Goal: Communication & Community: Answer question/provide support

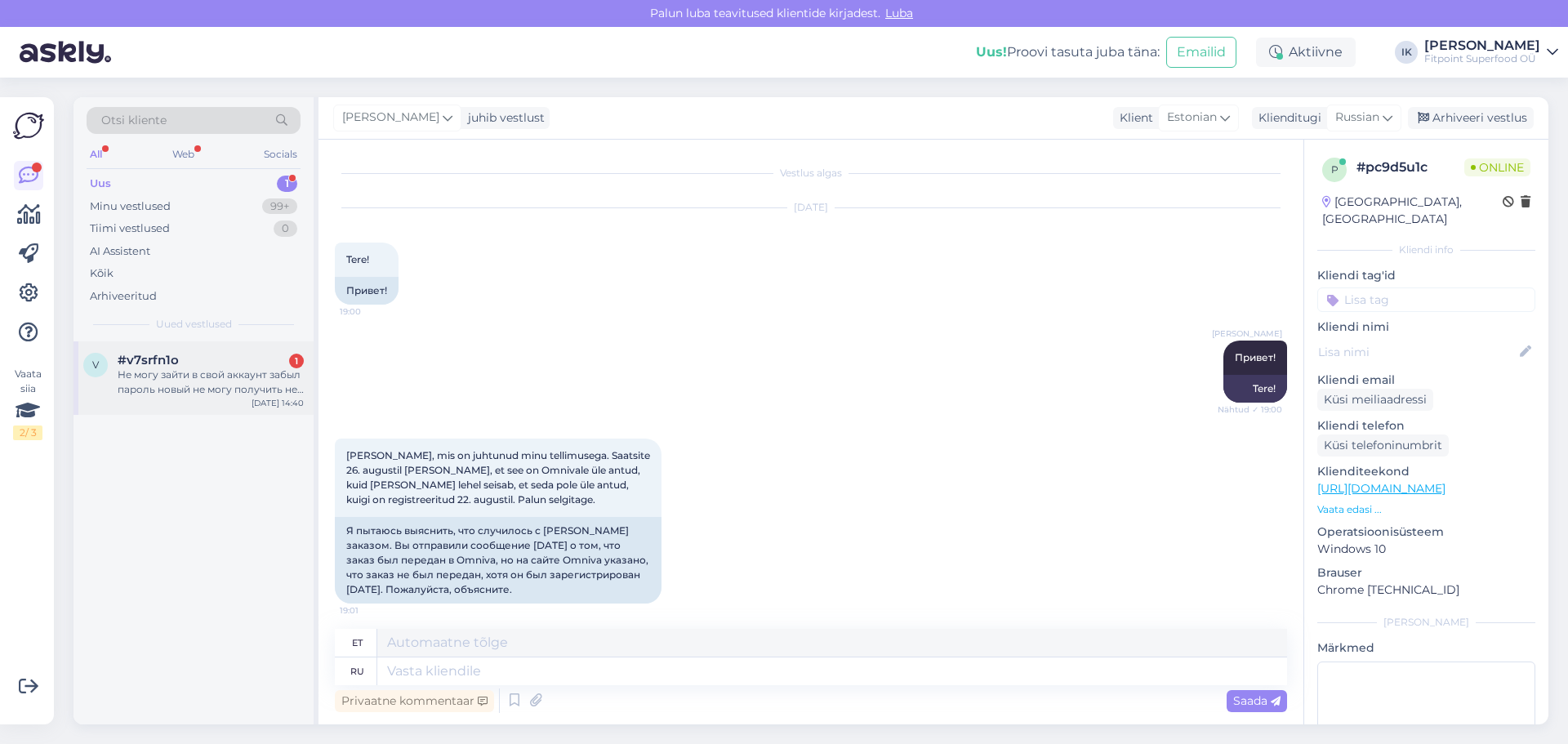
scroll to position [2124, 0]
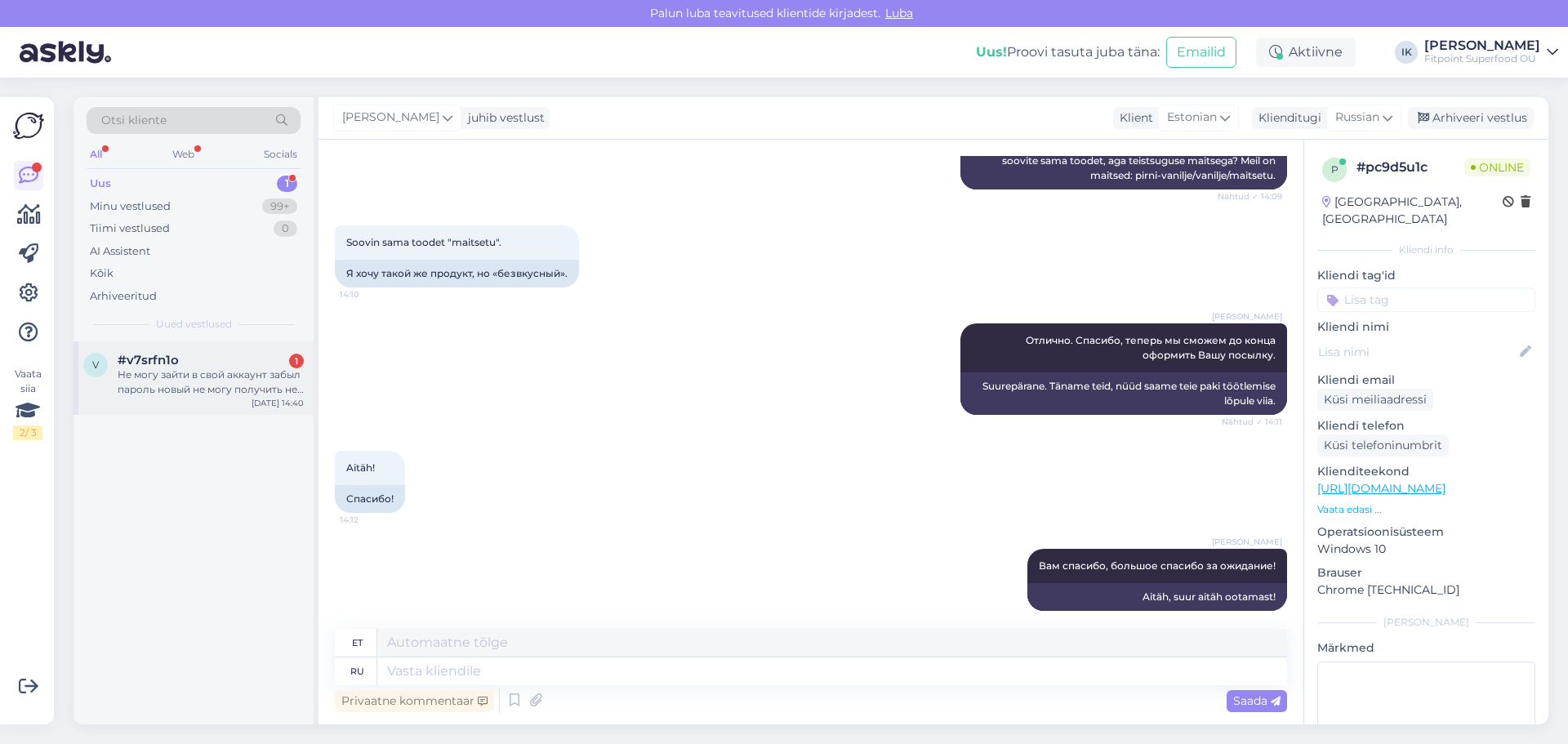
click at [199, 400] on div "v #v7srfn1o 1 Не могу зайти в свой аккаунт забыл пароль новый не могу получить …" at bounding box center [194, 378] width 240 height 74
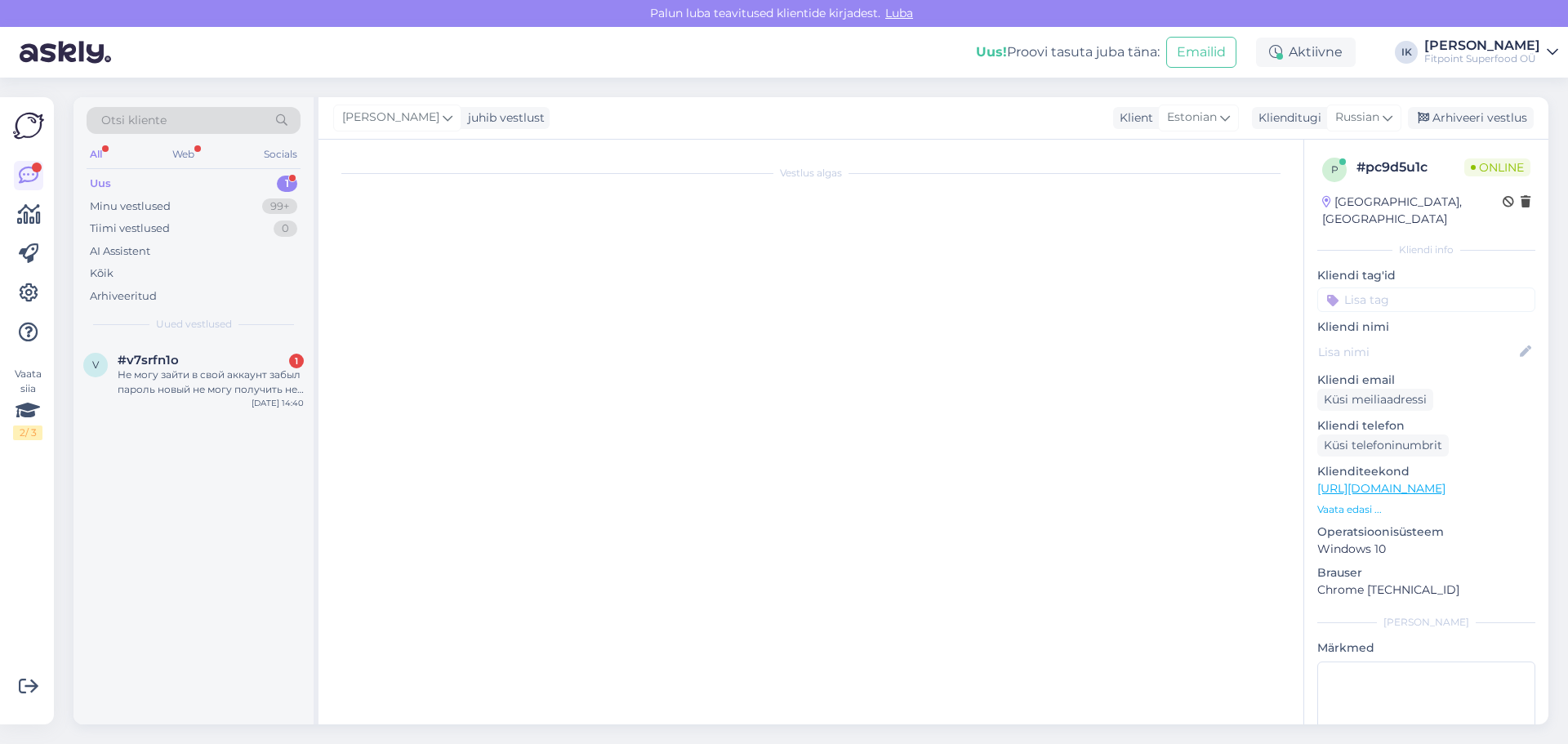
scroll to position [0, 0]
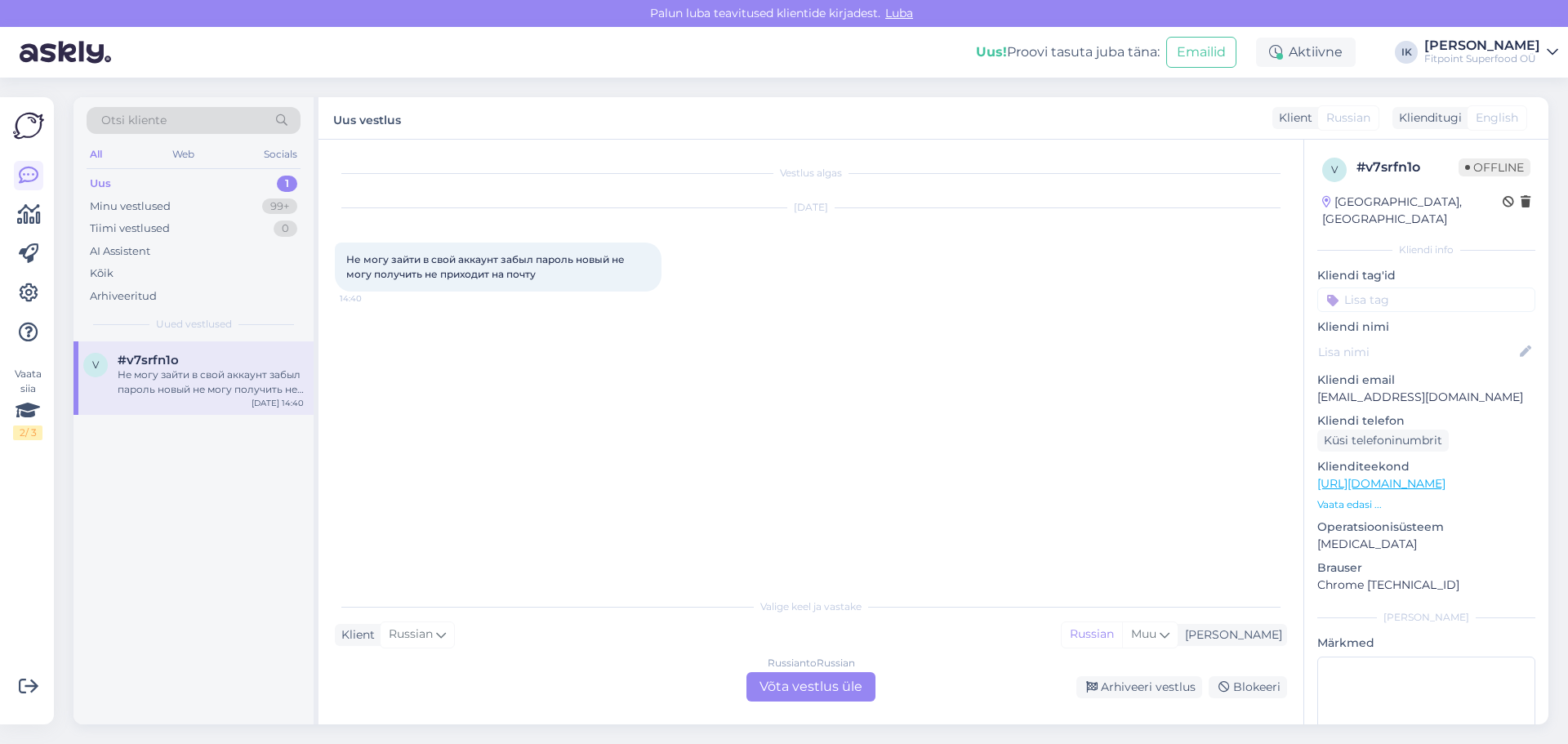
click at [841, 692] on div "Russian to Russian Võta vestlus üle" at bounding box center [810, 687] width 129 height 29
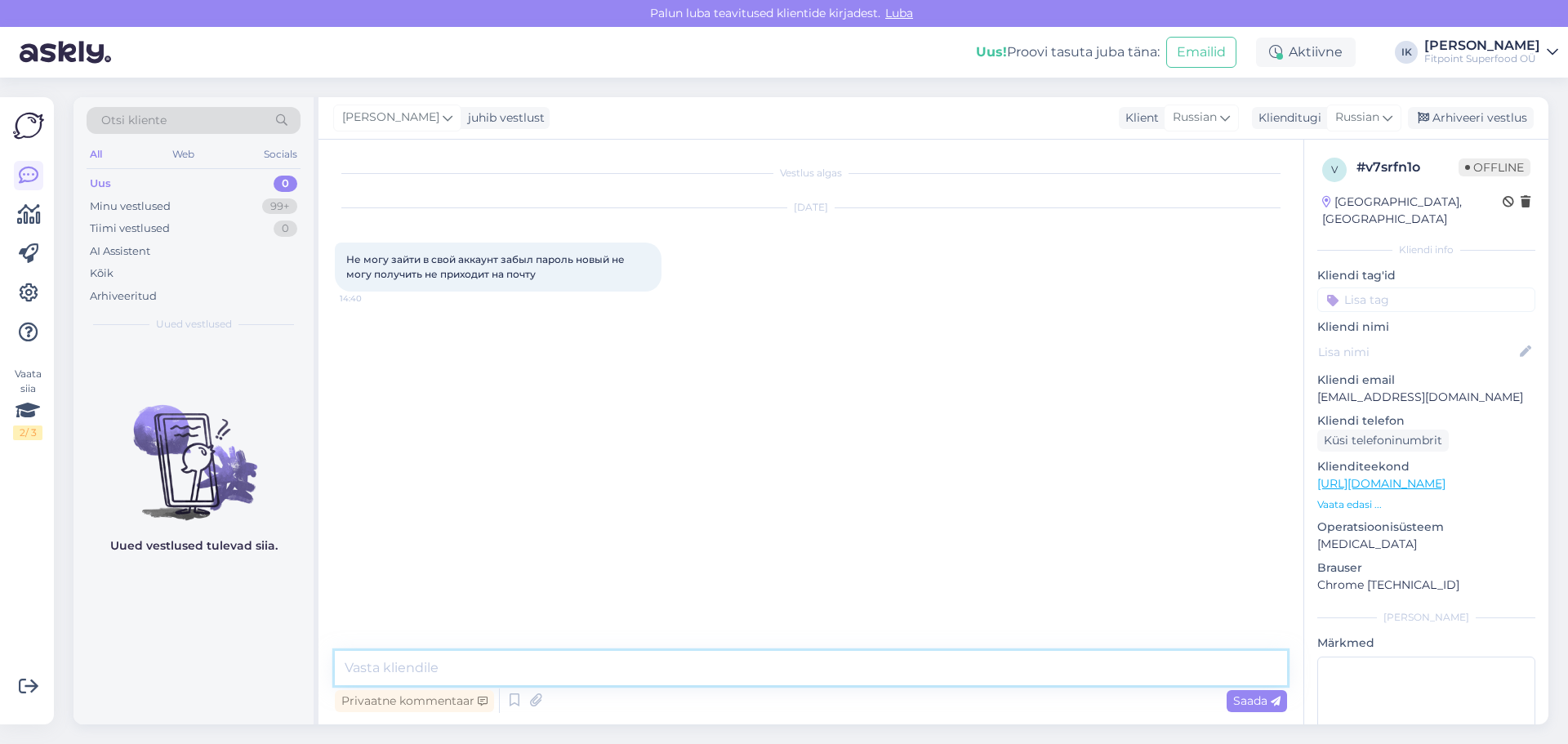
click at [676, 669] on textarea at bounding box center [810, 667] width 952 height 34
type textarea "Здравствуйте! Можно адрес вашей почты?"
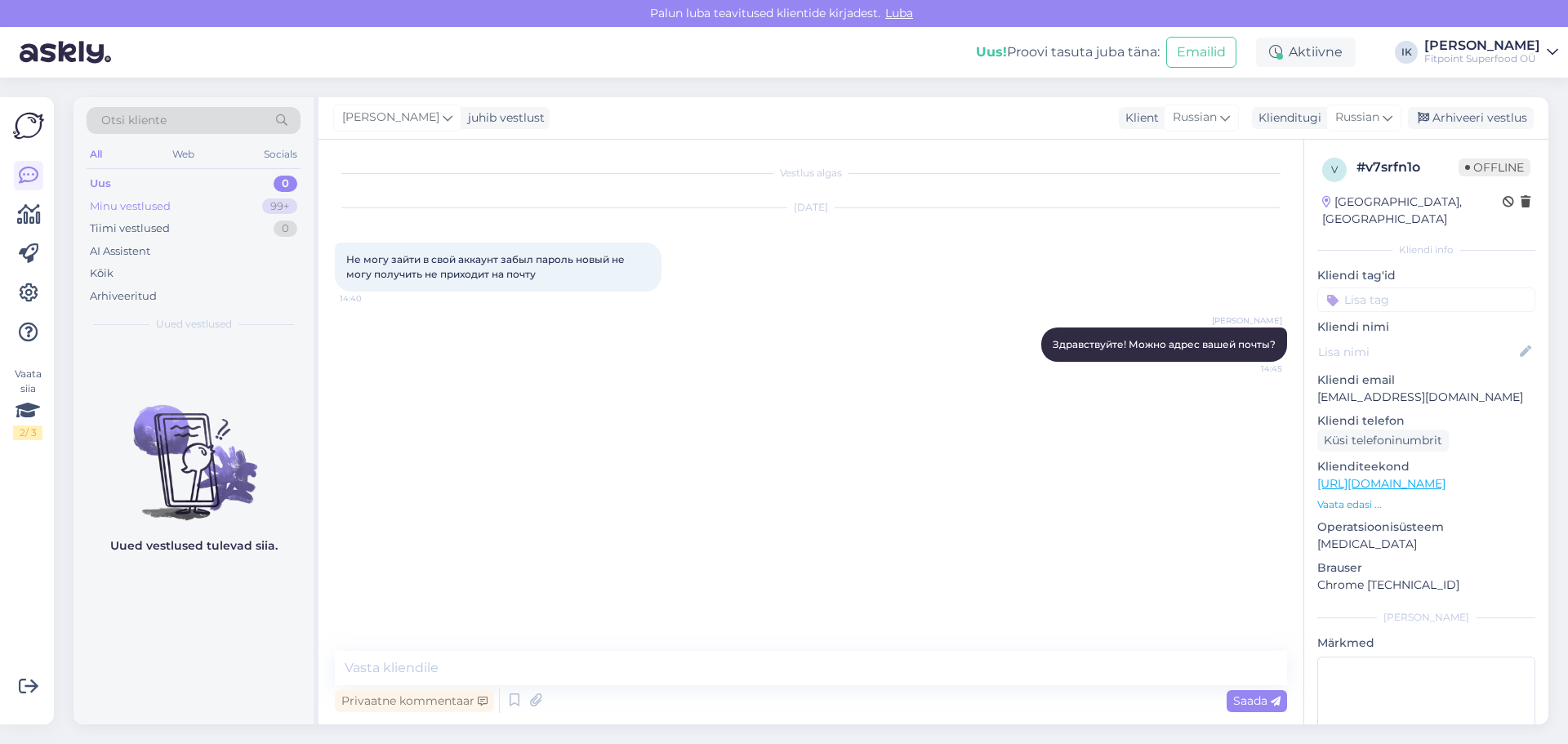
click at [167, 211] on div "Minu vestlused" at bounding box center [129, 206] width 81 height 17
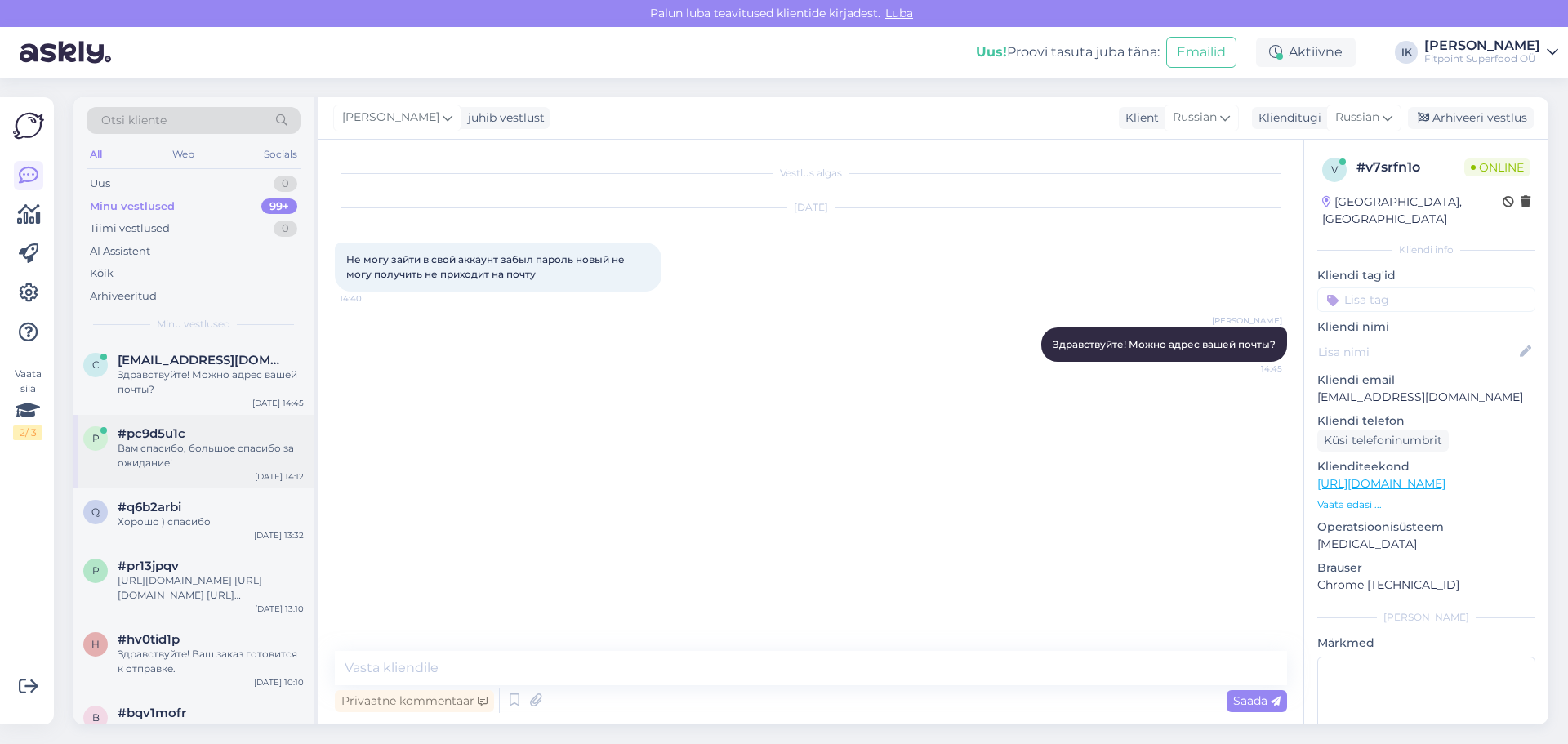
click at [215, 456] on div "Вам спасибо, большое спасибо за ожидание!" at bounding box center [210, 455] width 186 height 29
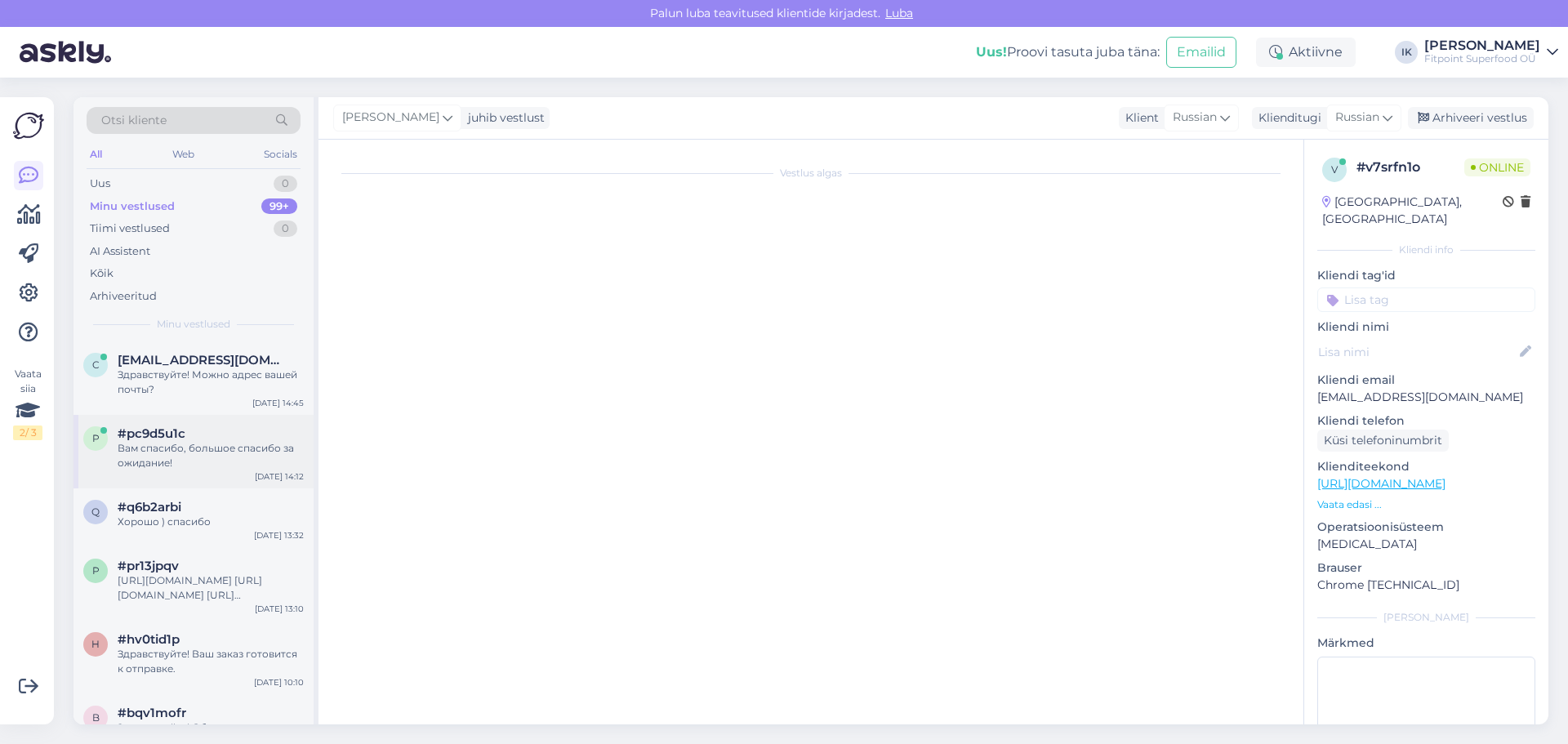
scroll to position [2124, 0]
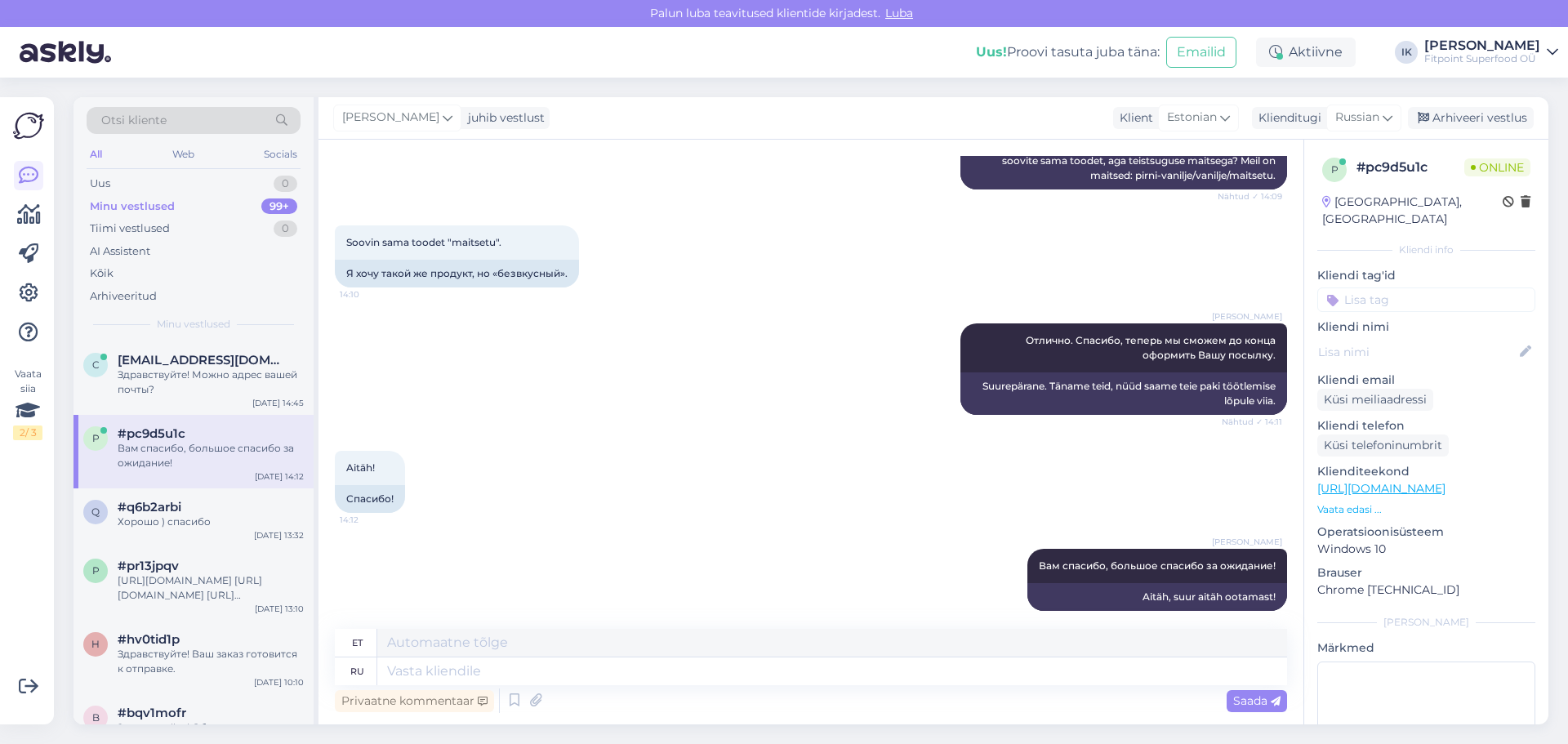
click at [76, 56] on img at bounding box center [65, 53] width 91 height 51
click at [193, 209] on div "Minu vestlused 99+" at bounding box center [194, 207] width 214 height 23
click at [186, 170] on div "Otsi kliente All Web Socials Uus 1 Minu vestlused 99+ Tiimi vestlused 0 AI Assi…" at bounding box center [194, 219] width 240 height 244
click at [186, 182] on div "Uus 1" at bounding box center [194, 184] width 214 height 23
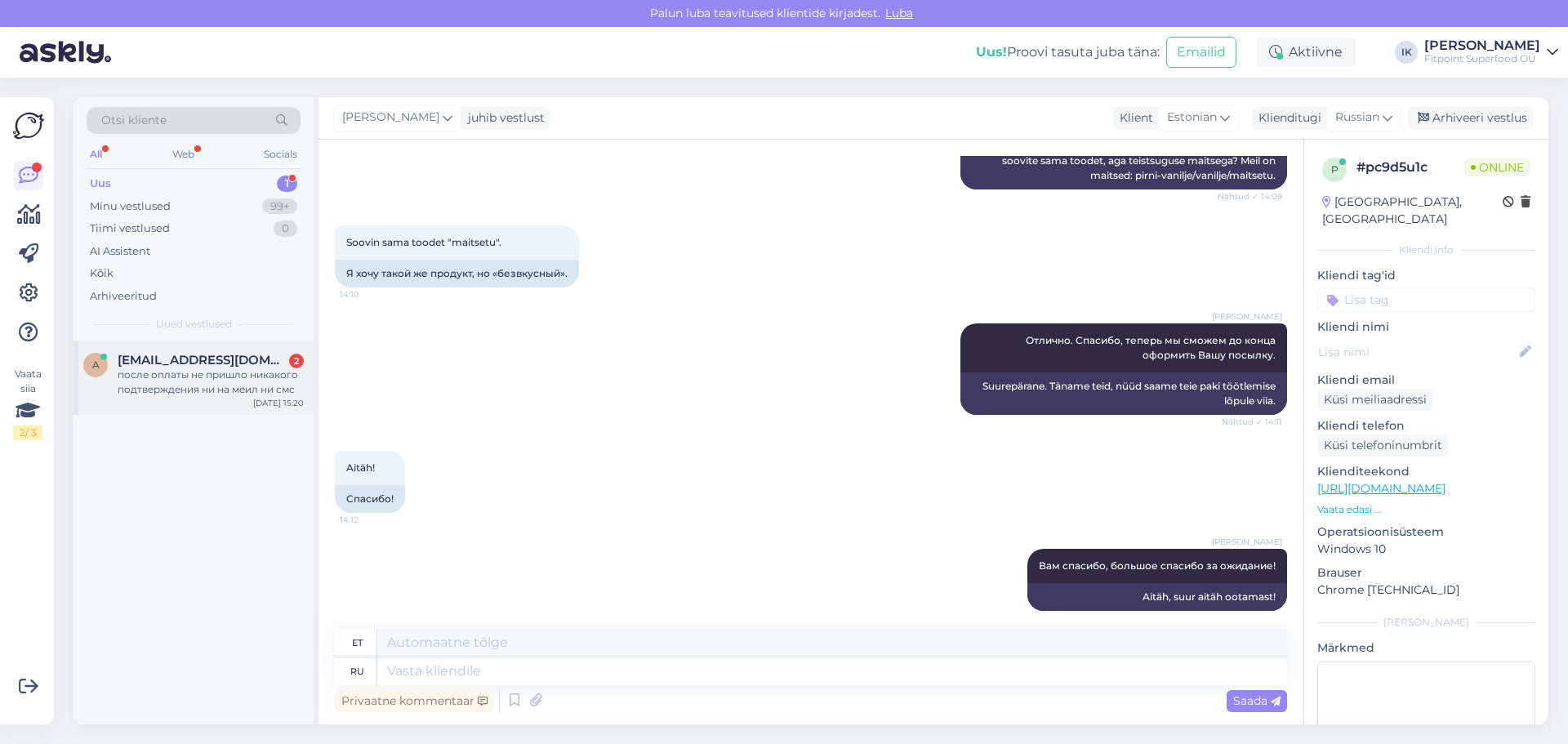
click at [198, 379] on div "после оплаты не пришло никакого подтверждения ни на меил ни смс" at bounding box center [210, 382] width 186 height 29
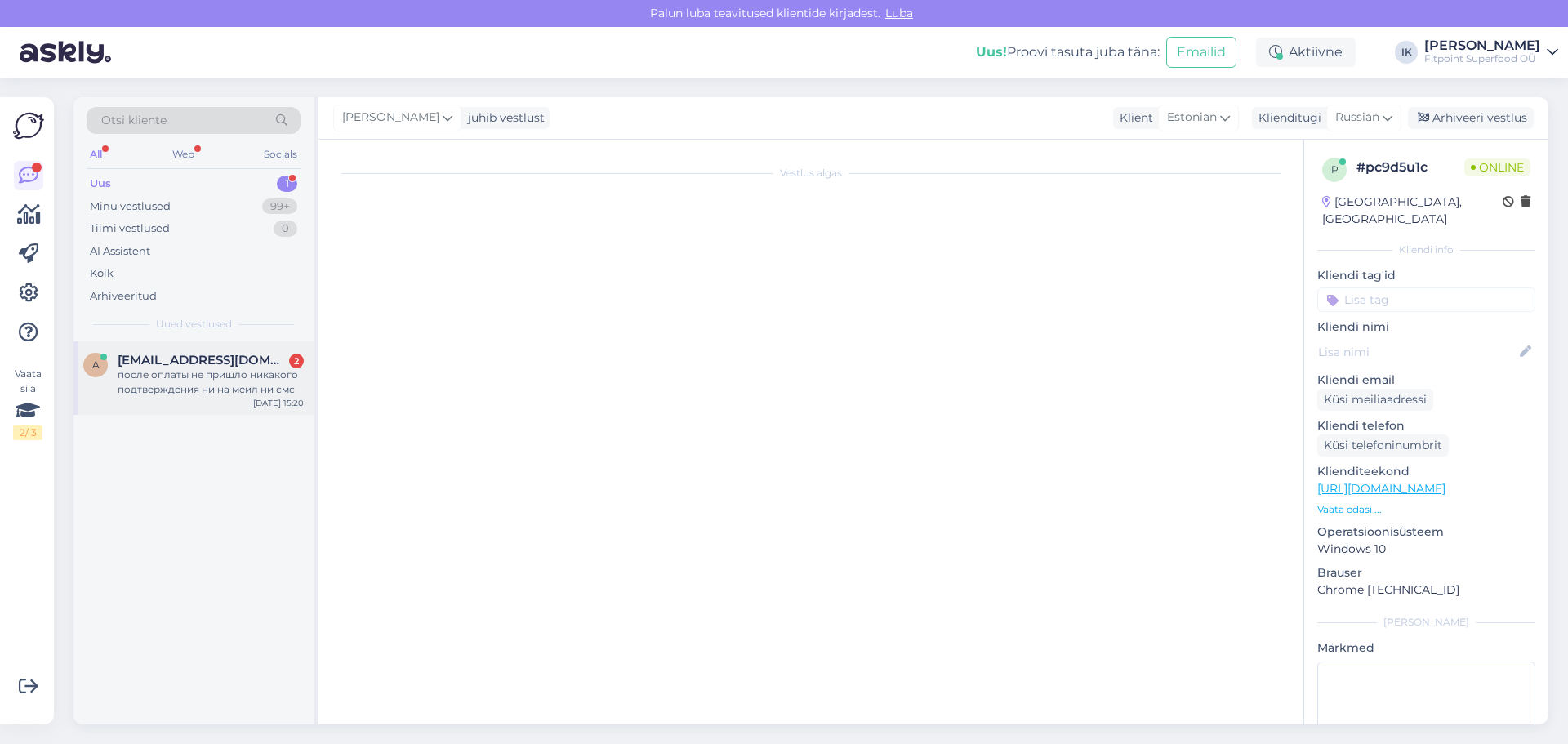
scroll to position [69, 0]
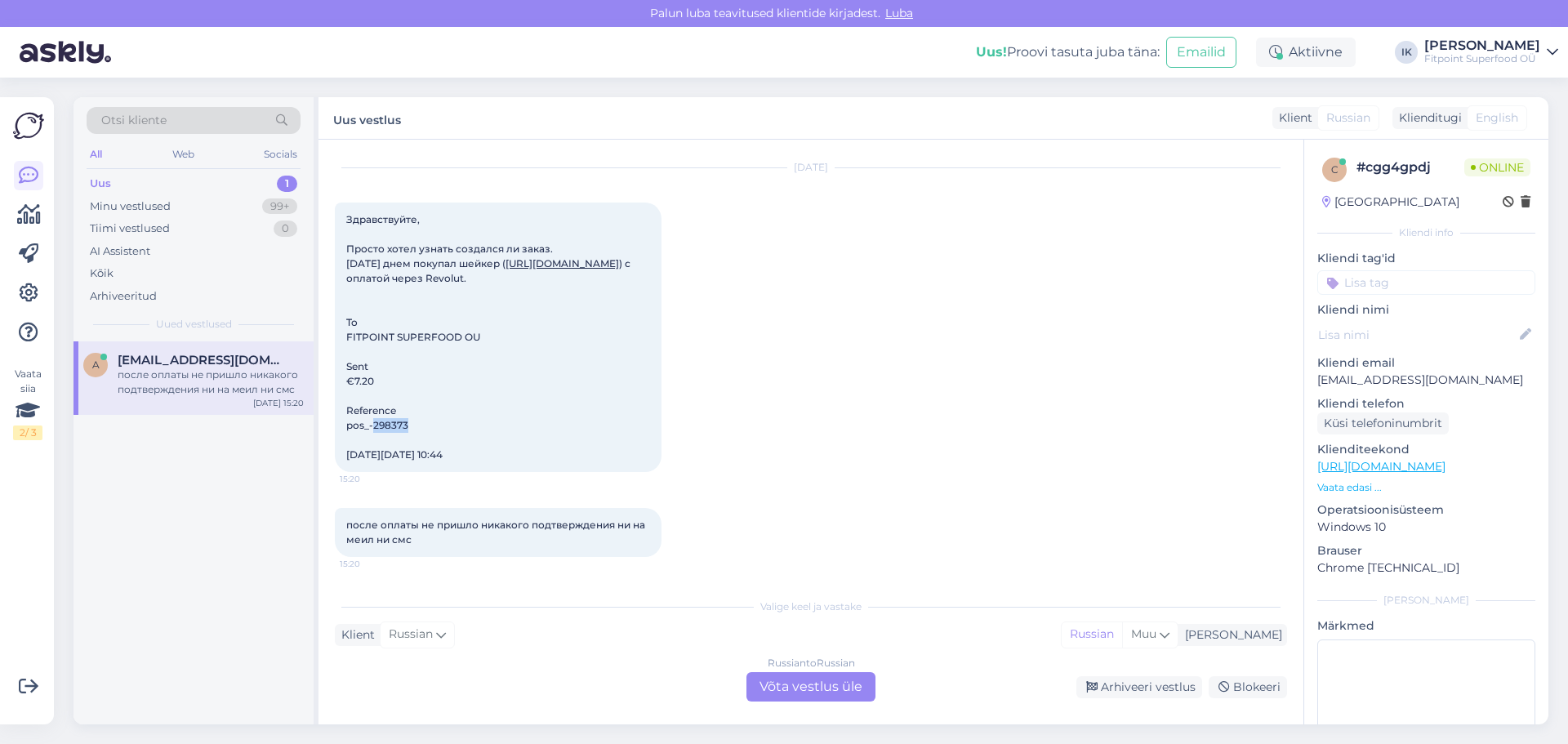
drag, startPoint x: 373, startPoint y: 405, endPoint x: 415, endPoint y: 405, distance: 42.0
click at [415, 405] on div "Здравствуйте, Просто хотел узнать создался ли заказ. [DATE] днем покупал шейкер…" at bounding box center [498, 337] width 327 height 269
copy span "298373"
click at [806, 689] on div "Russian to Russian Võta vestlus üle" at bounding box center [810, 687] width 129 height 29
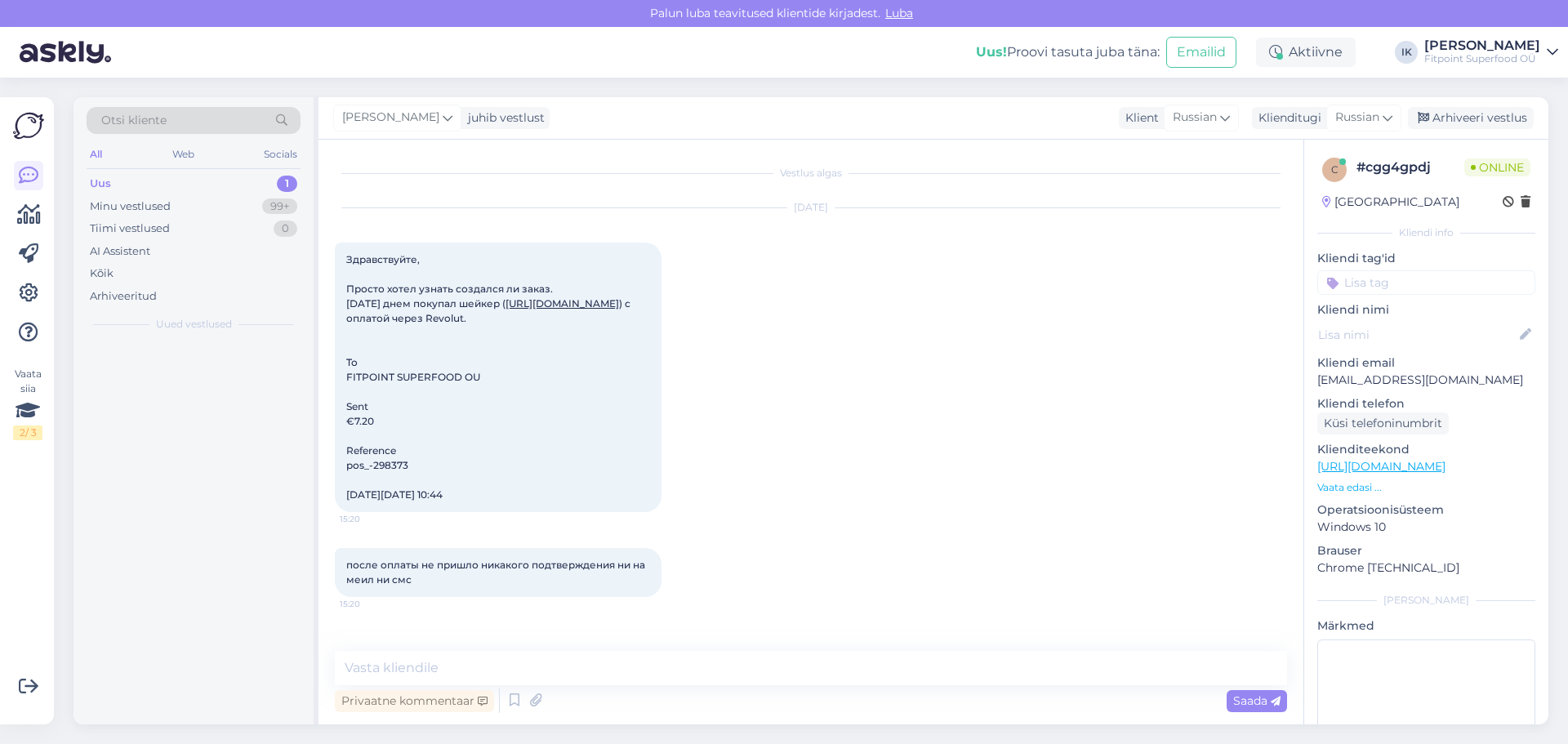
scroll to position [8, 0]
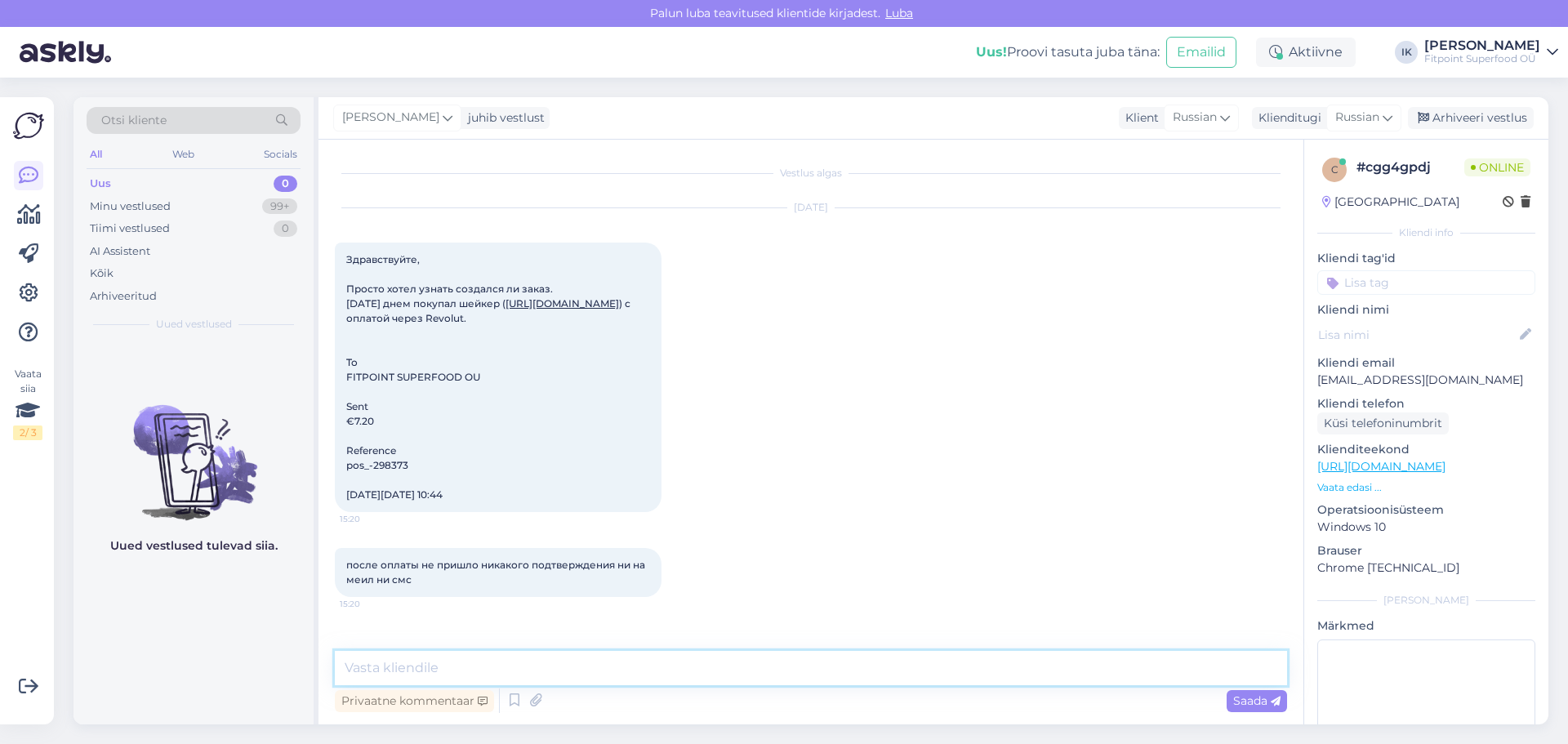
click at [719, 674] on textarea at bounding box center [810, 667] width 952 height 34
type textarea "Здравствуйте."
click at [1250, 705] on span "Saada" at bounding box center [1257, 700] width 48 height 15
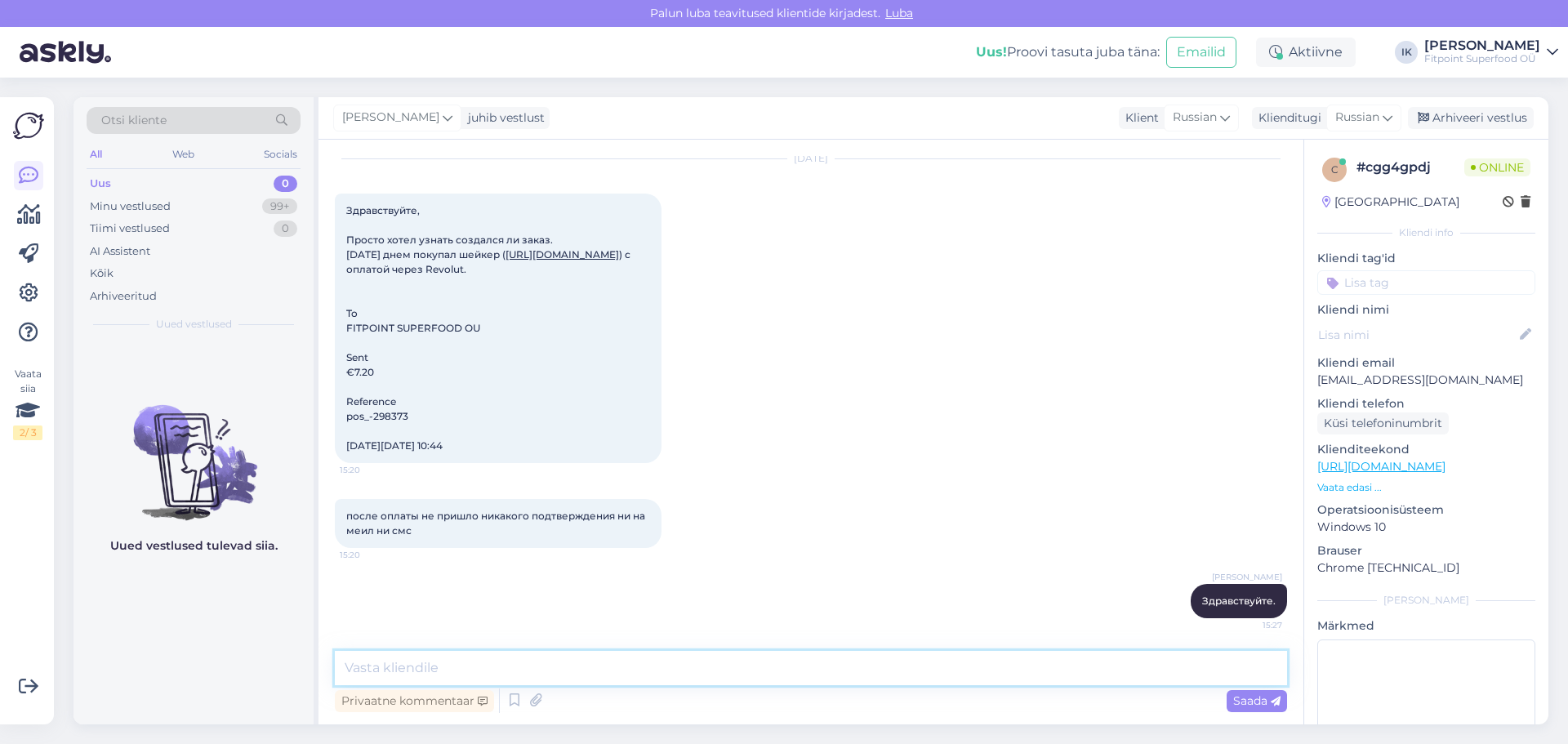
click at [748, 679] on textarea at bounding box center [810, 667] width 952 height 34
type textarea "Да,с вашим заказом все впорядке."
click at [1259, 705] on span "Saada" at bounding box center [1257, 700] width 48 height 15
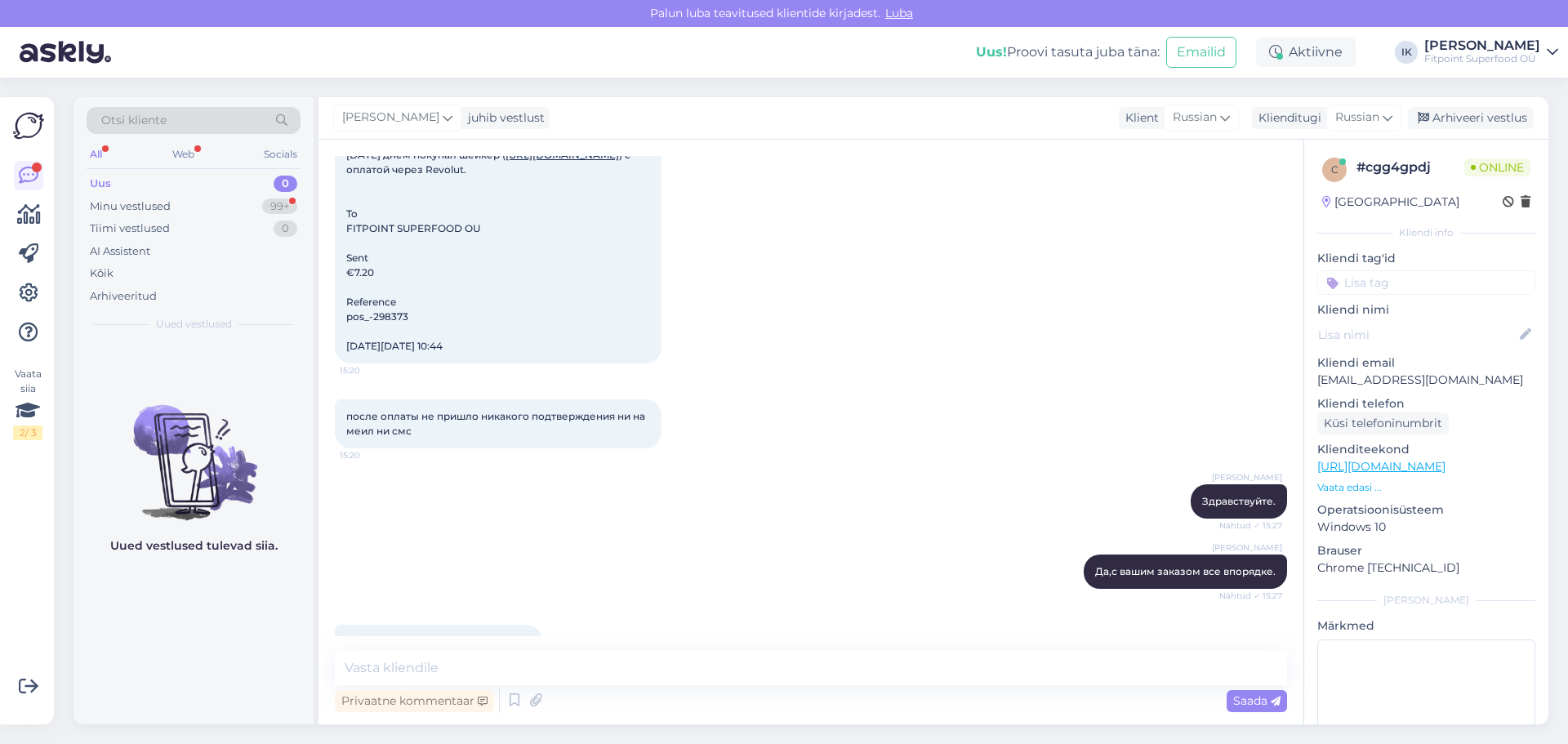
scroll to position [219, 0]
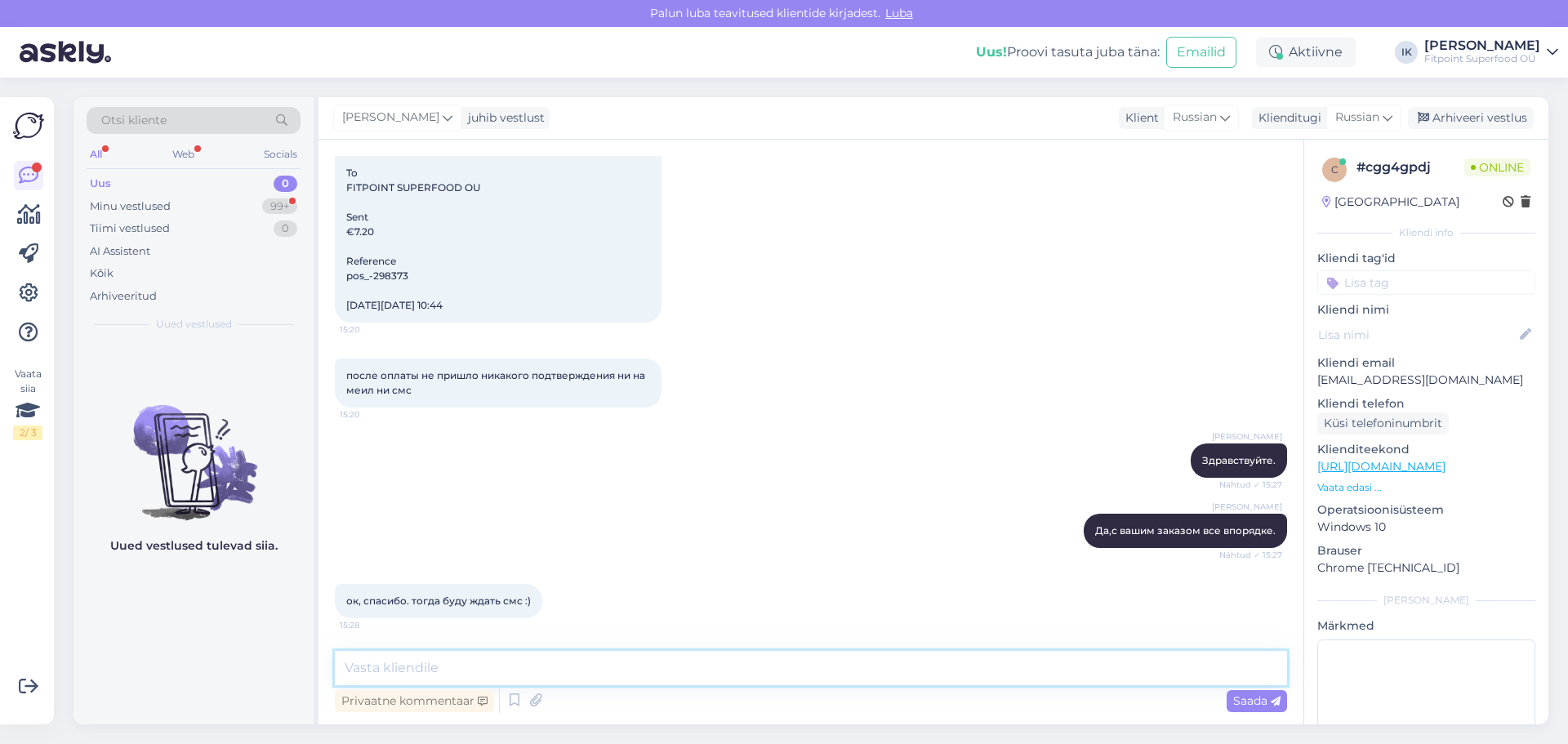
click at [578, 667] on textarea at bounding box center [810, 667] width 952 height 34
type textarea "Хорошего дня!"
click at [1245, 710] on div "Saada" at bounding box center [1257, 700] width 60 height 22
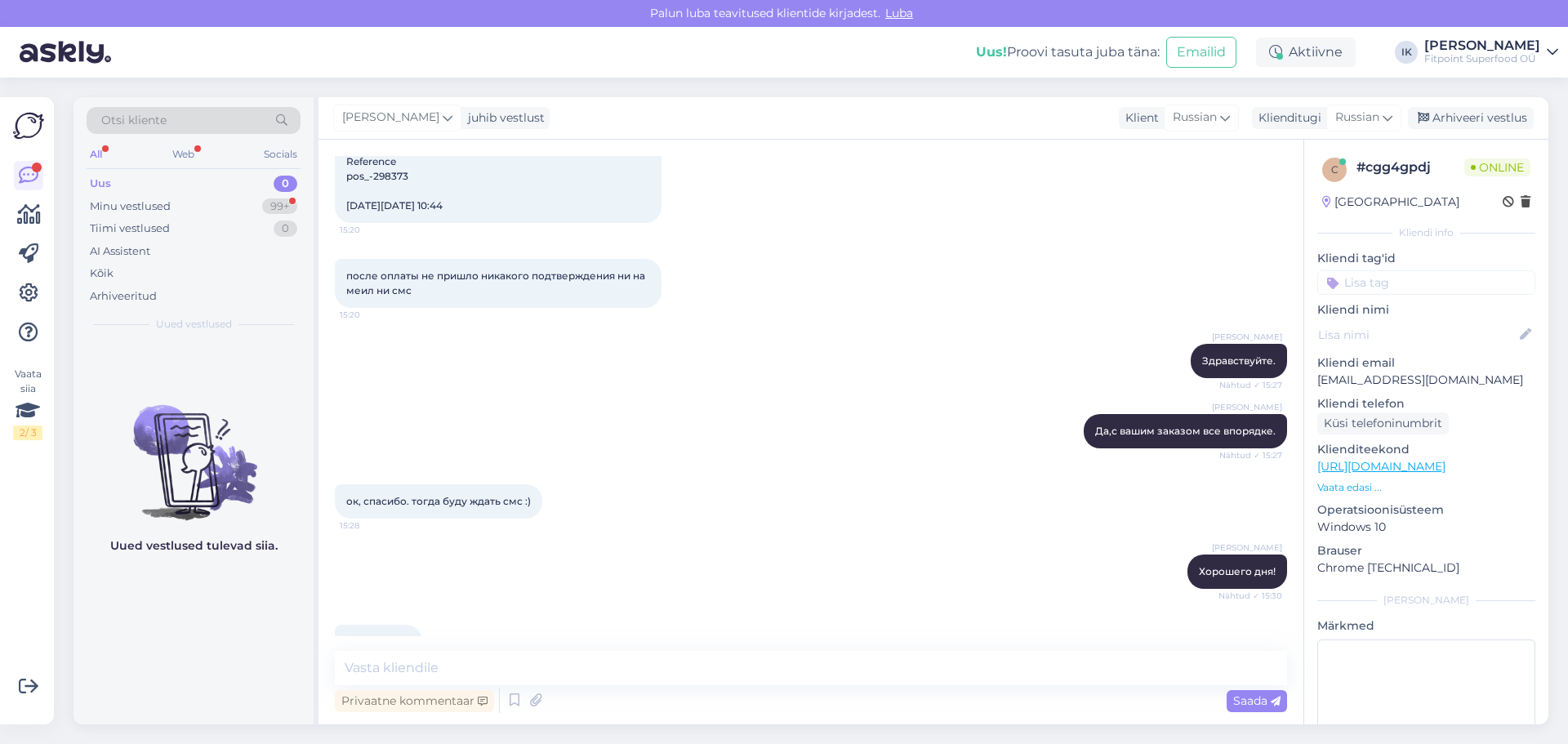
scroll to position [359, 0]
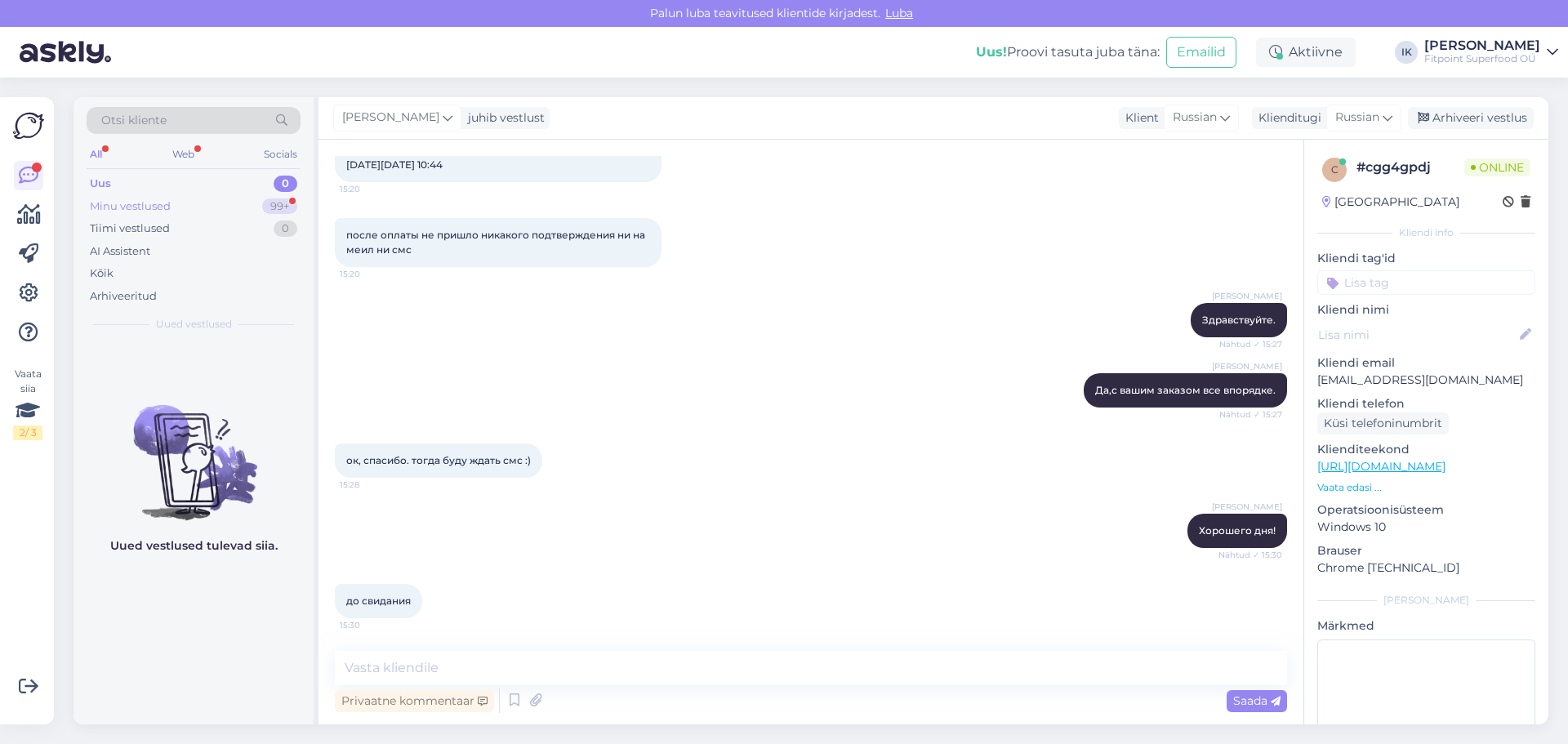
click at [201, 199] on div "Minu vestlused 99+" at bounding box center [194, 207] width 214 height 23
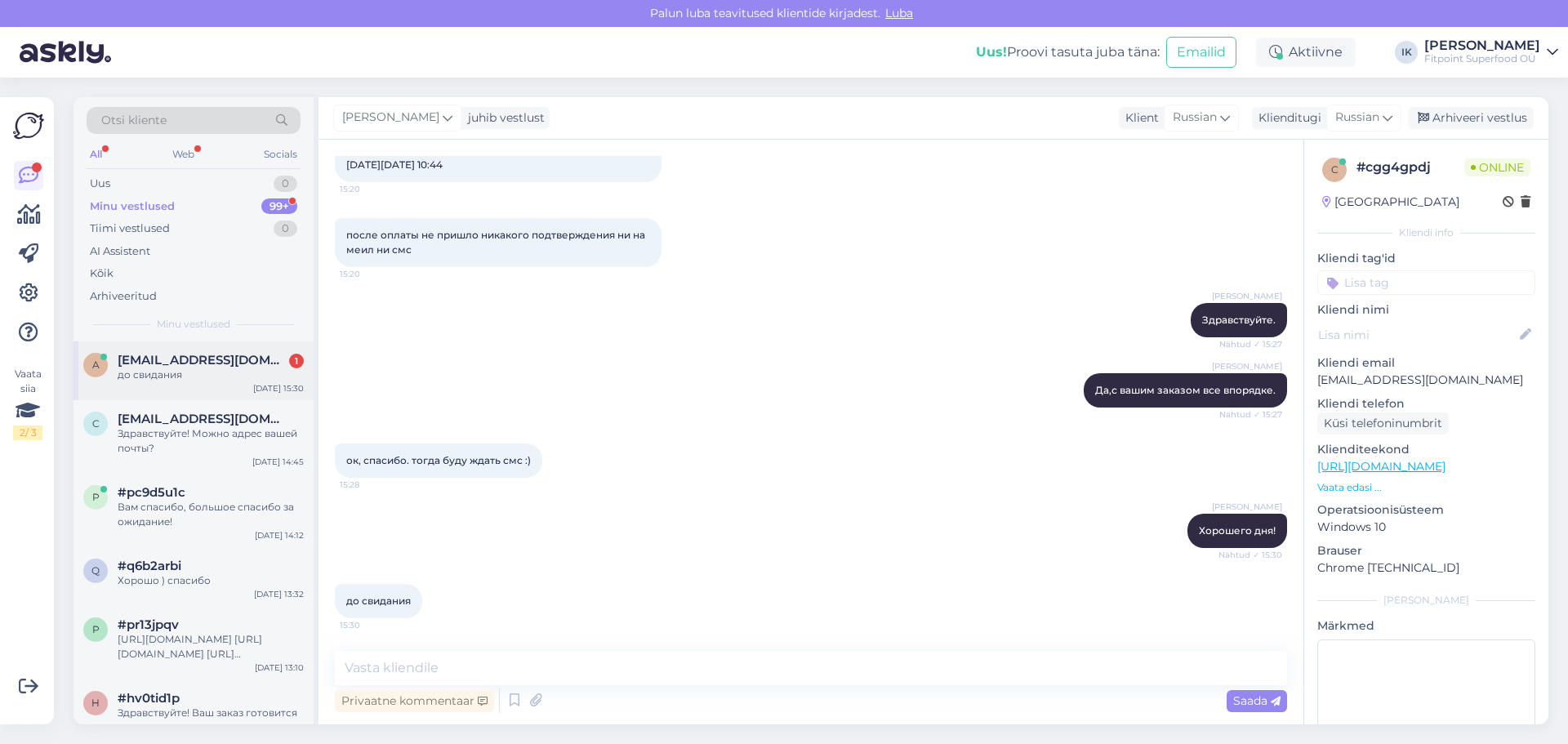
click at [172, 371] on div "до свидания" at bounding box center [210, 374] width 186 height 15
click at [186, 172] on div "Uus 1" at bounding box center [194, 184] width 214 height 23
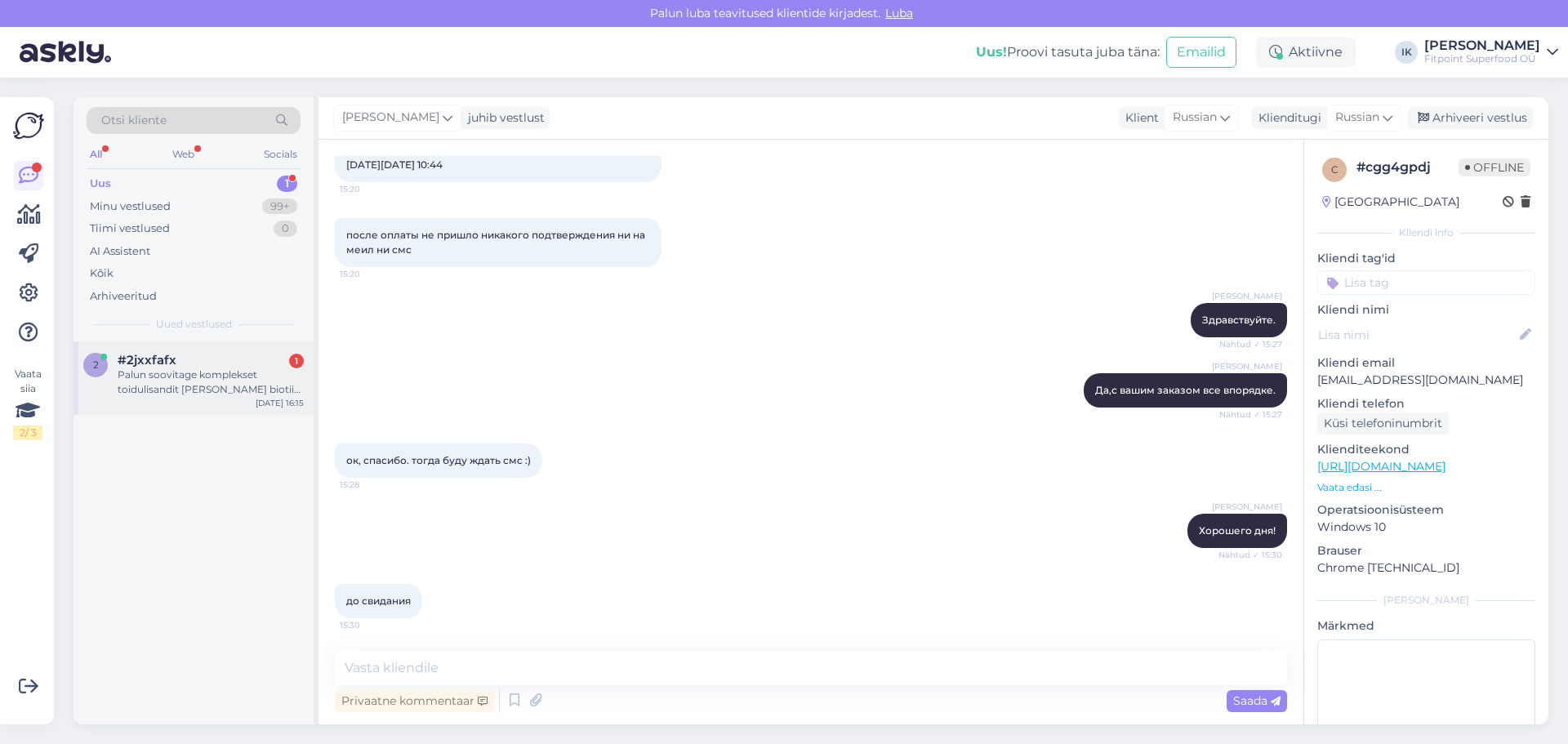
click at [190, 379] on div "Palun soovitage komplekset toidulisandit [PERSON_NAME] biotiin, niatsiin, selee…" at bounding box center [210, 382] width 186 height 29
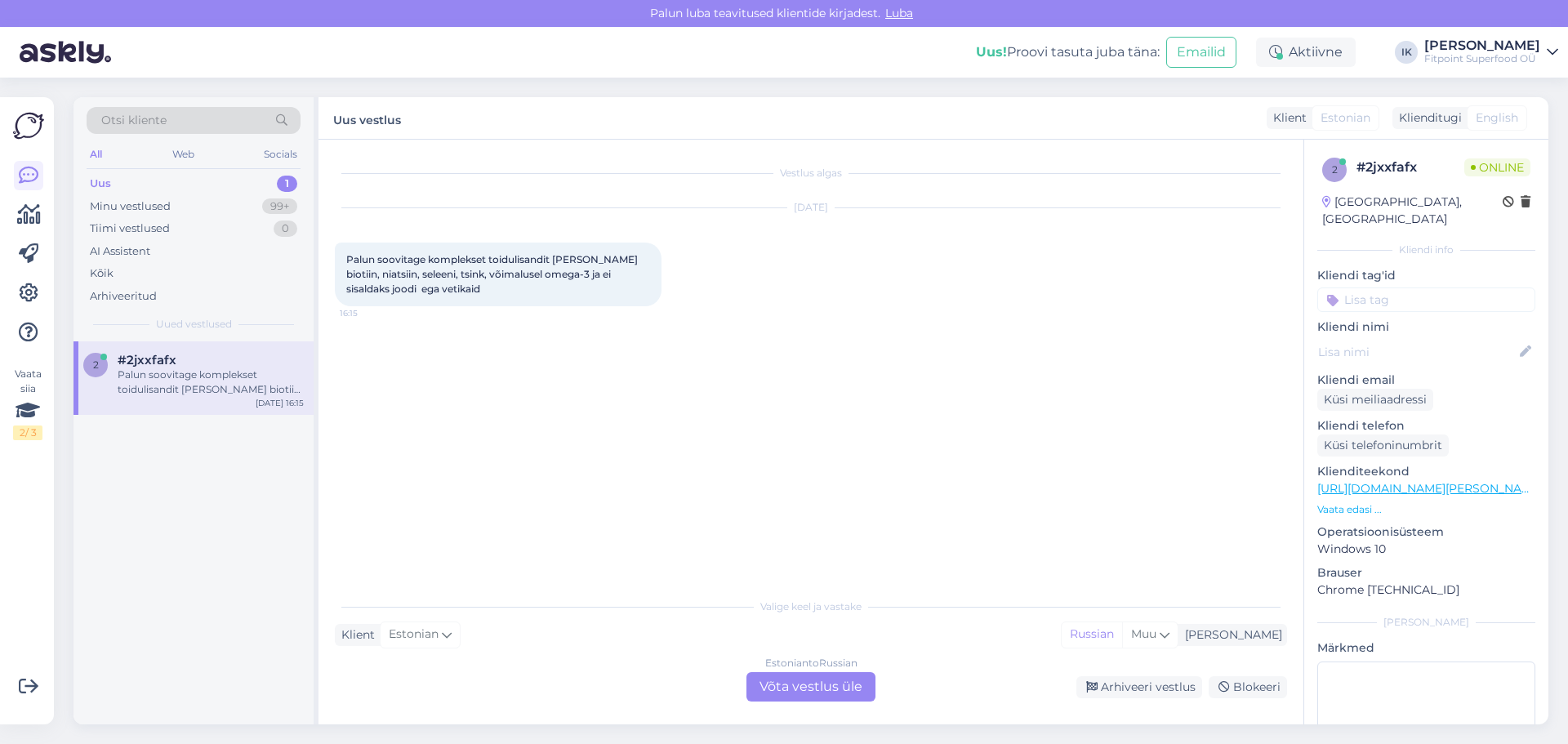
click at [812, 686] on div "Estonian to Russian Võta vestlus üle" at bounding box center [810, 687] width 129 height 29
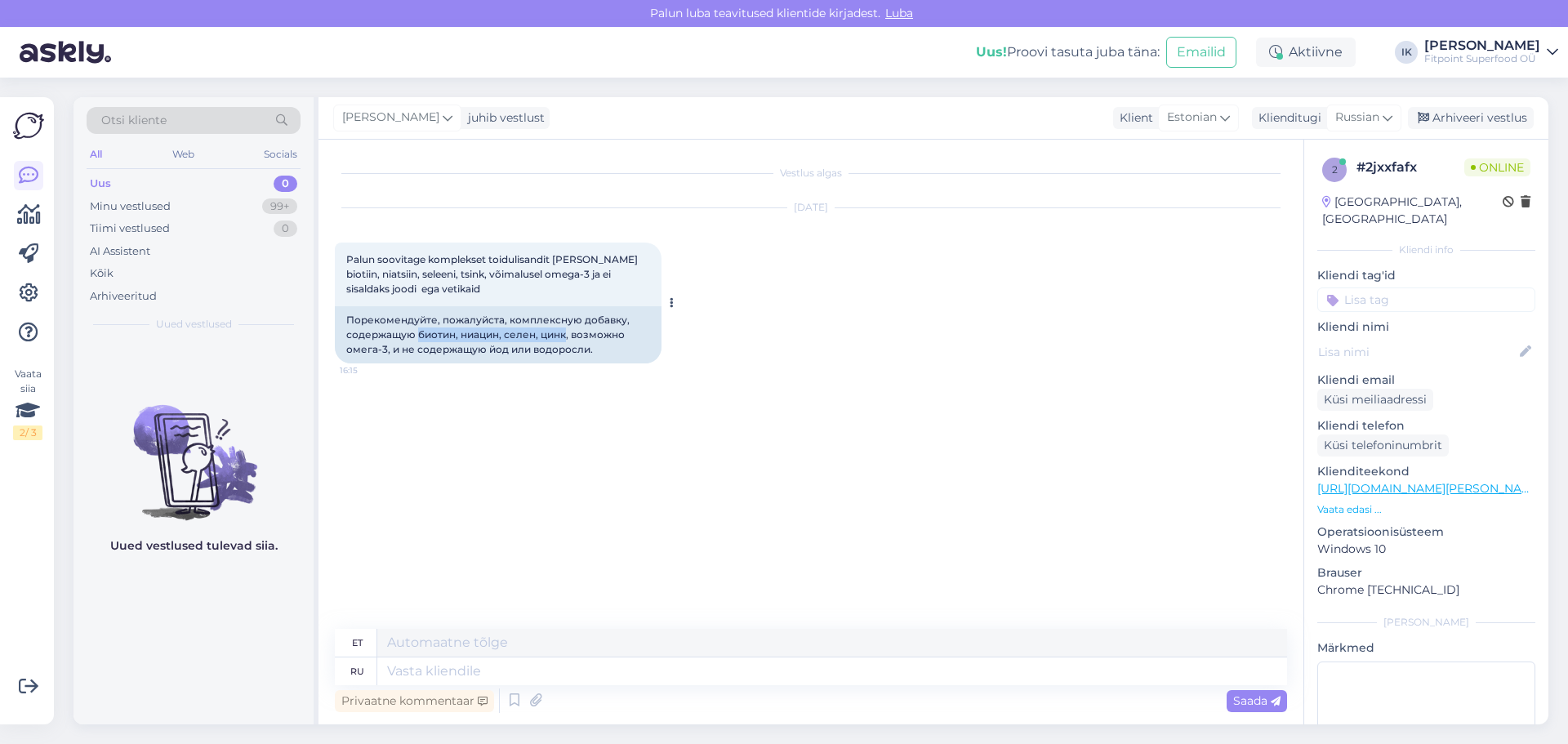
drag, startPoint x: 417, startPoint y: 331, endPoint x: 566, endPoint y: 337, distance: 149.1
click at [566, 337] on div "Порекомендуйте, пожалуйста, комплексную добавку, содержащую биотин, ниацин, сел…" at bounding box center [498, 335] width 327 height 57
copy div "биотин, ниацин, селен, [GEOGRAPHIC_DATA]"
click at [699, 675] on textarea at bounding box center [832, 671] width 909 height 28
type textarea "Здравствуйте"
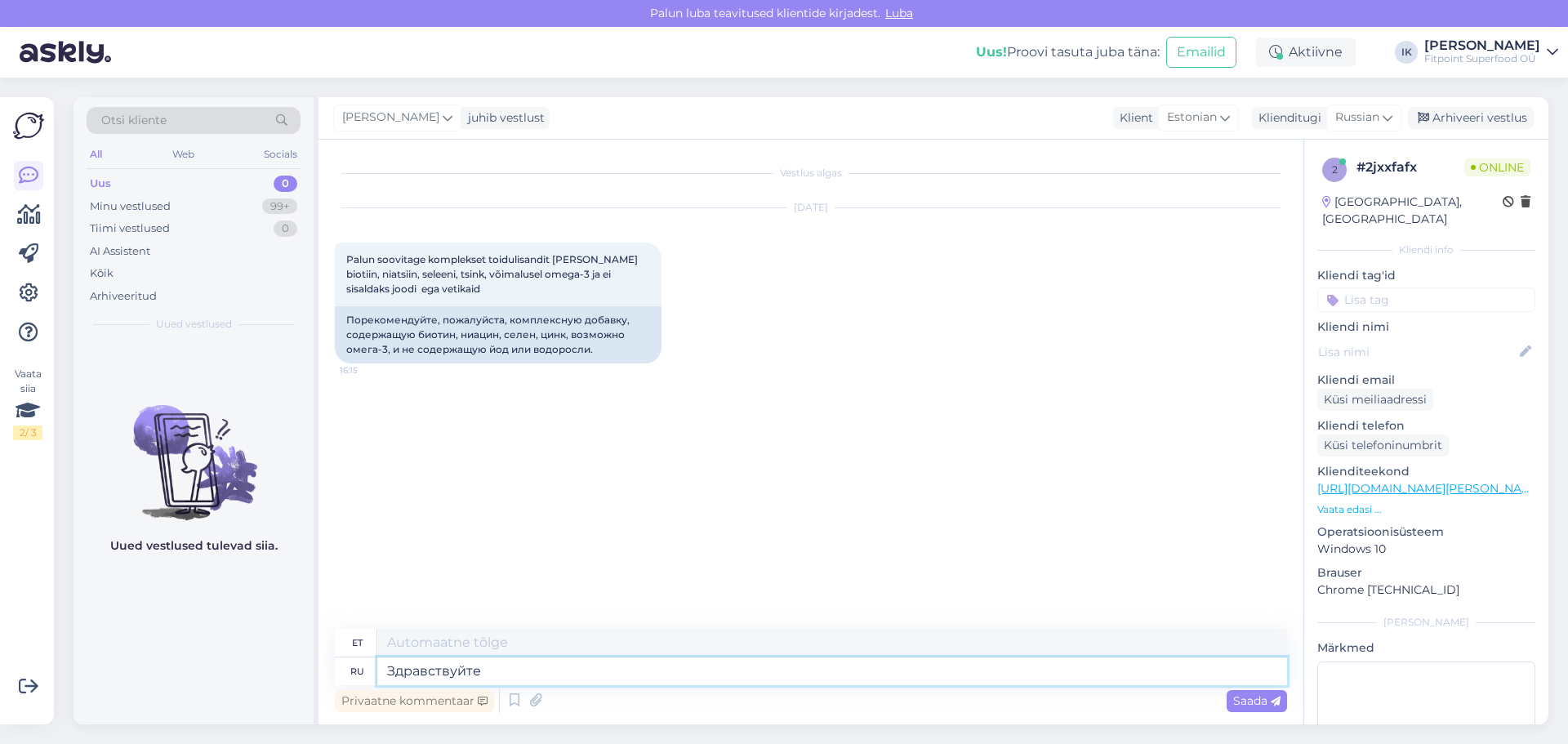
type textarea "Tere"
type textarea "Здравствуйте"
click at [1275, 704] on icon at bounding box center [1275, 701] width 10 height 10
click at [977, 686] on div "Privaatne kommentaar Saada" at bounding box center [810, 700] width 952 height 31
click at [977, 676] on textarea at bounding box center [832, 671] width 909 height 28
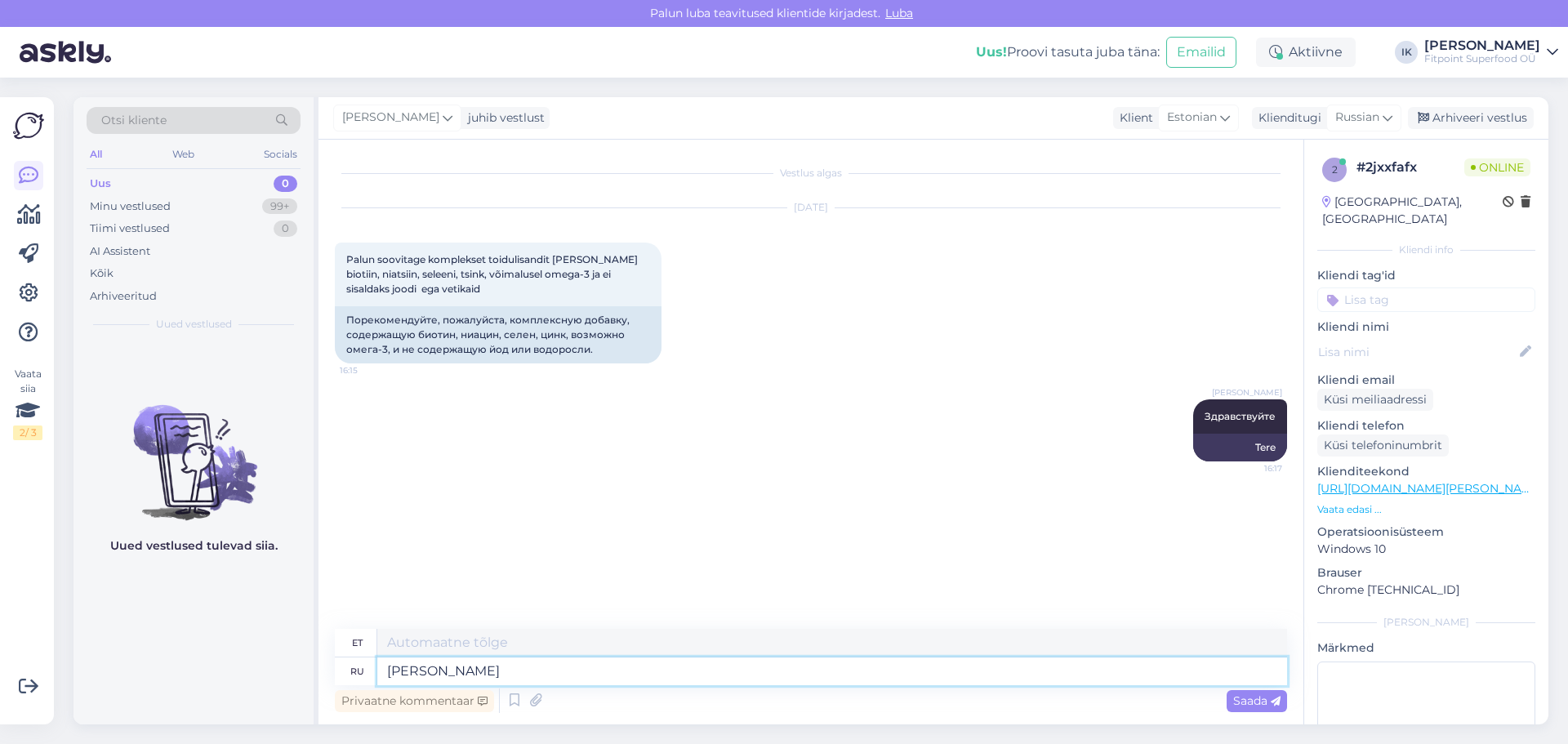
type textarea "[PERSON_NAME]"
type textarea "KUNI"
type textarea "К сожалению"
type textarea "Kahjuks"
type textarea "К сожалению такой"
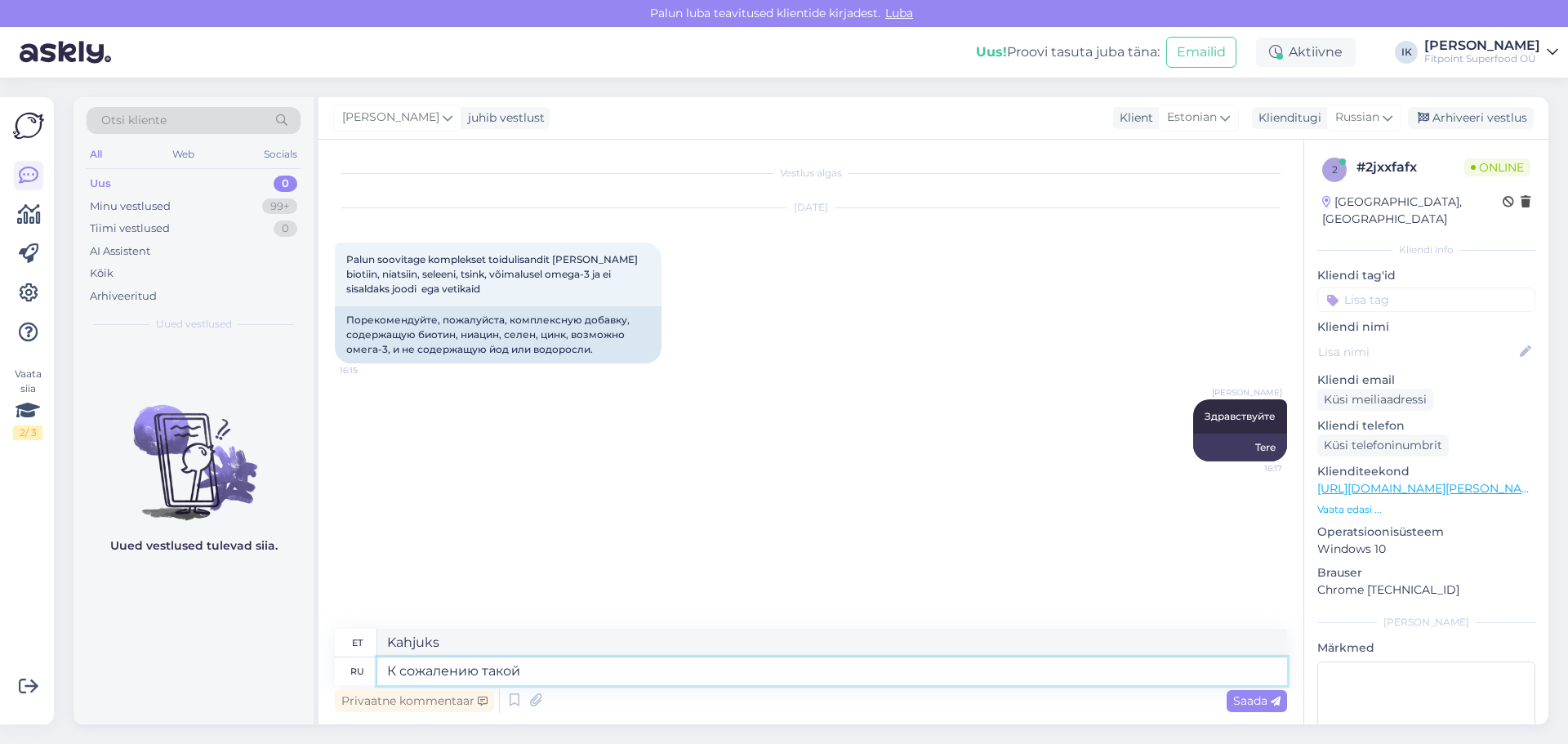
type textarea "Kahjuks on see nii"
type textarea "К сожалению такой комплексной"
type textarea "Kahjuks selline kompleks"
type textarea "К сожалению такой комплексной добавки не"
type textarea "Kahjuks sellist keerulist toidulisandit pole."
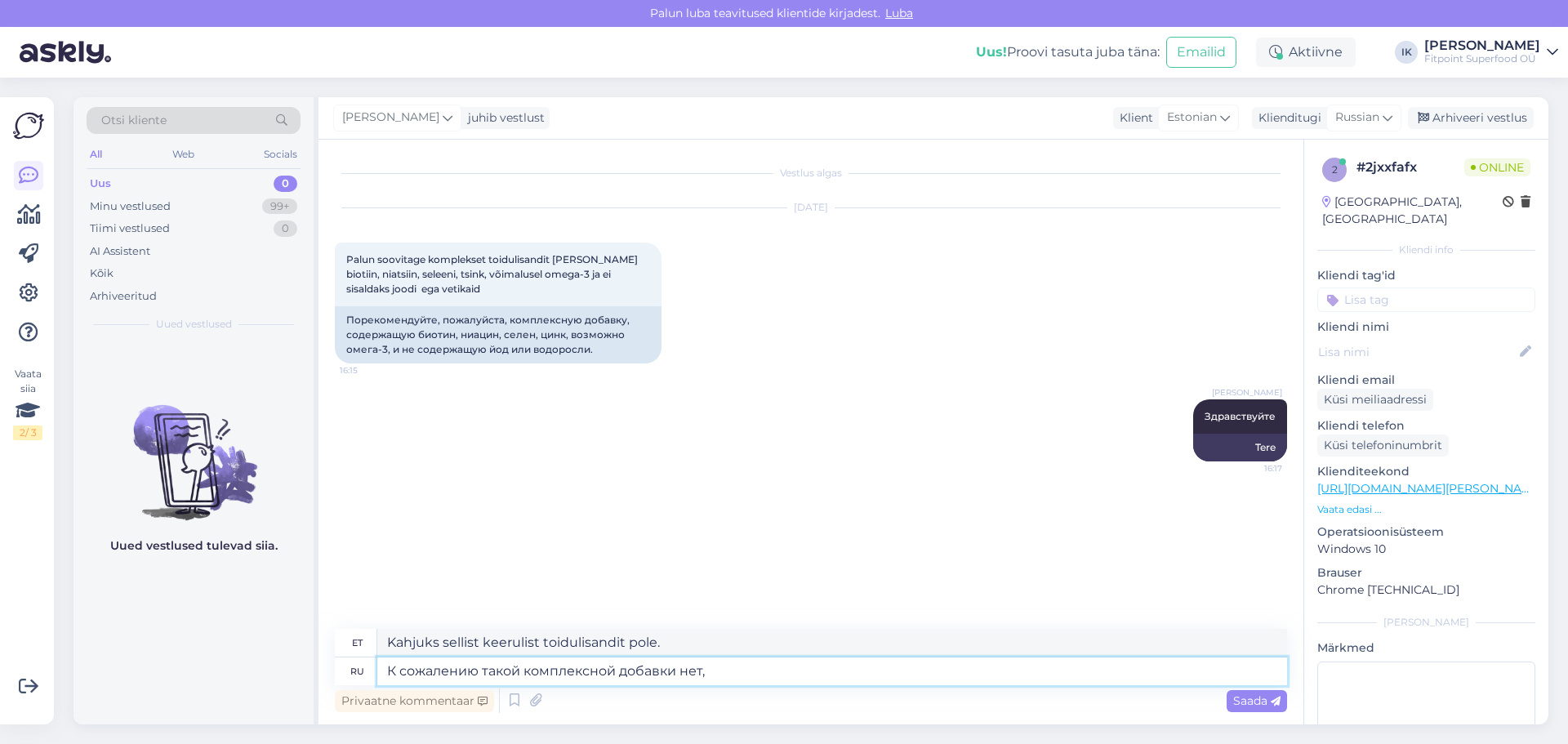
type textarea "К сожалению такой комплексной добавки нет,е"
type textarea "Kahjuks sellist keerulist toidulisandit pole olemas,"
type textarea "К сожалению такой комплексной добавки нет,если т"
type textarea "Kahjuks sellist keerulist toidulisandit pole olemas, kui"
type textarea "К сожалению такой комплексной добавки нет,если тоолько"
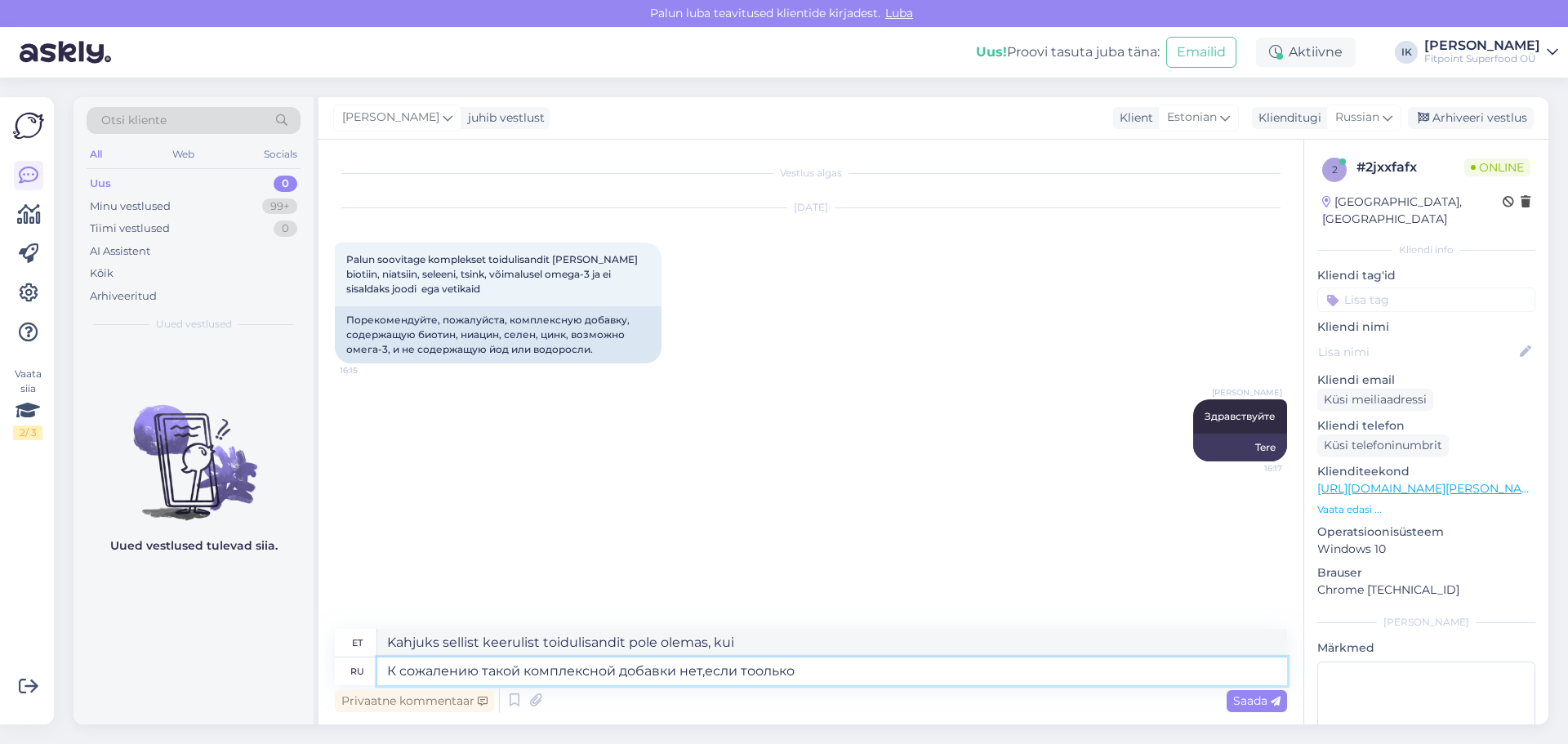
type textarea "Kahjuks sellist keerulist toidulisandit pole, välja arvatud juhul, kui"
type textarea "К сожалению такой комплексной добавки нет,если тод"
type textarea "Kahjuks sellist keerulist toidulisandit pole, kui see nii on."
type textarea "К сожалению такой комплексной добавки нет,если только по"
type textarea "Kahjuks sellist keerulist toidulisandit pole, välja arvatud juhul, kui"
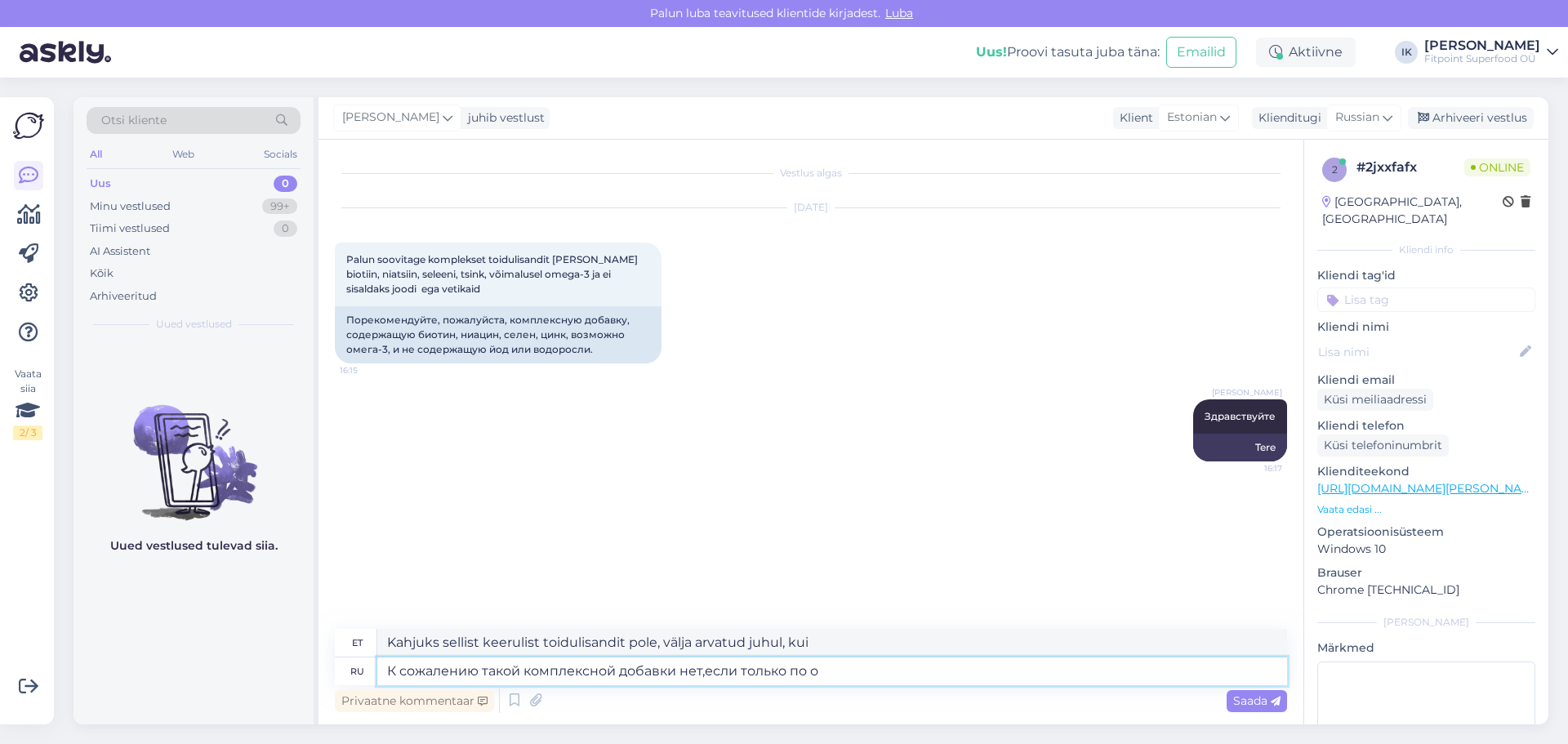
type textarea "К сожалению такой комплексной добавки нет,если только по от"
type textarea "Kahjuks sellist keerulist toidulisandit pole olemas, välja arvatud juhul, [PERS…"
type textarea "К сожалению такой комплексной добавки нет,если только по отдельности."
type textarea "Kahjuks sellist keerulist toidulisandit pole olemas, kui just eraldi ei võeta."
type textarea "К сожалению такой комплексной добавки нет,если только по отдельности."
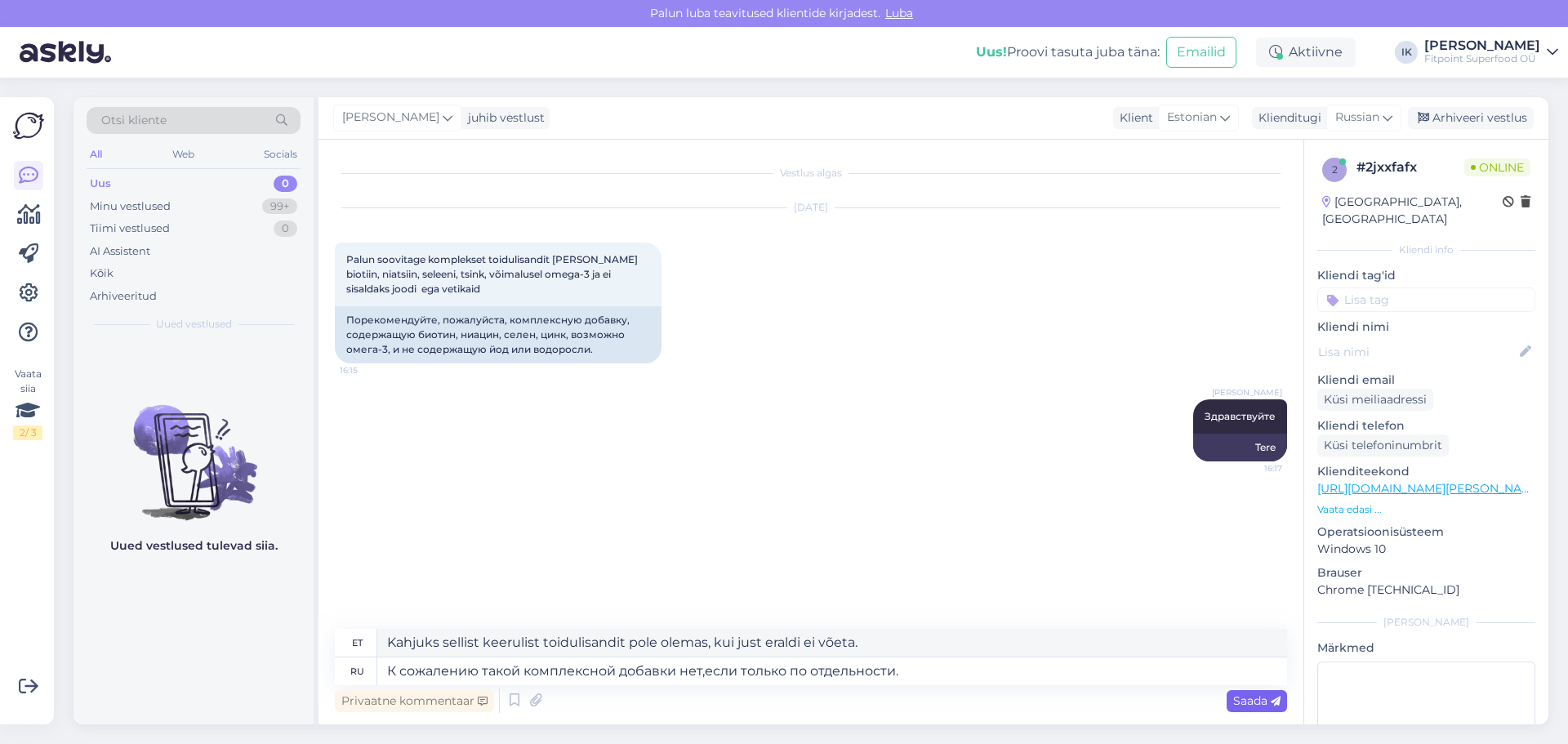
click at [1251, 705] on span "Saada" at bounding box center [1257, 700] width 48 height 15
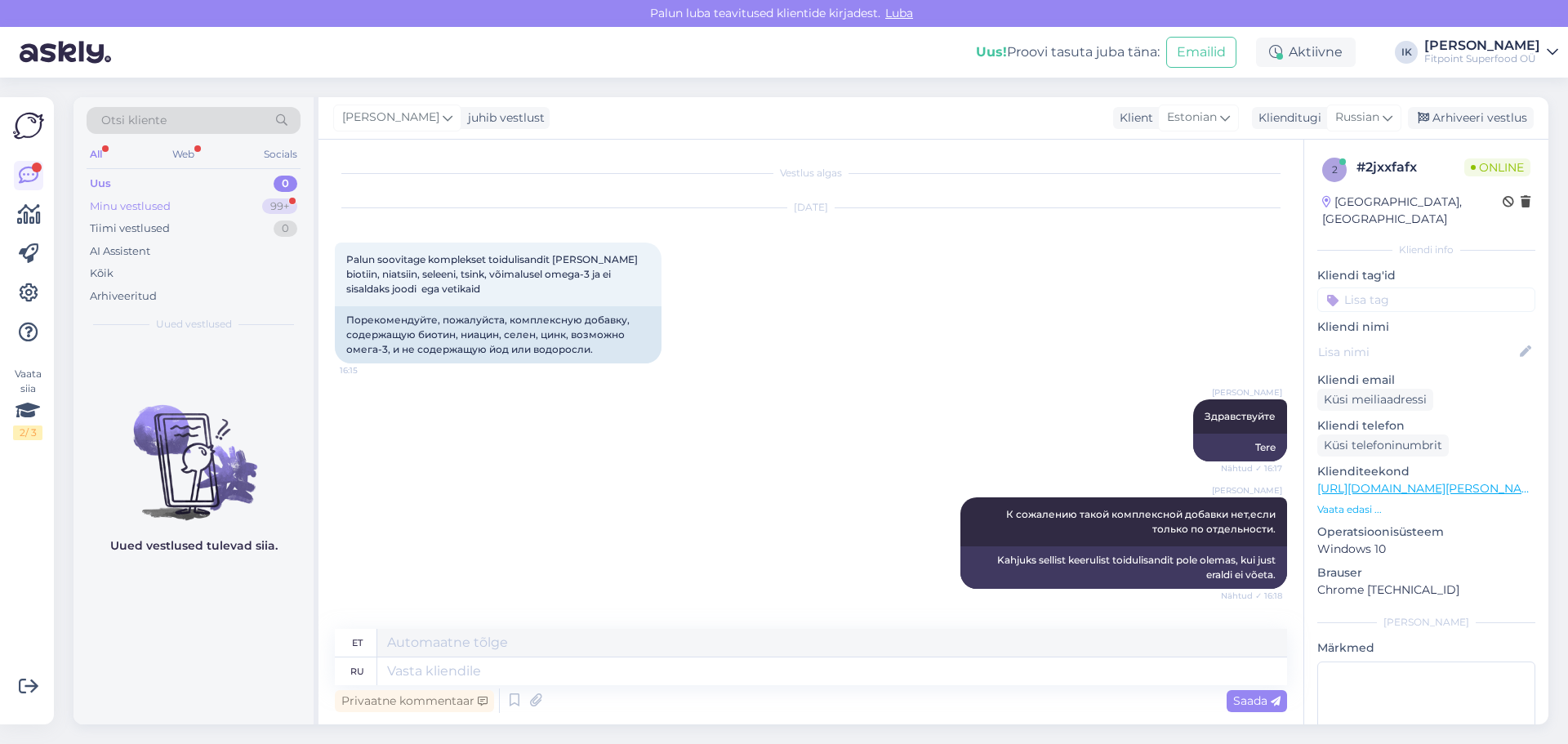
click at [191, 200] on div "Minu vestlused 99+" at bounding box center [194, 207] width 214 height 23
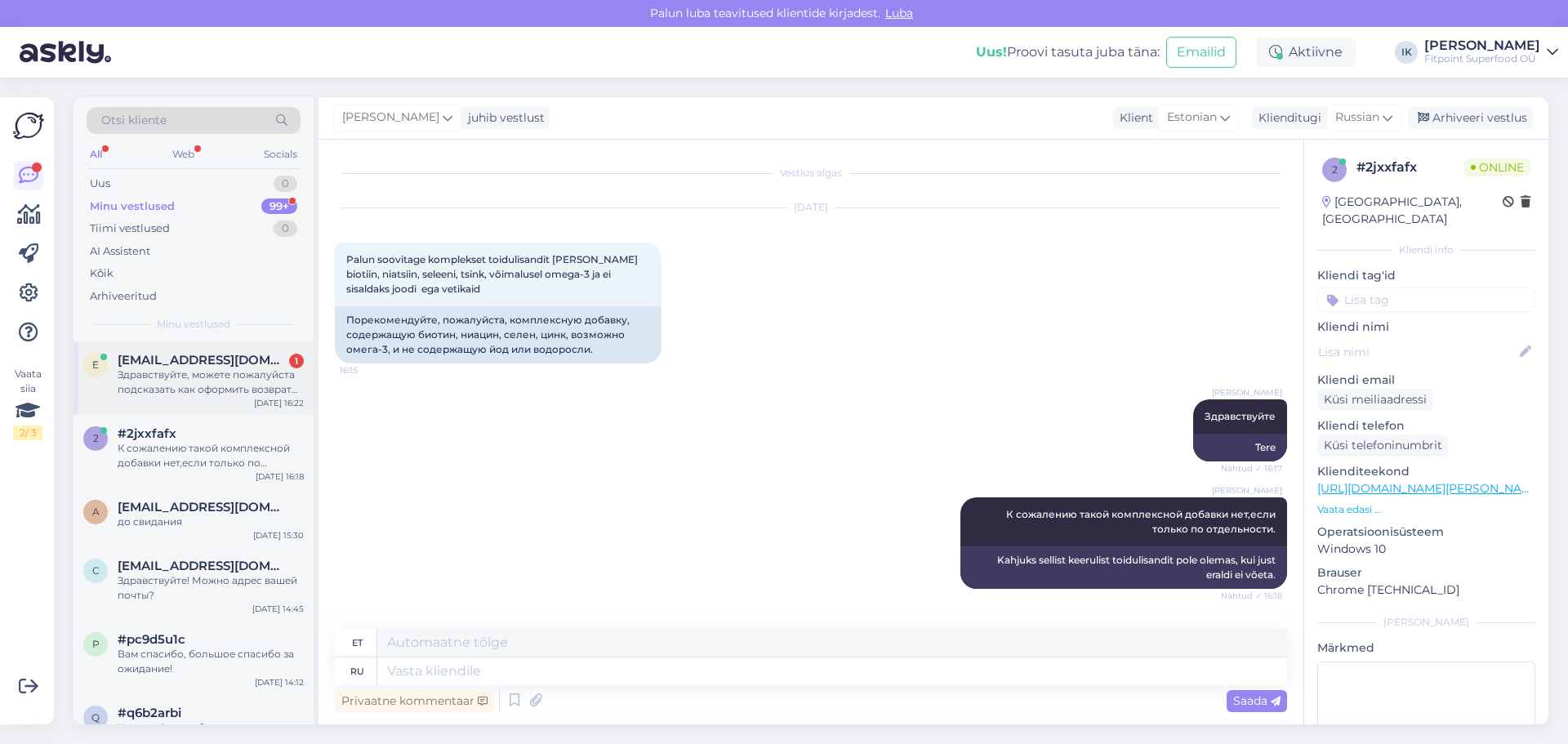
drag, startPoint x: 199, startPoint y: 391, endPoint x: 290, endPoint y: 379, distance: 91.8
click at [200, 391] on div "Здравствуйте, можете пожалуйста подсказать как оформить возврат протеина не име…" at bounding box center [210, 382] width 186 height 29
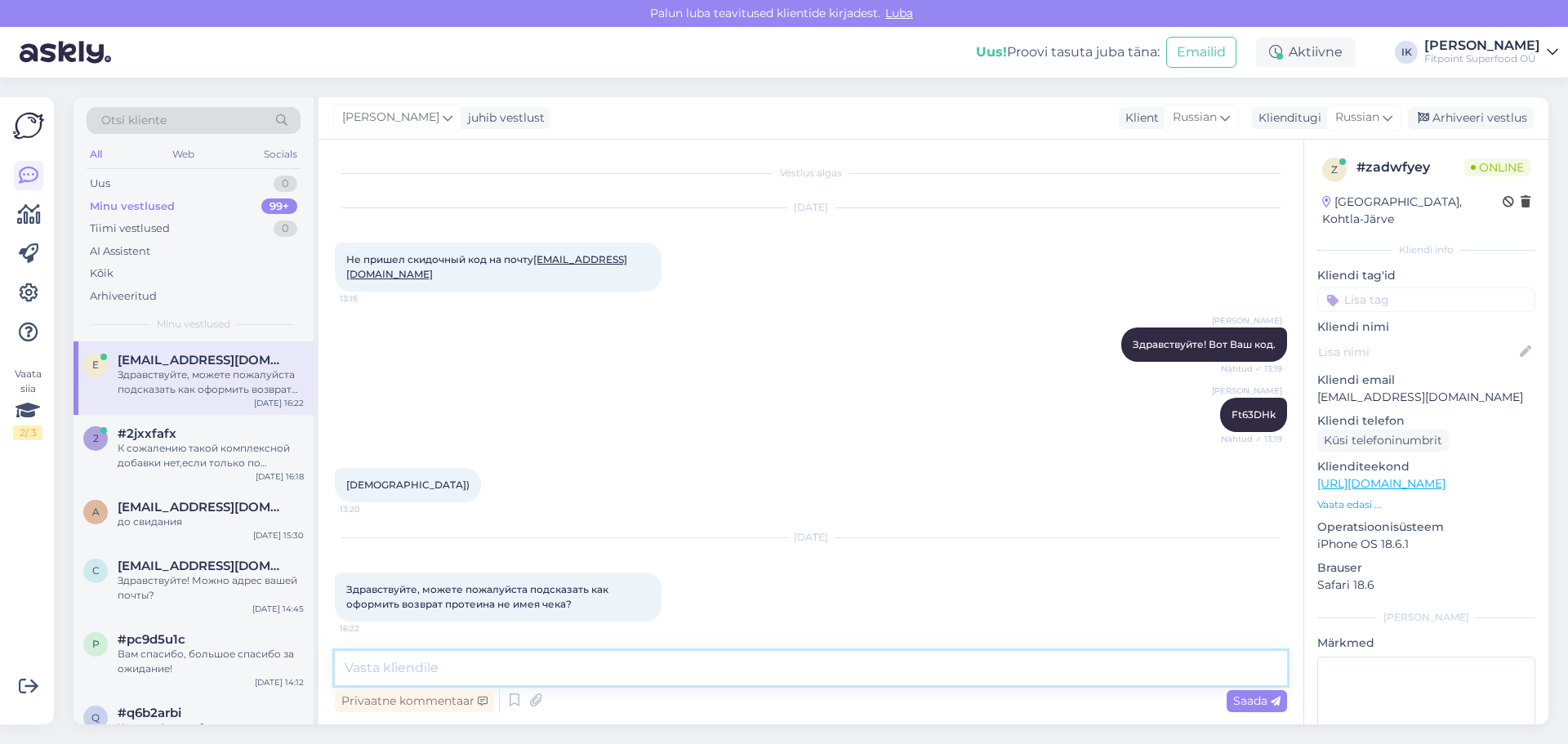
click at [487, 665] on textarea at bounding box center [810, 667] width 952 height 34
click at [648, 530] on div "[DATE]" at bounding box center [810, 537] width 952 height 15
click at [548, 666] on textarea at bounding box center [810, 667] width 952 height 34
type textarea "P"
type textarea "Здравствуйте! У вас оплата была наличными или картой?"
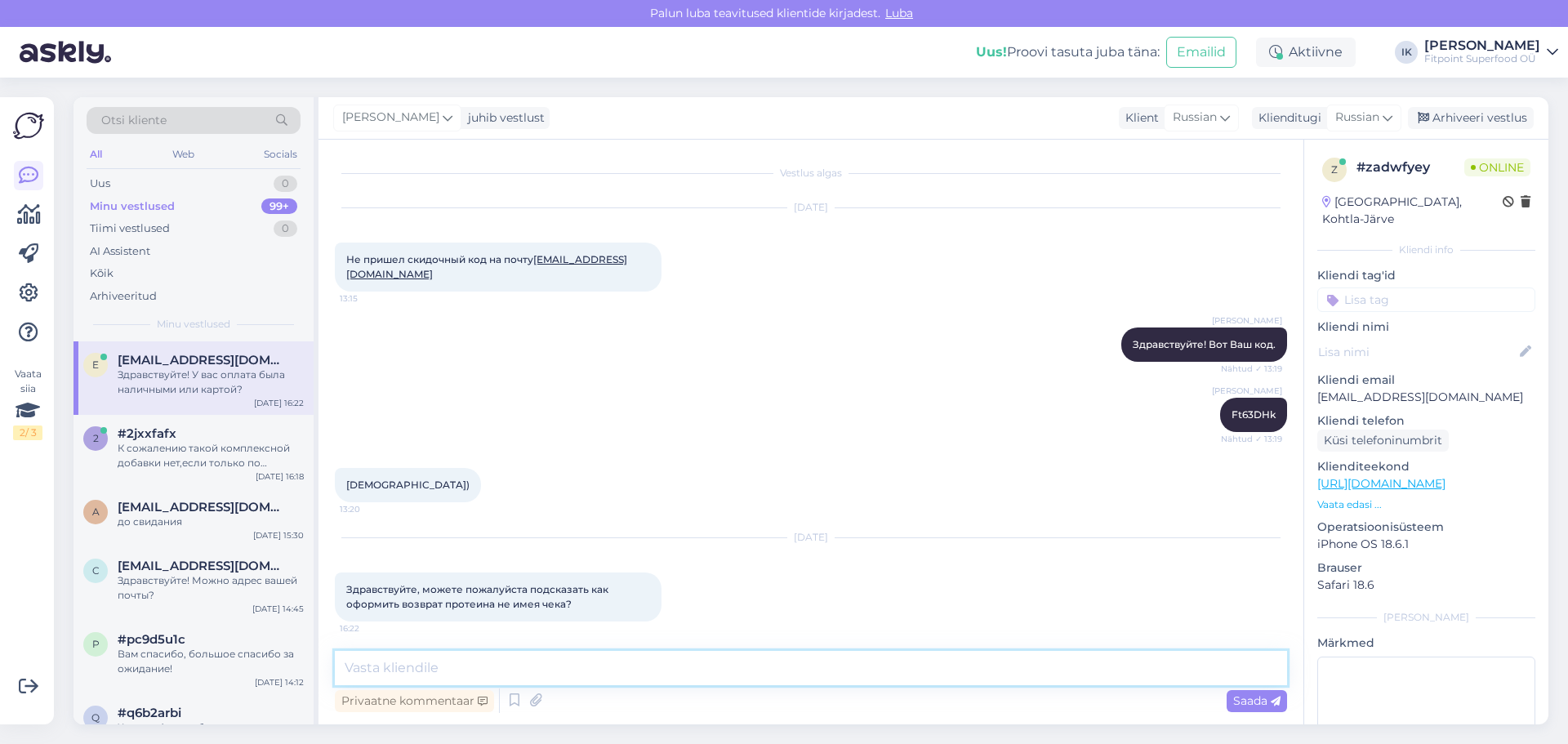
scroll to position [58, 0]
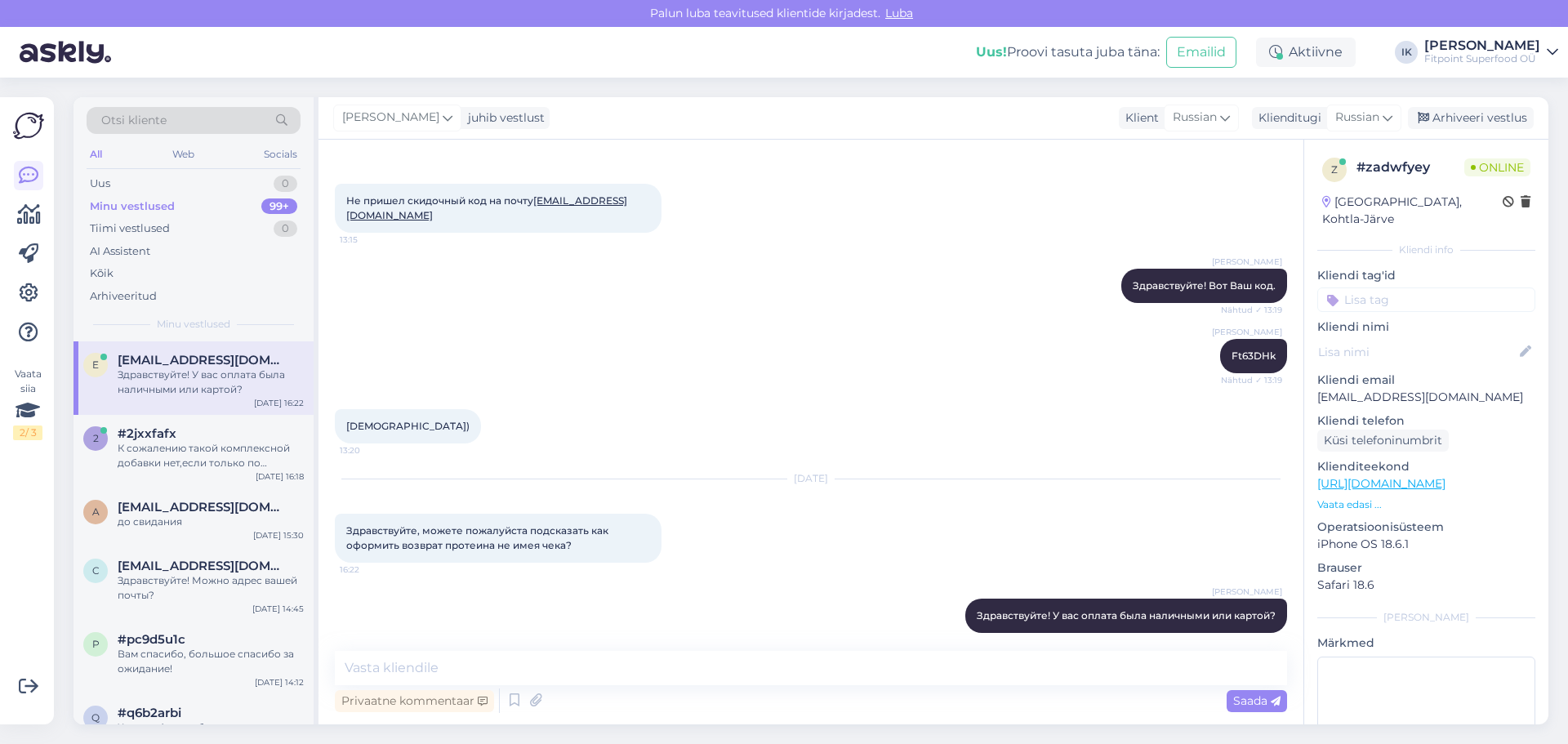
drag, startPoint x: 202, startPoint y: 395, endPoint x: 183, endPoint y: 406, distance: 22.0
click at [199, 396] on div "Здравствуйте! У вас оплата была наличными или картой?" at bounding box center [210, 382] width 186 height 29
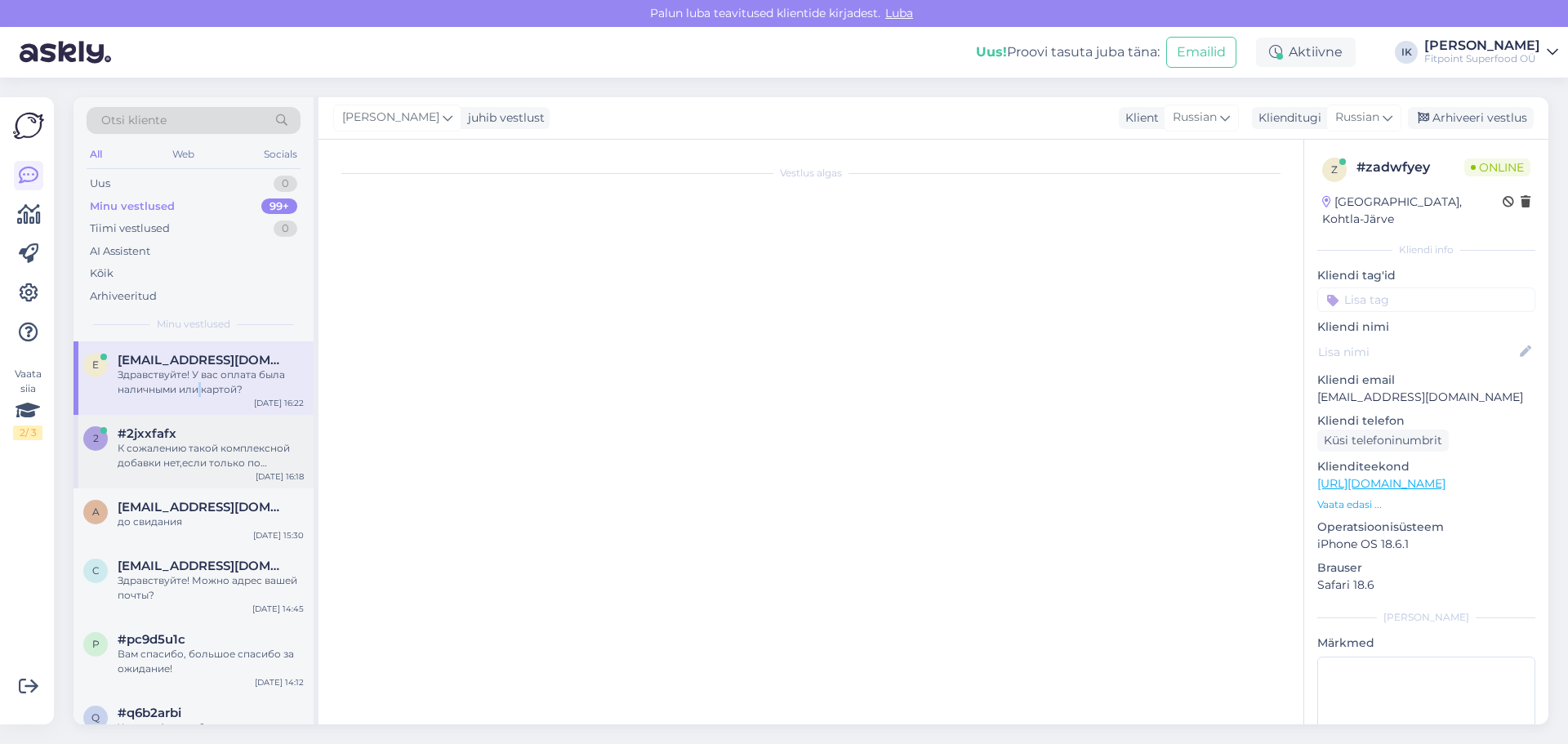
scroll to position [0, 0]
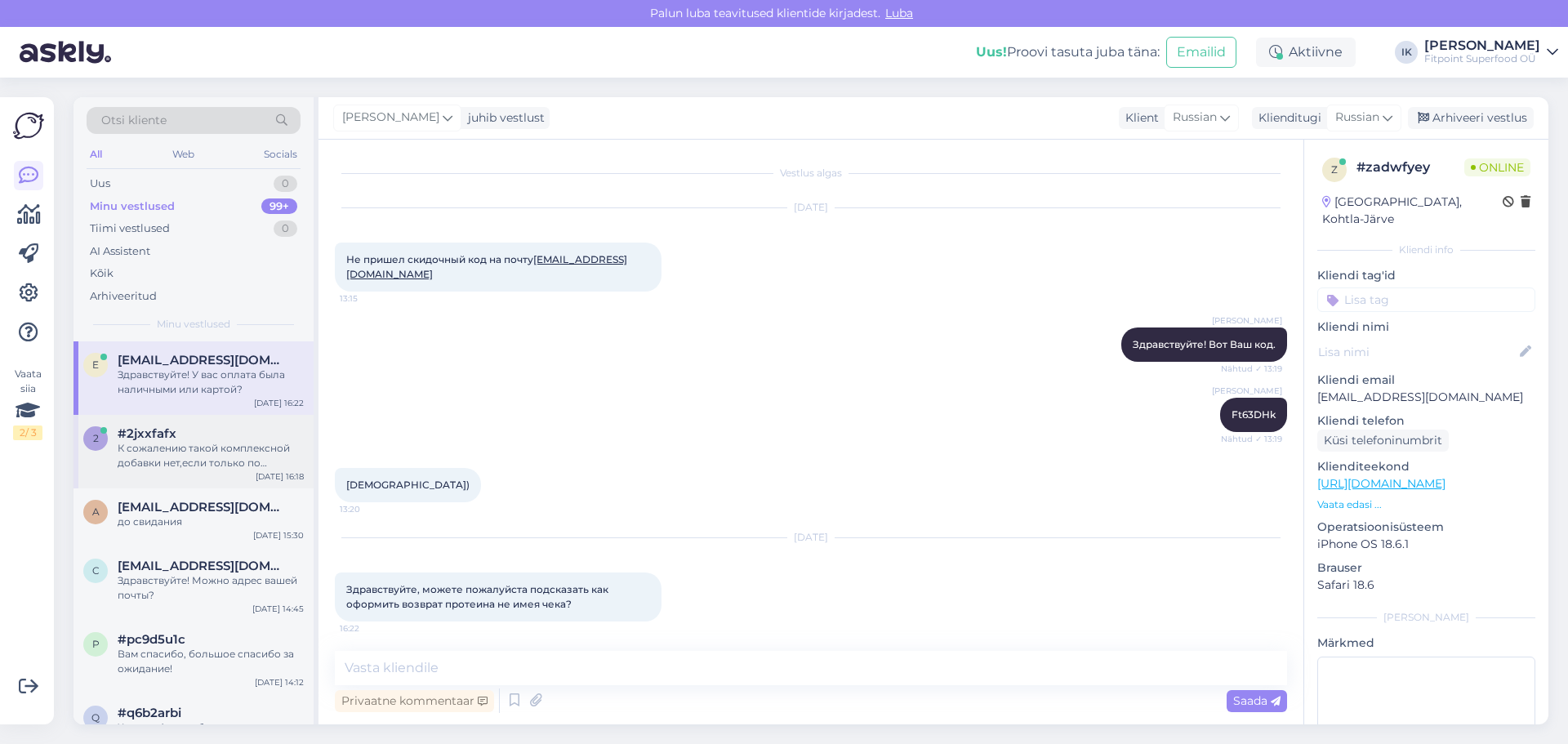
click at [225, 457] on div "К сожалению такой комплексной добавки нет,если только по отдельности." at bounding box center [210, 455] width 186 height 29
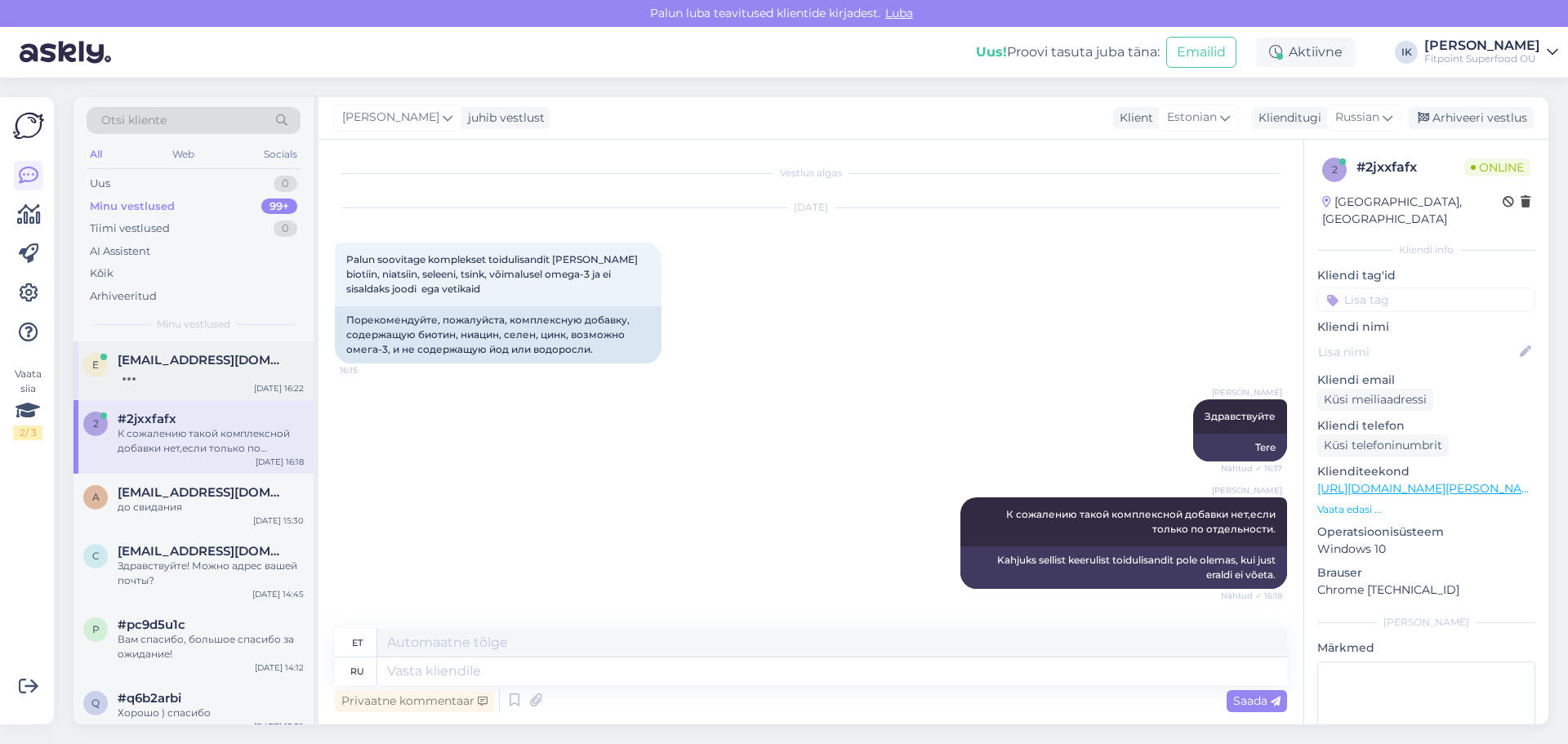
click at [187, 373] on div at bounding box center [210, 374] width 186 height 15
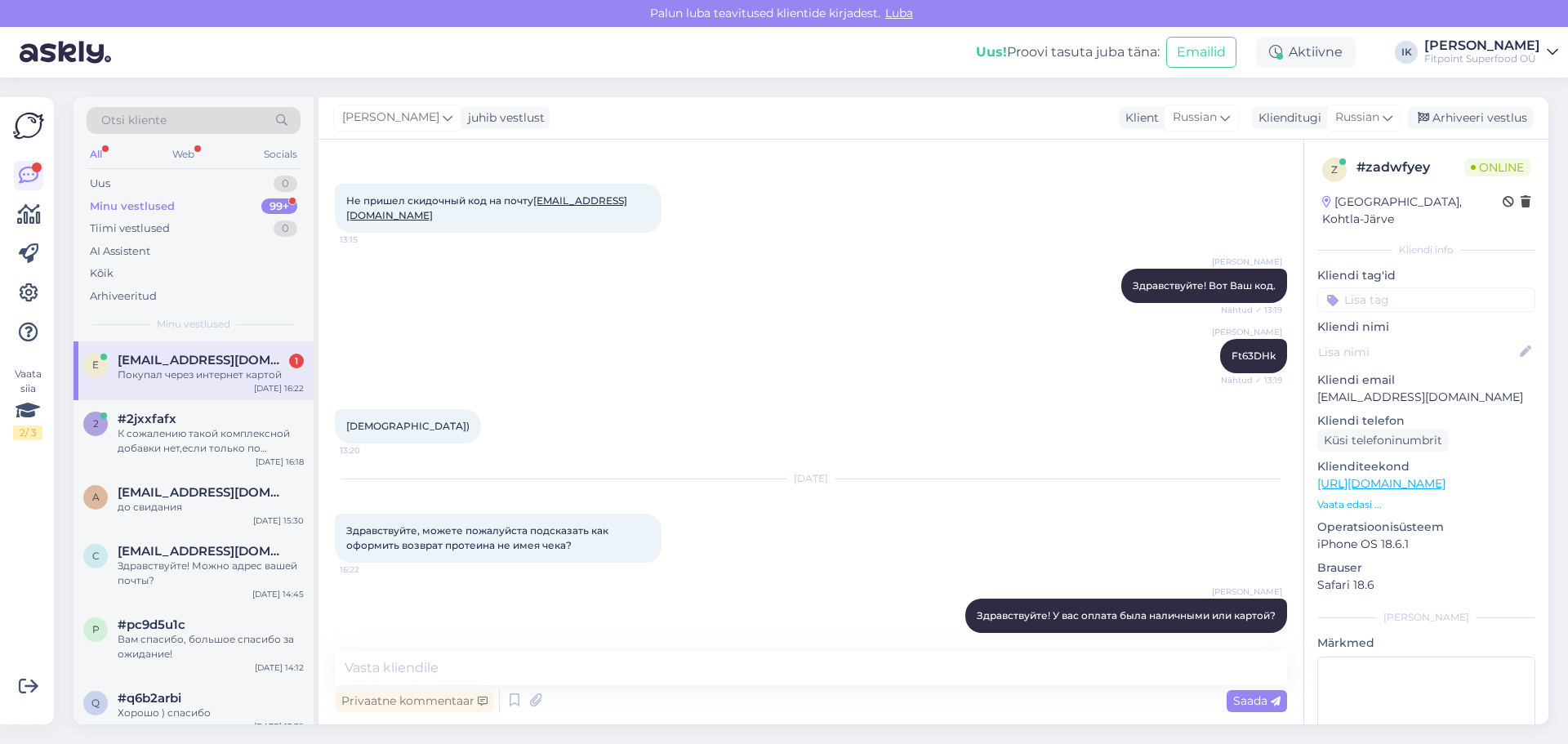
scroll to position [129, 0]
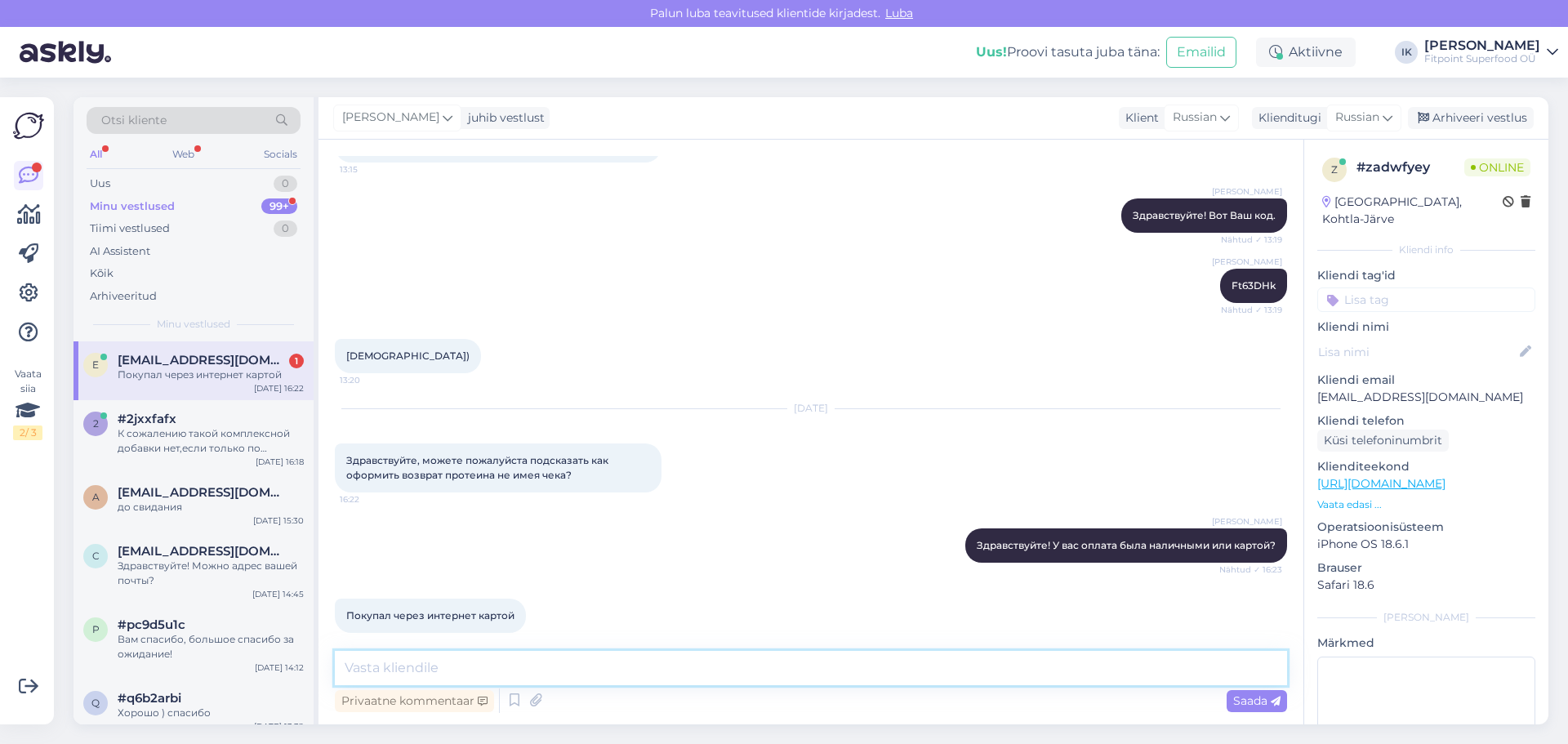
click at [468, 659] on textarea at bounding box center [810, 667] width 952 height 34
click at [509, 682] on textarea at bounding box center [810, 667] width 952 height 34
type textarea "Т"
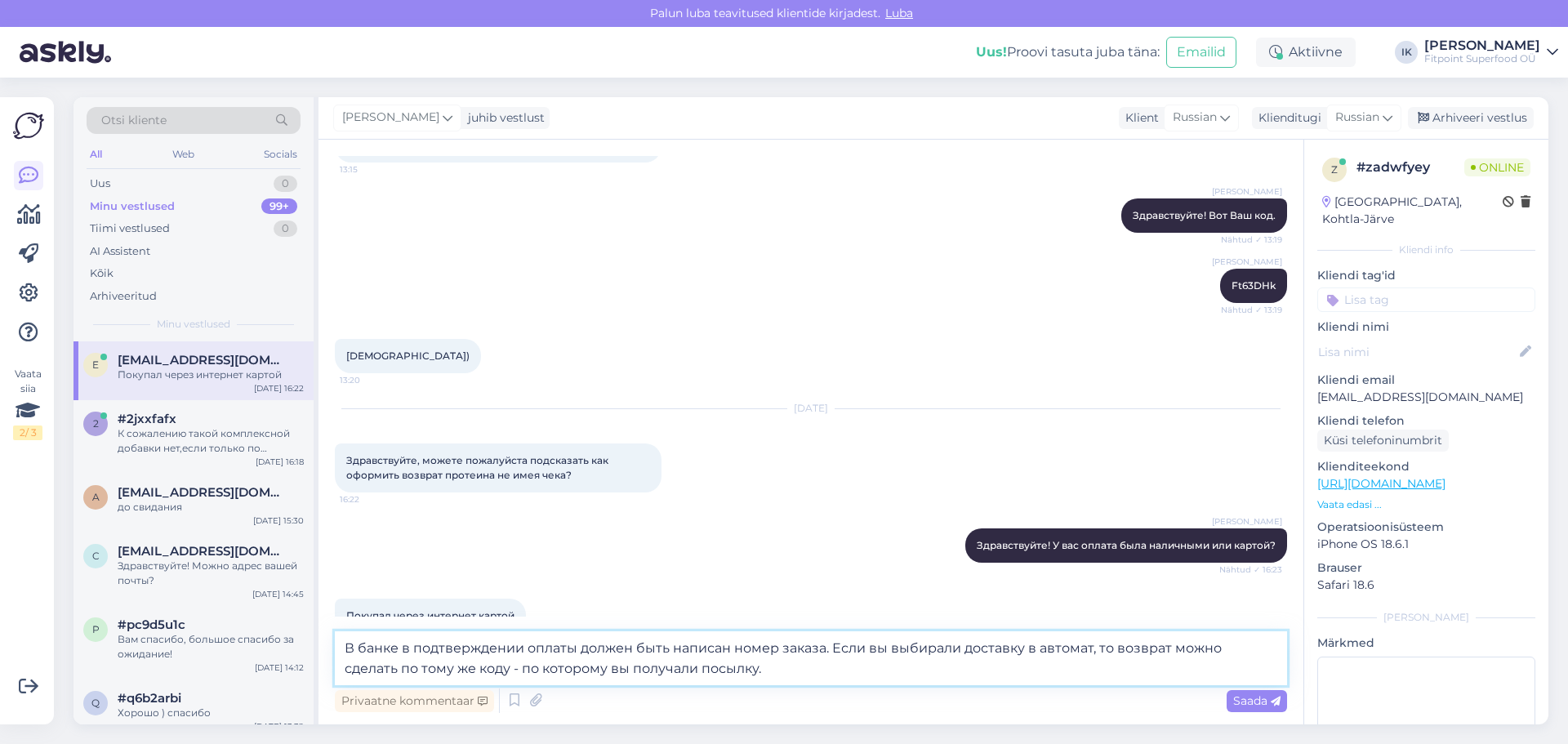
type textarea "В банке в подтверждении оплаты должен быть написан номер заказа. Если вы выбира…"
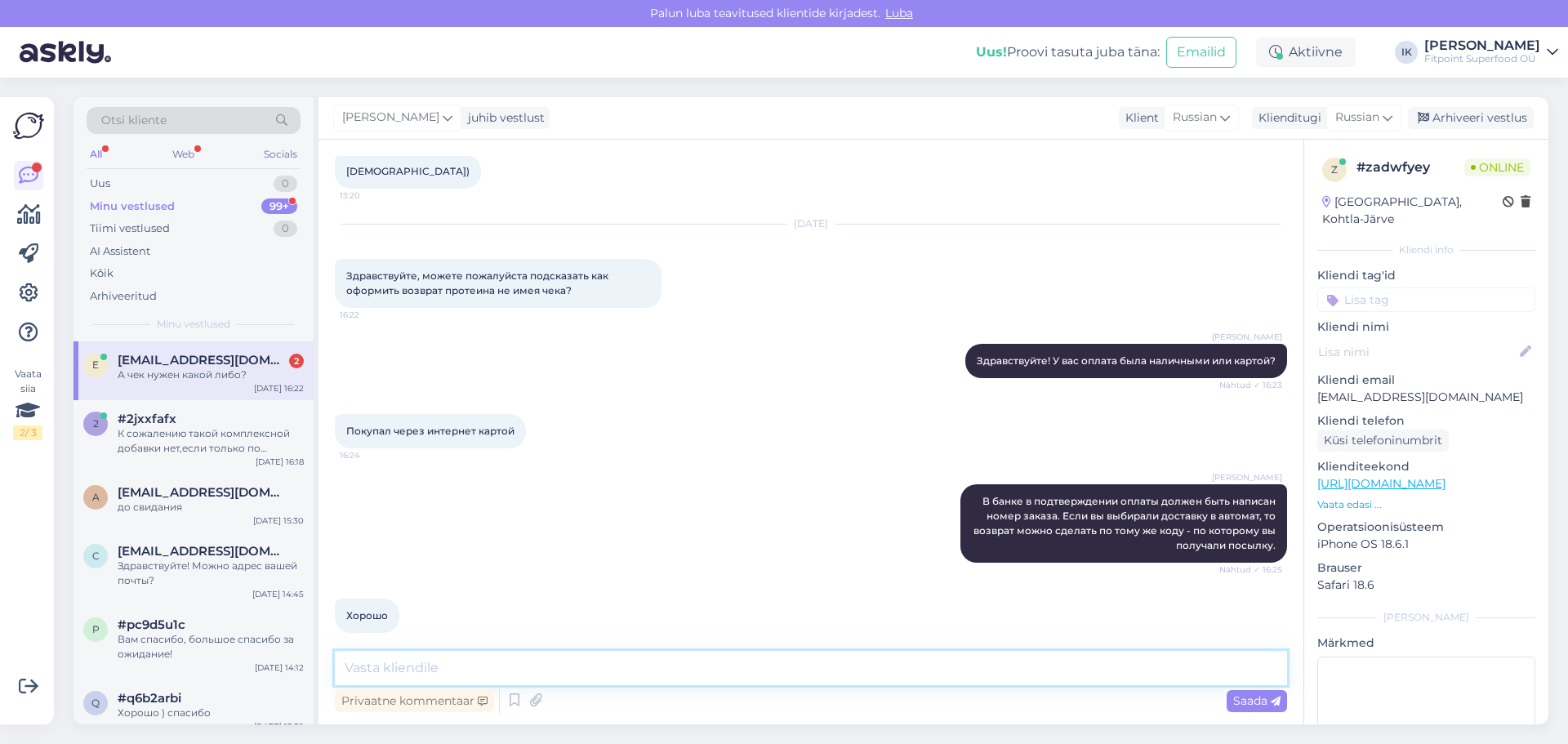
scroll to position [384, 0]
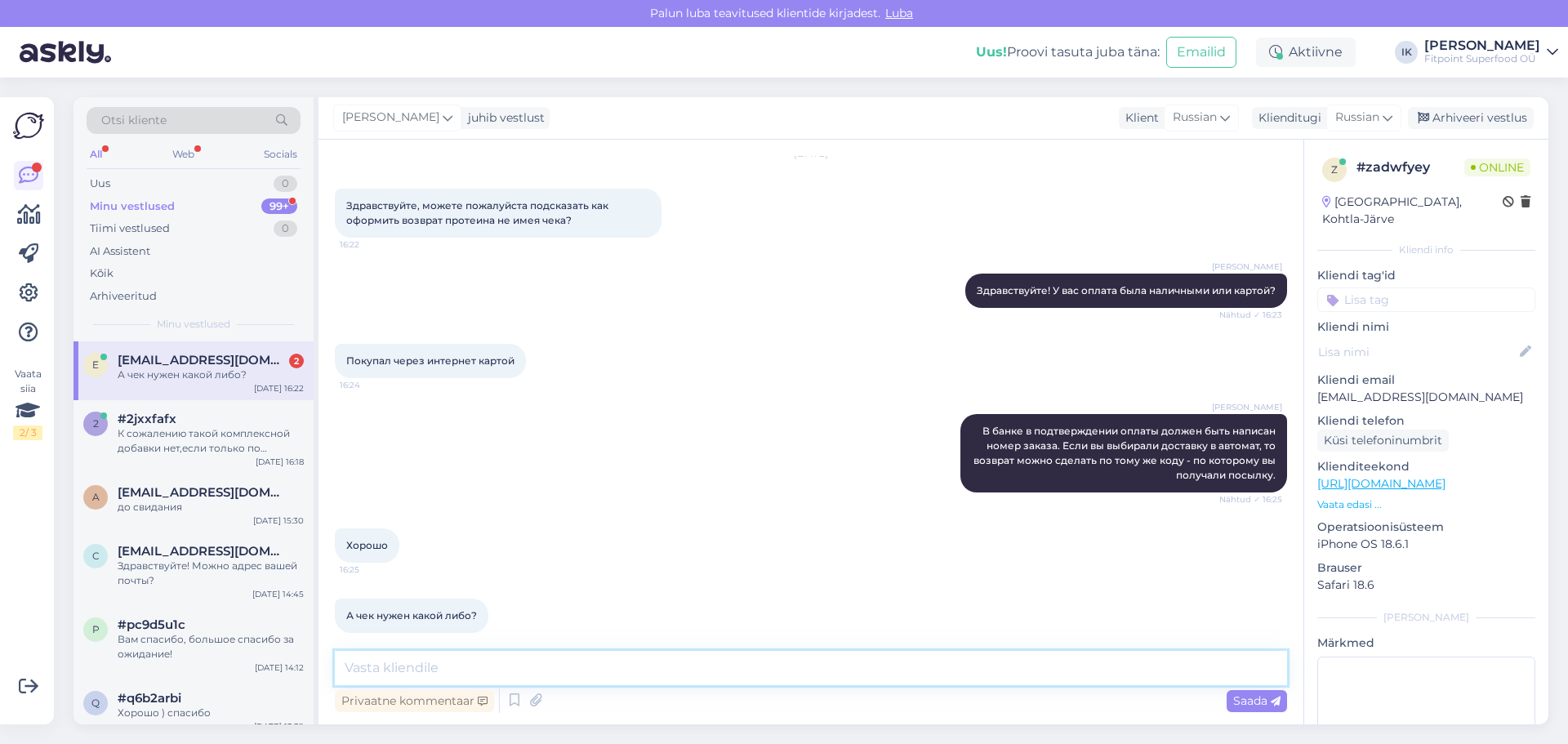
click at [521, 654] on textarea at bounding box center [810, 667] width 952 height 34
type textarea "Нет, достаточно номера заказа."
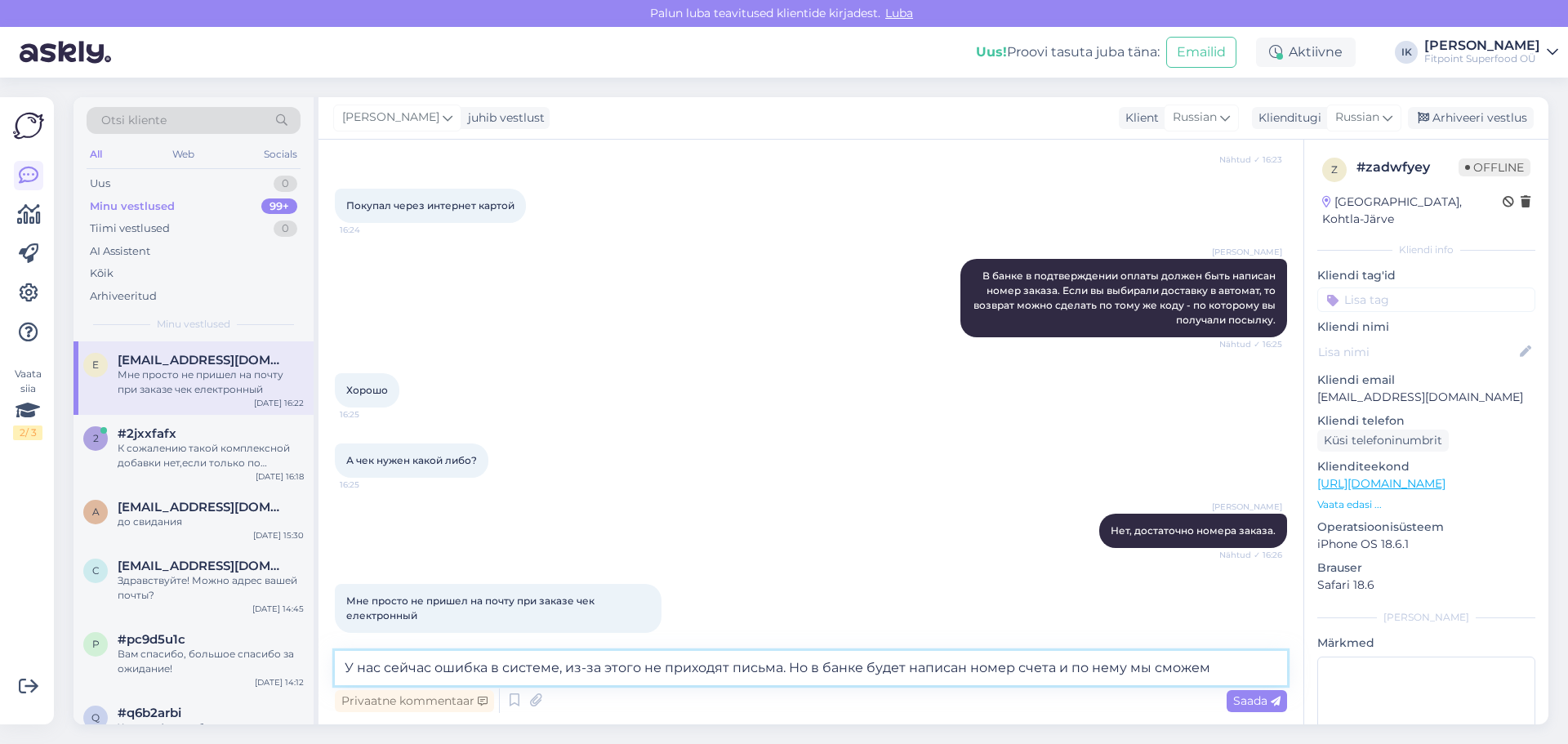
scroll to position [556, 0]
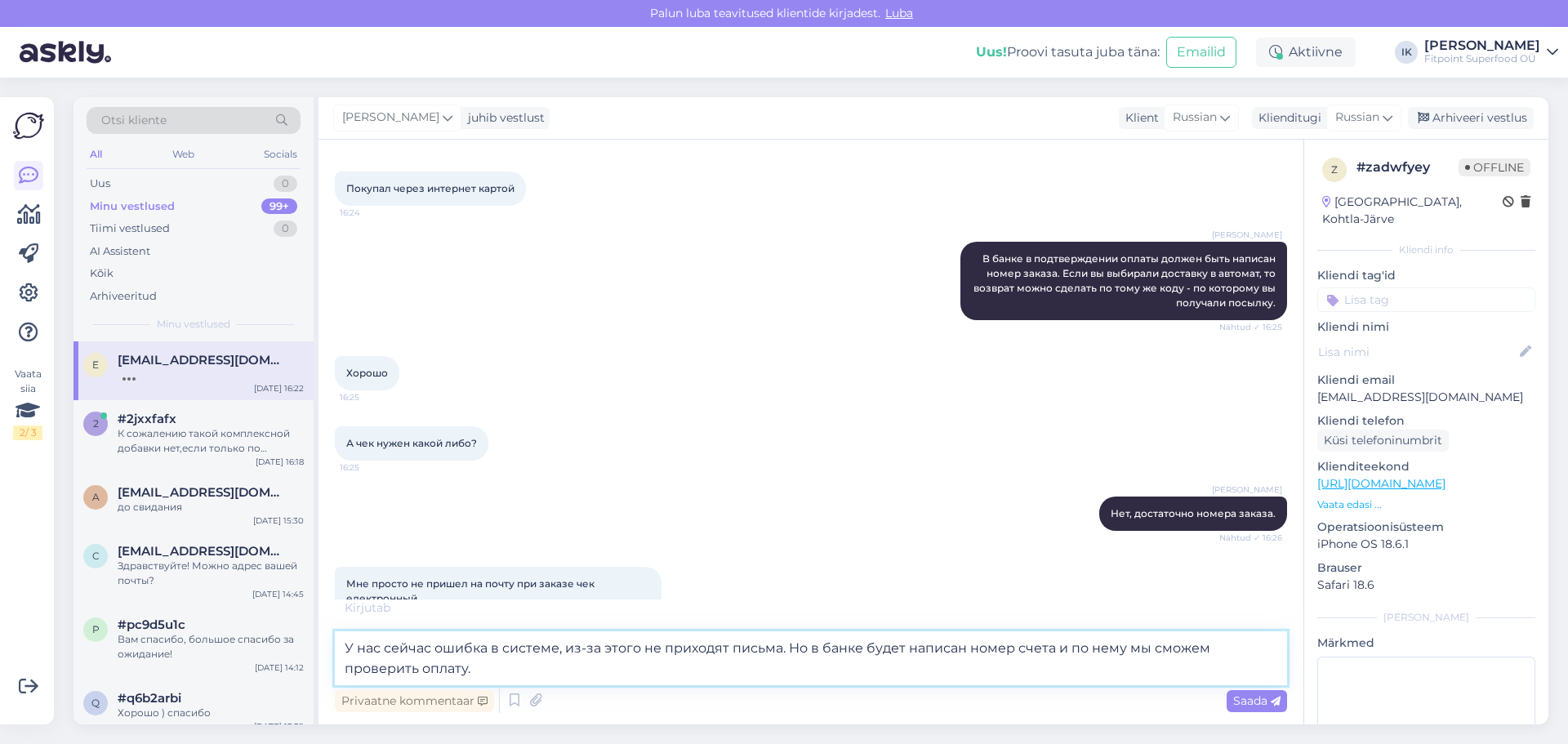
type textarea "У нас сейчас ошибка в системе, из-за этого не приходят письма. Но в банке будет…"
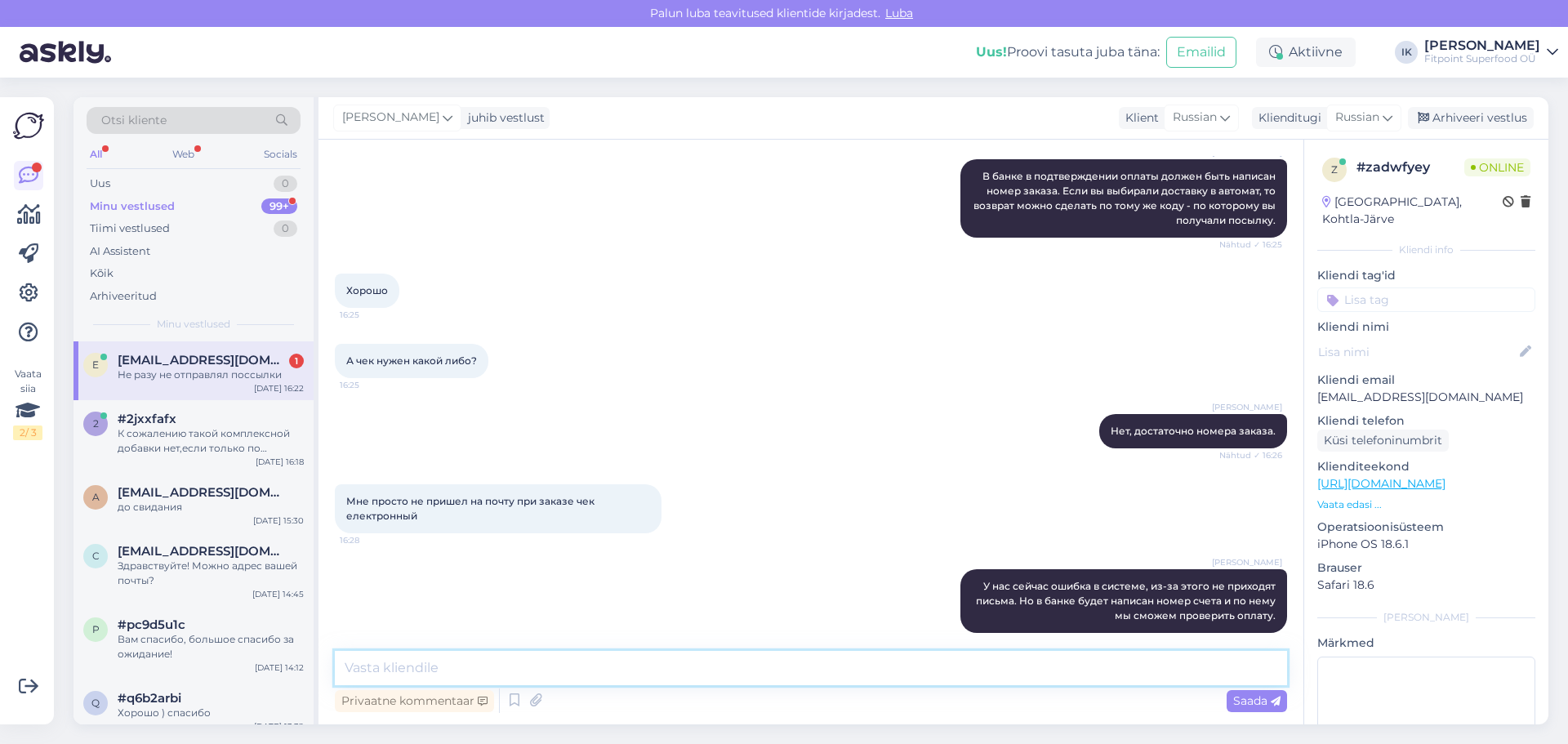
scroll to position [709, 0]
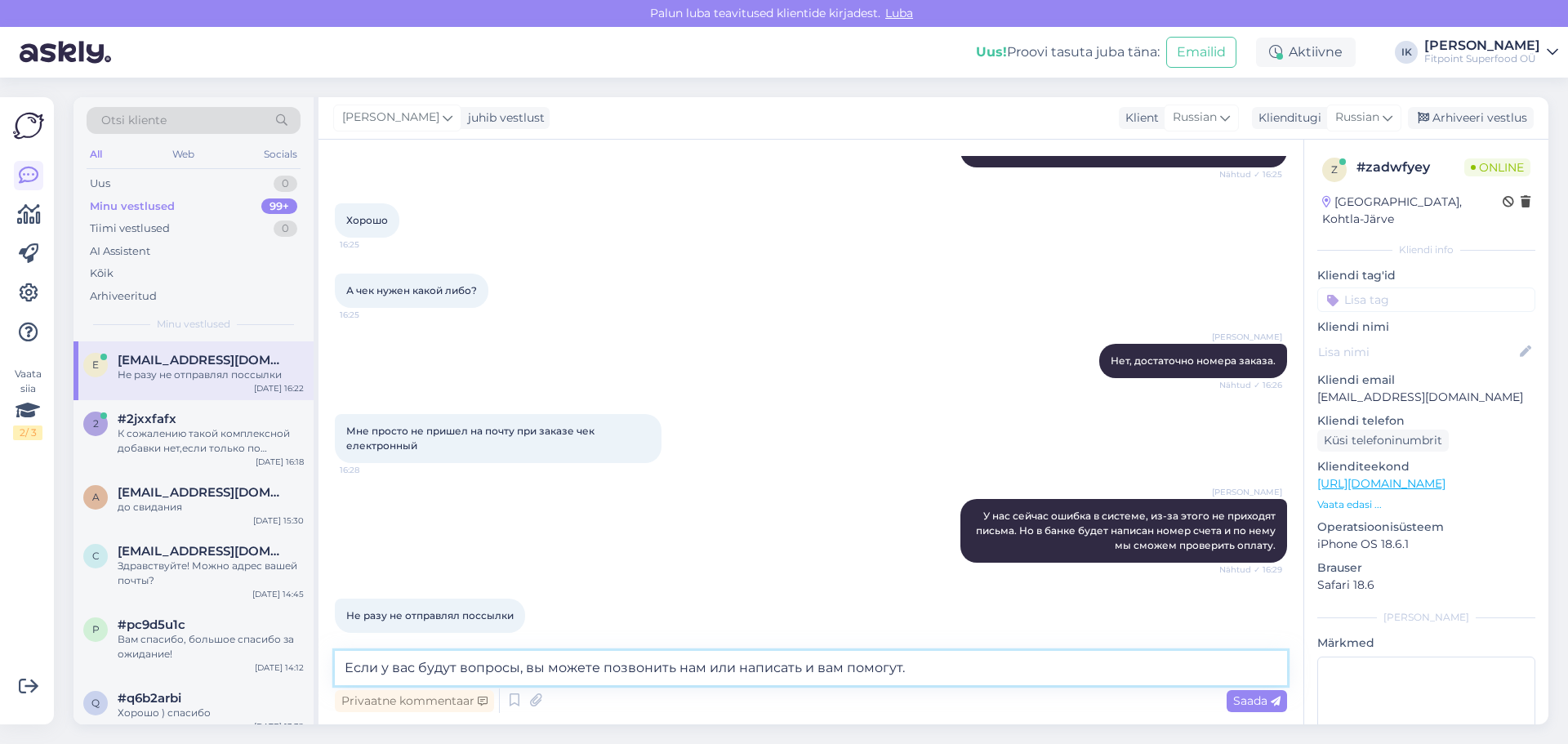
type textarea "Если у вас будут вопросы, вы можете позвонить нам или написать и вам помогут."
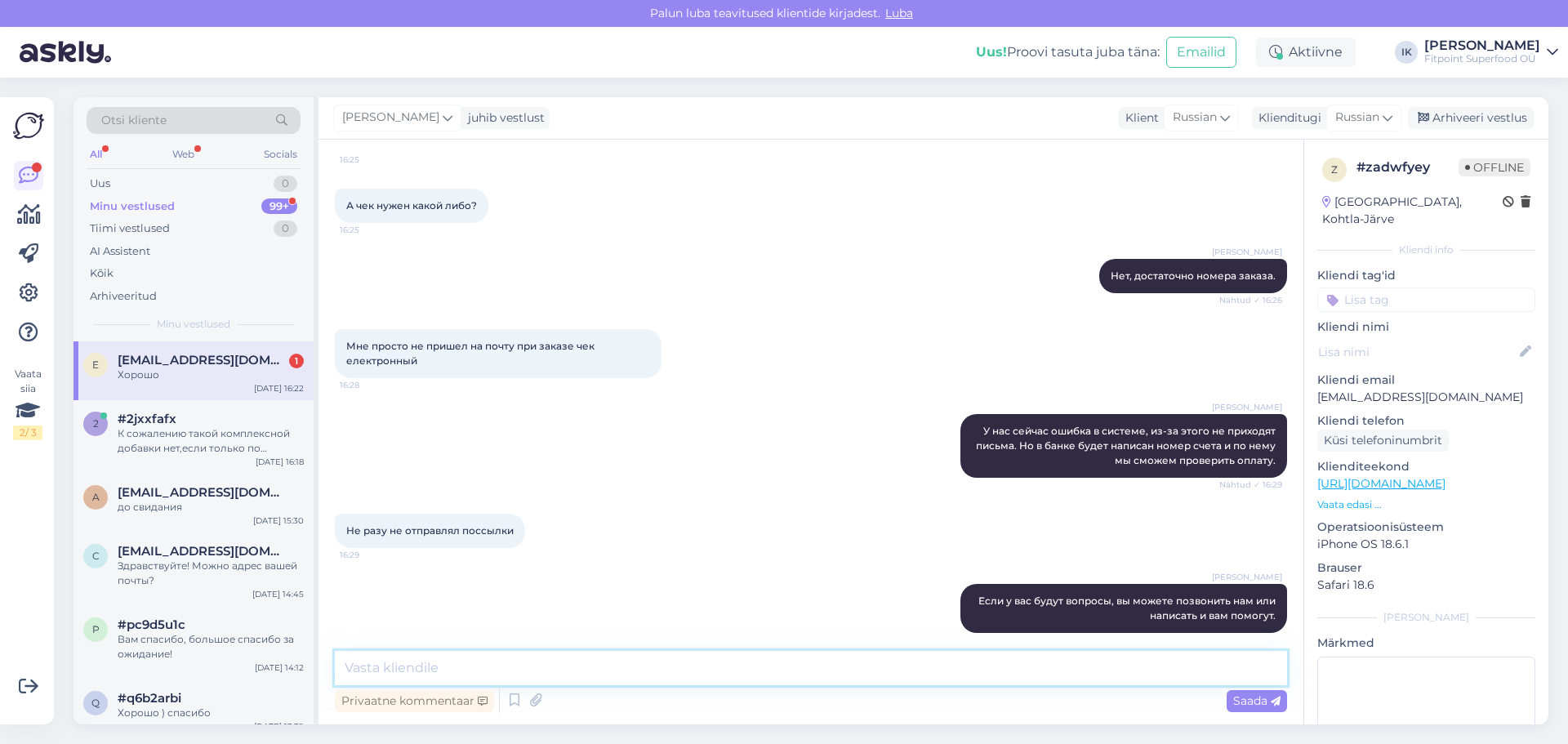
scroll to position [864, 0]
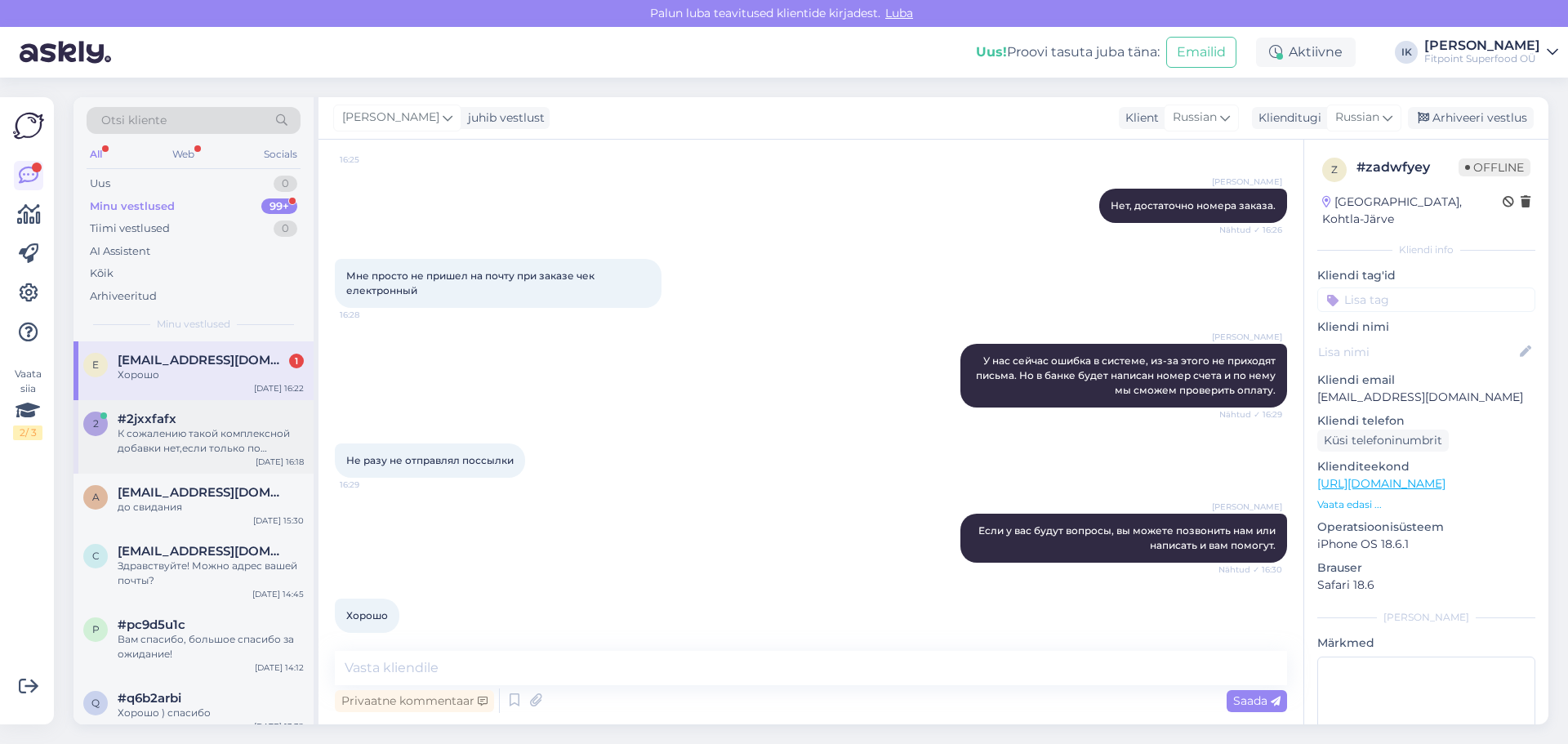
click at [205, 448] on div "К сожалению такой комплексной добавки нет,если только по отдельности." at bounding box center [210, 441] width 186 height 29
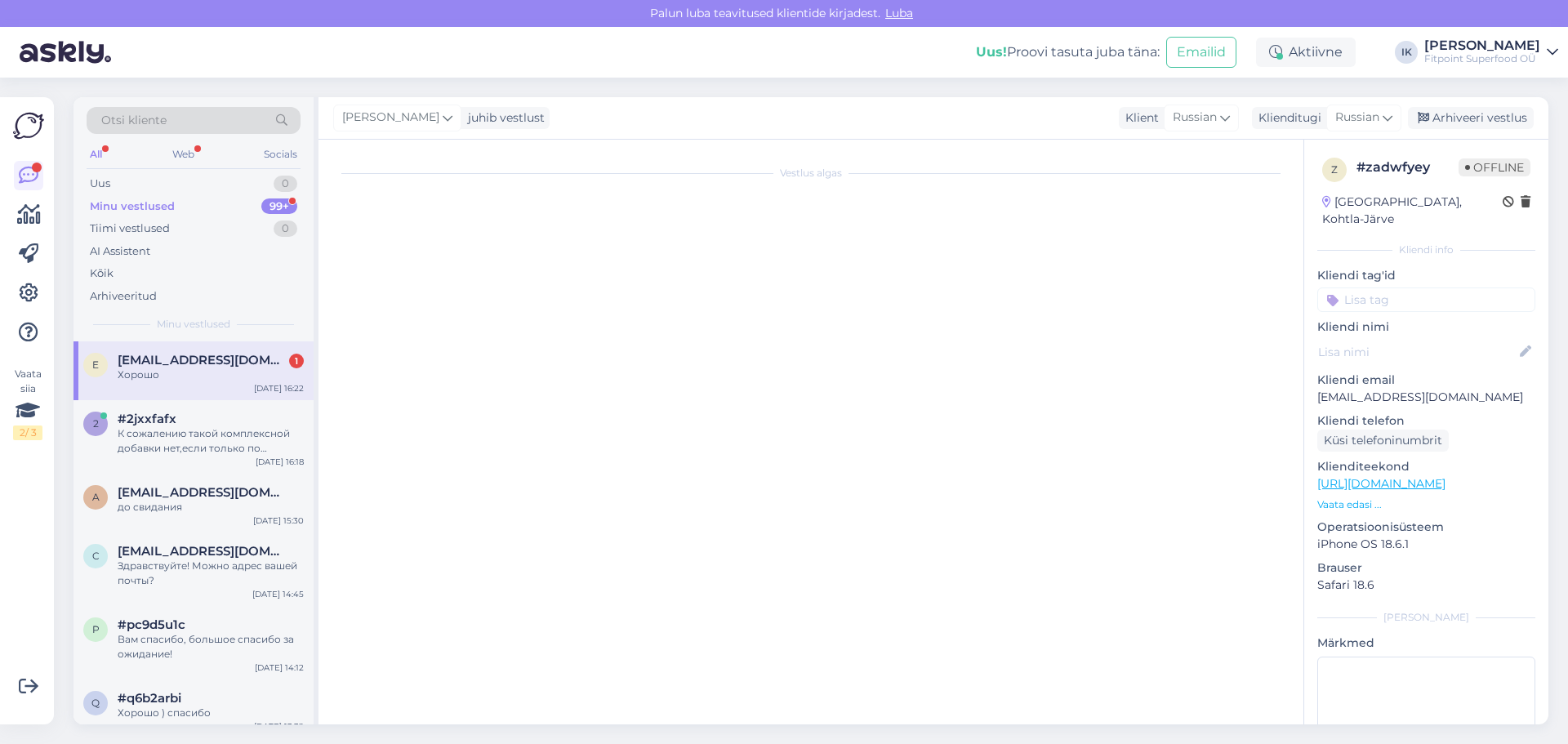
scroll to position [0, 0]
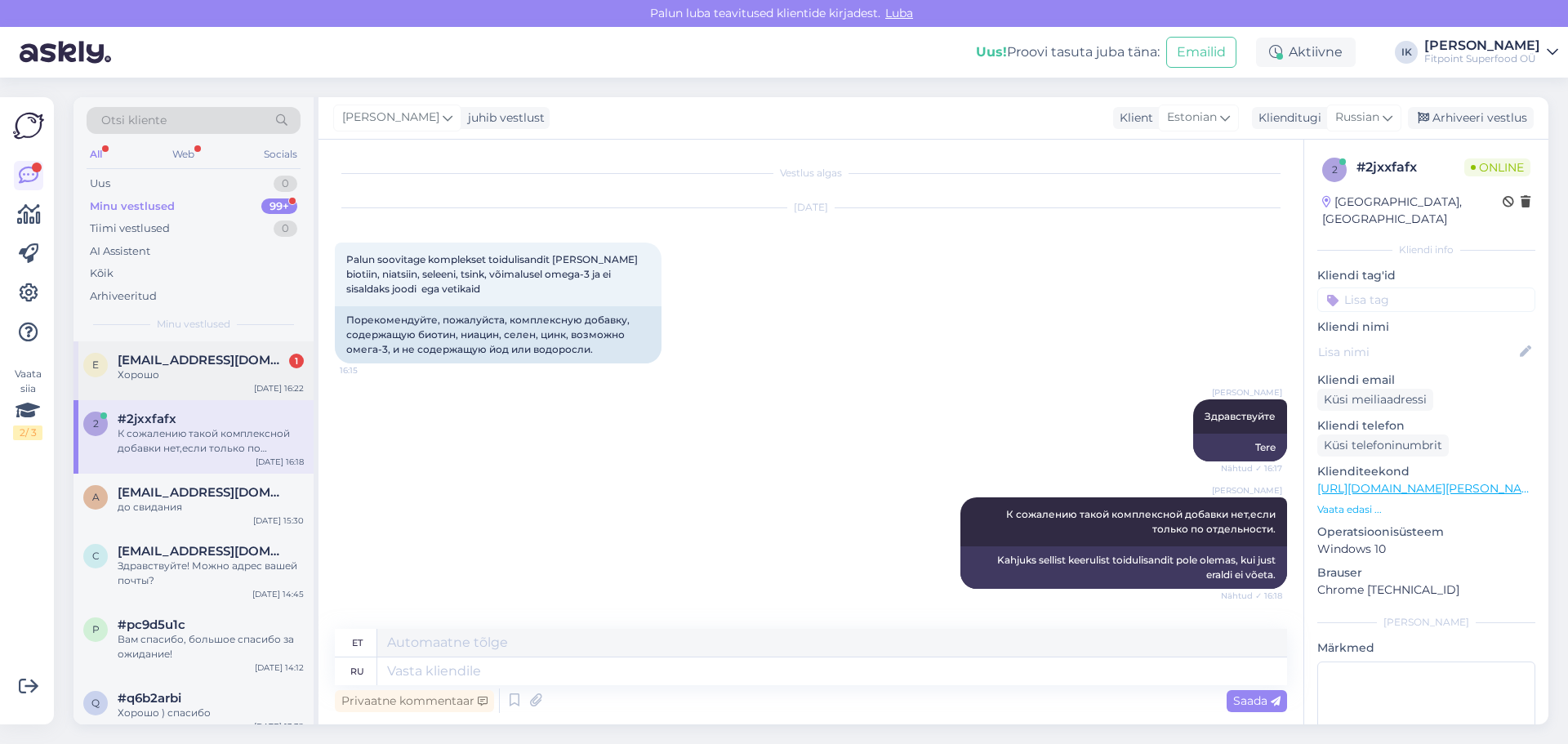
click at [229, 364] on span "[EMAIL_ADDRESS][DOMAIN_NAME]" at bounding box center [202, 360] width 170 height 15
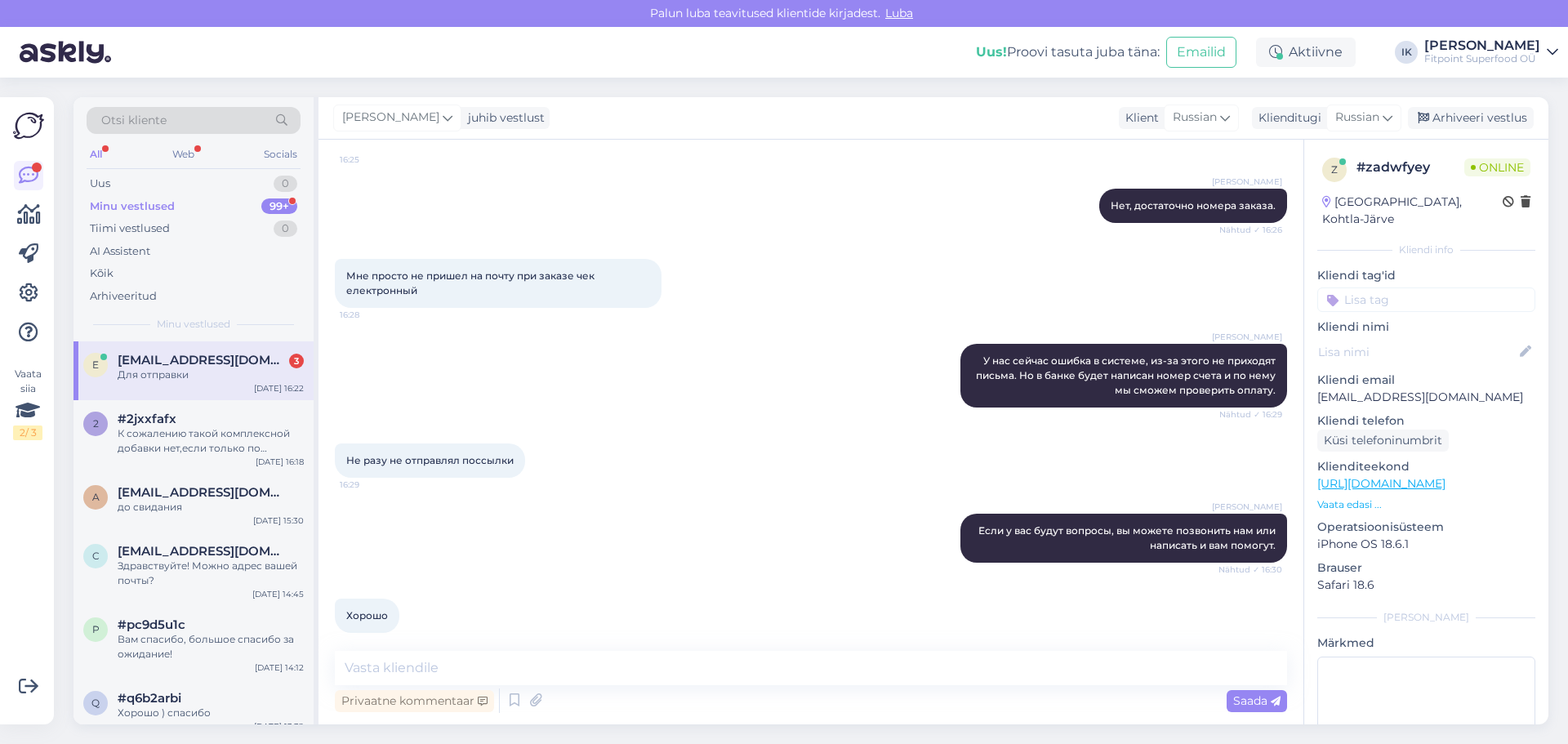
scroll to position [1075, 0]
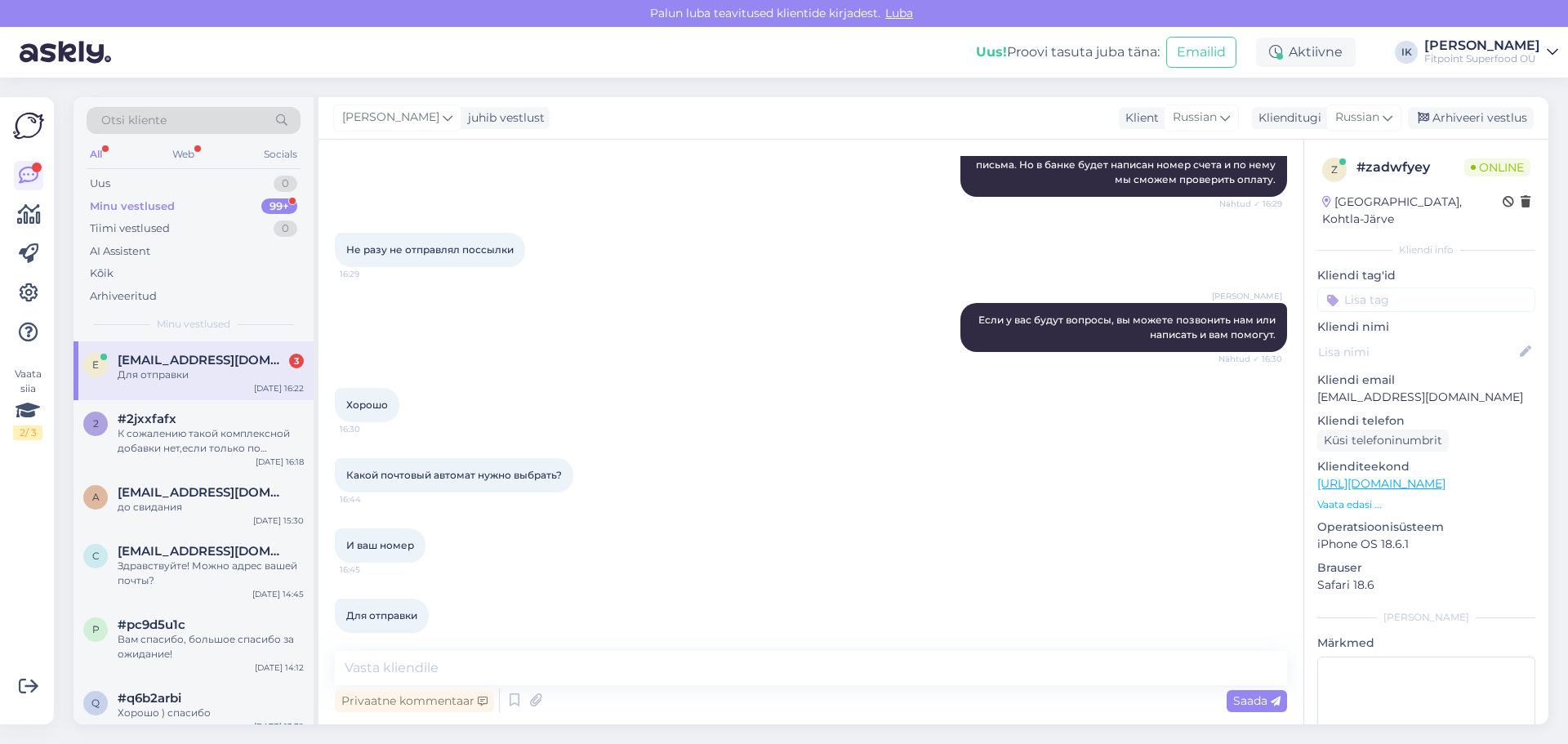
click at [646, 559] on div "И ваш номер 16:45" at bounding box center [810, 546] width 952 height 70
click at [571, 673] on textarea at bounding box center [810, 667] width 952 height 34
click at [234, 425] on div "#2jxxfafx" at bounding box center [210, 418] width 186 height 15
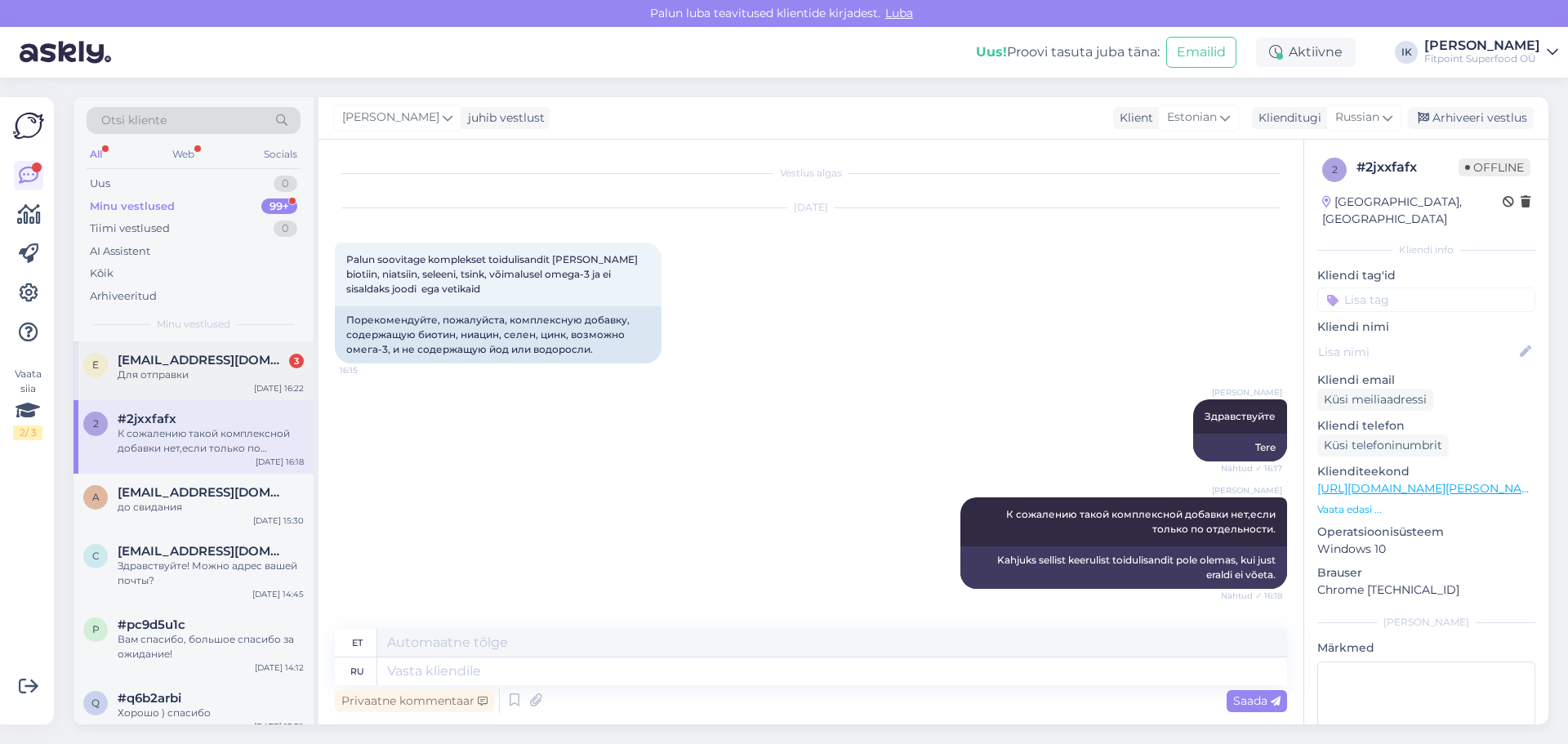
click at [197, 368] on div "Для отправки" at bounding box center [210, 374] width 186 height 15
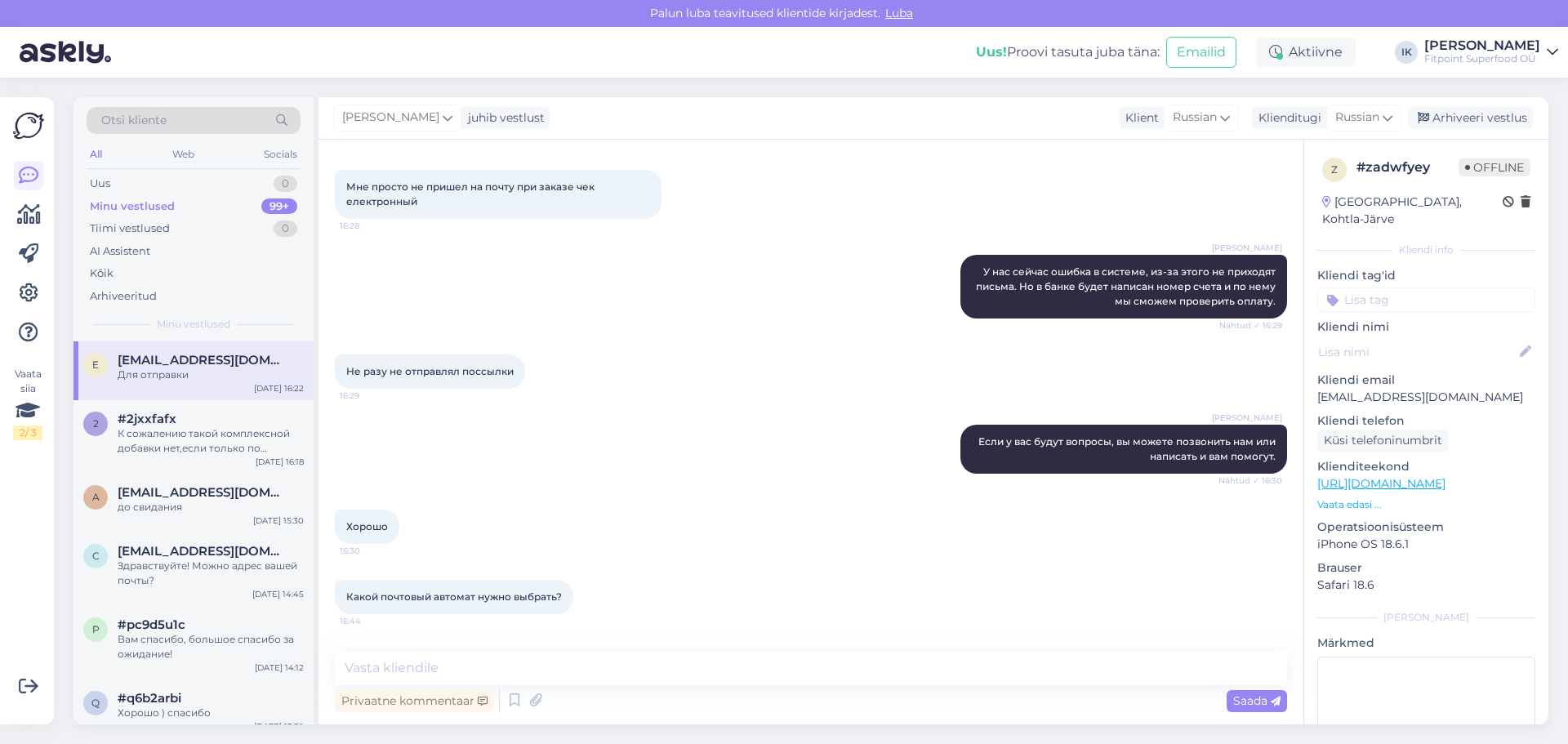
scroll to position [1075, 0]
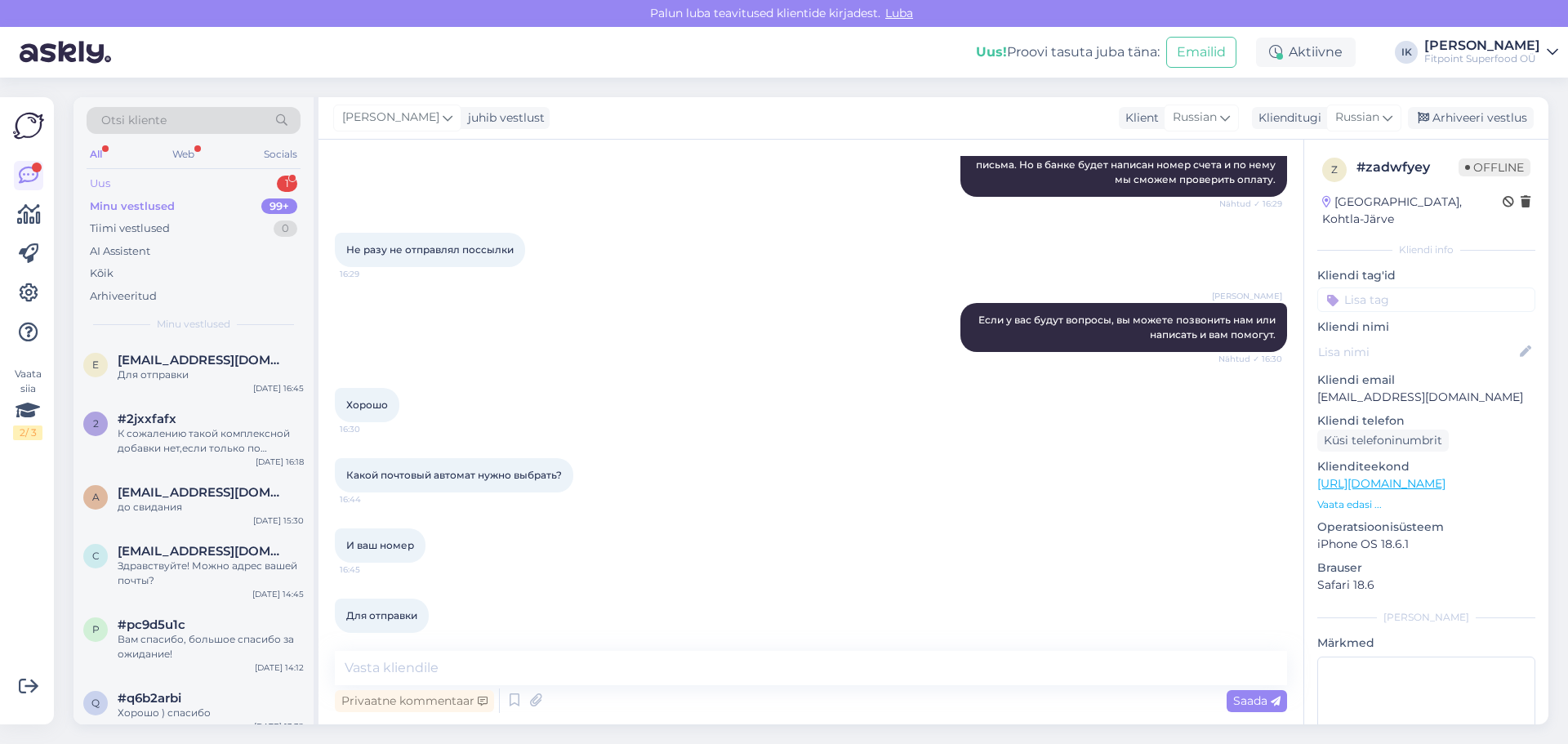
click at [195, 181] on div "Uus 1" at bounding box center [194, 184] width 214 height 23
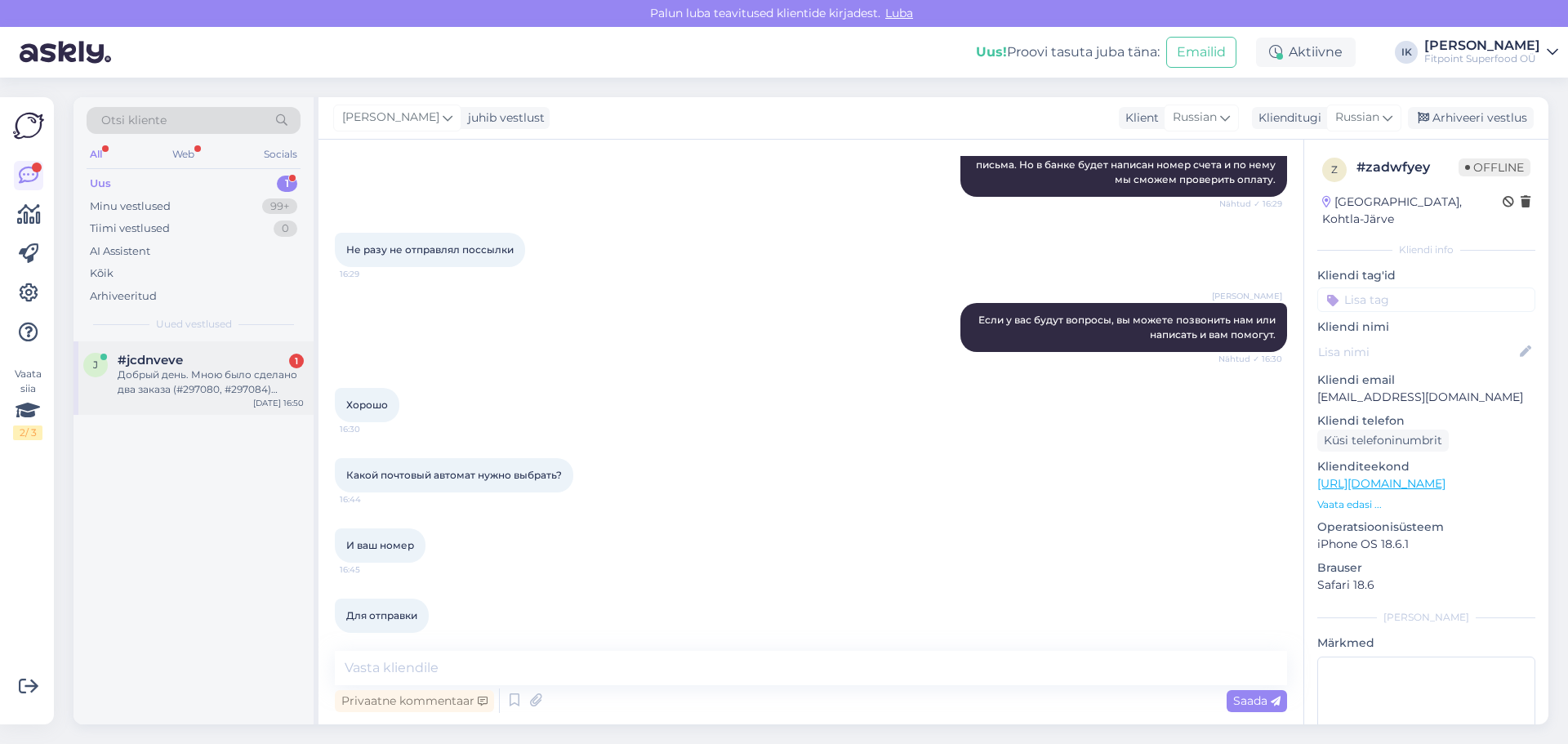
click at [191, 395] on div "Добрый день. Мною было сделано два заказа (#297080, #297084) [DATE] Яих до сих …" at bounding box center [210, 382] width 186 height 29
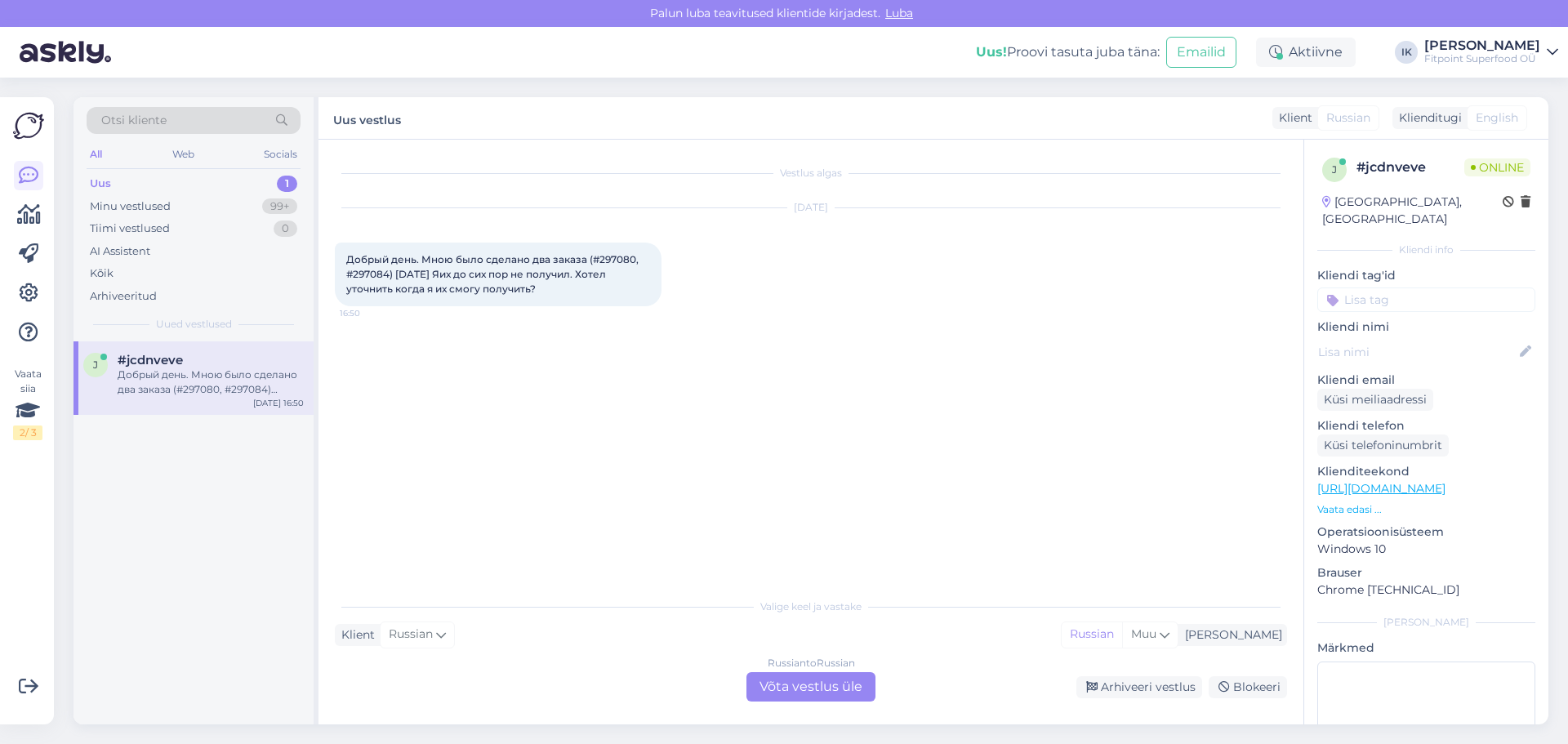
click at [809, 689] on div "Russian to Russian Võta vestlus üle" at bounding box center [810, 687] width 129 height 29
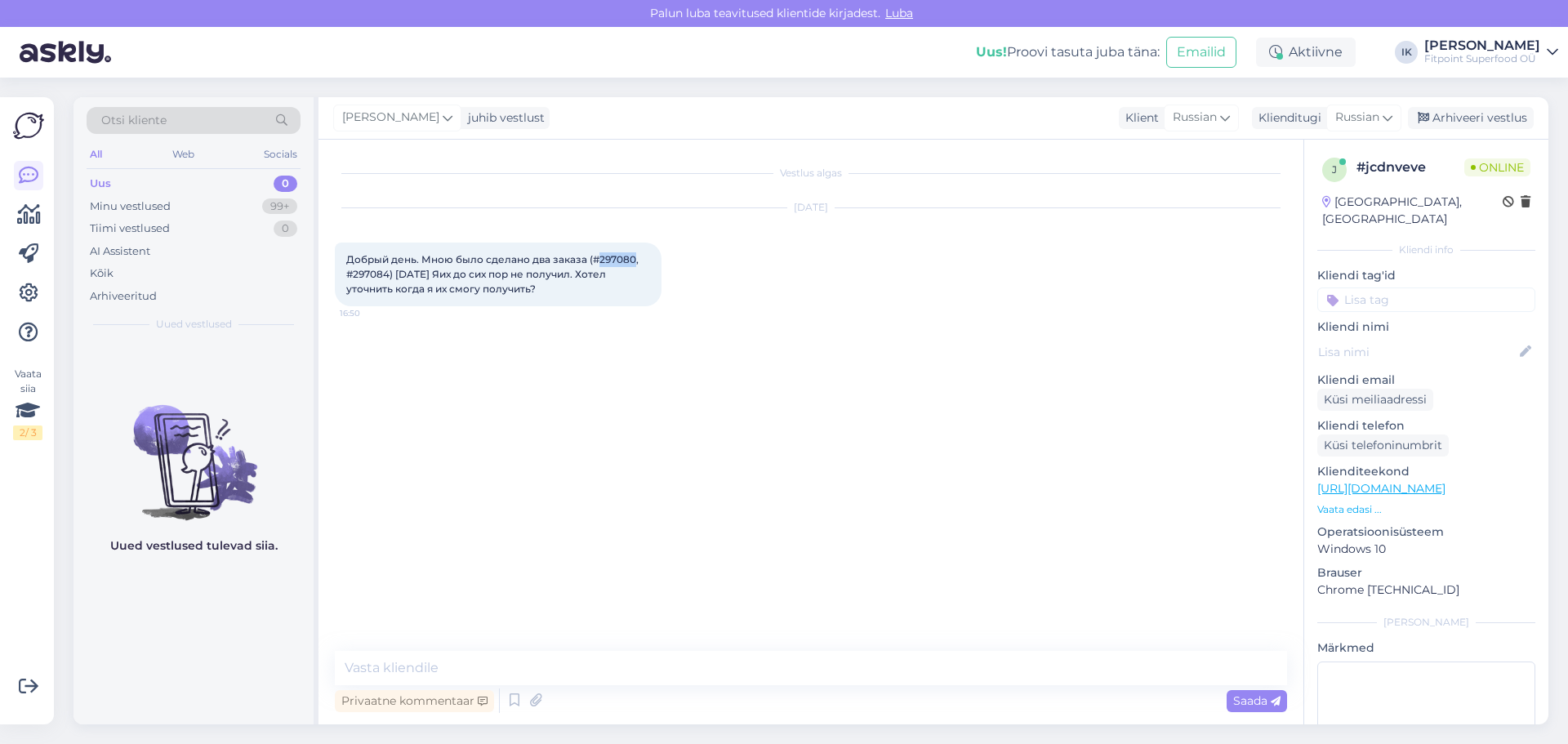
drag, startPoint x: 633, startPoint y: 262, endPoint x: 599, endPoint y: 261, distance: 34.0
click at [599, 261] on span "Добрый день. Мною было сделано два заказа (#297080, #297084) [DATE] Яих до сих …" at bounding box center [493, 273] width 295 height 42
copy span "297080"
click at [507, 674] on textarea at bounding box center [810, 667] width 952 height 34
type textarea "Ж"
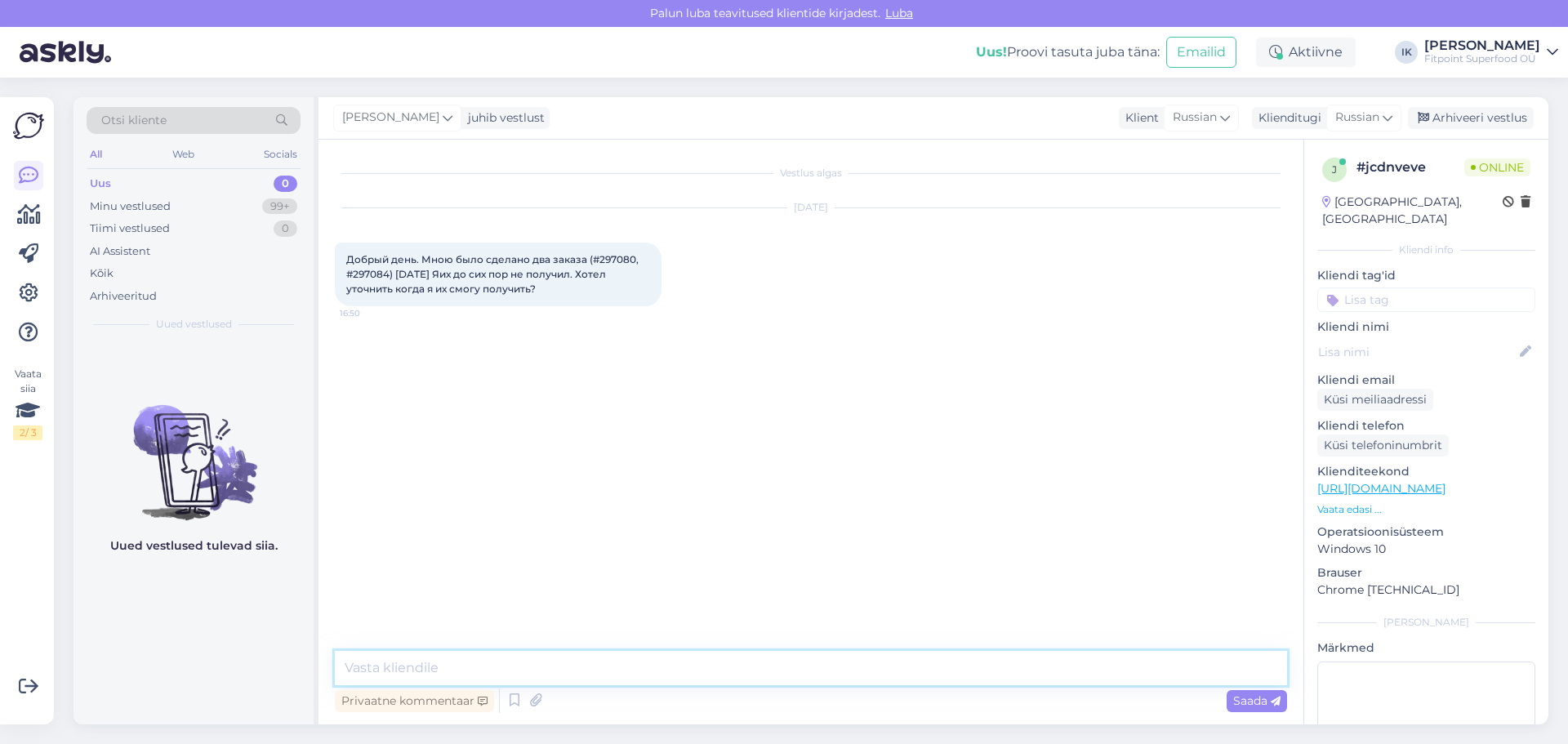
type textarea "д"
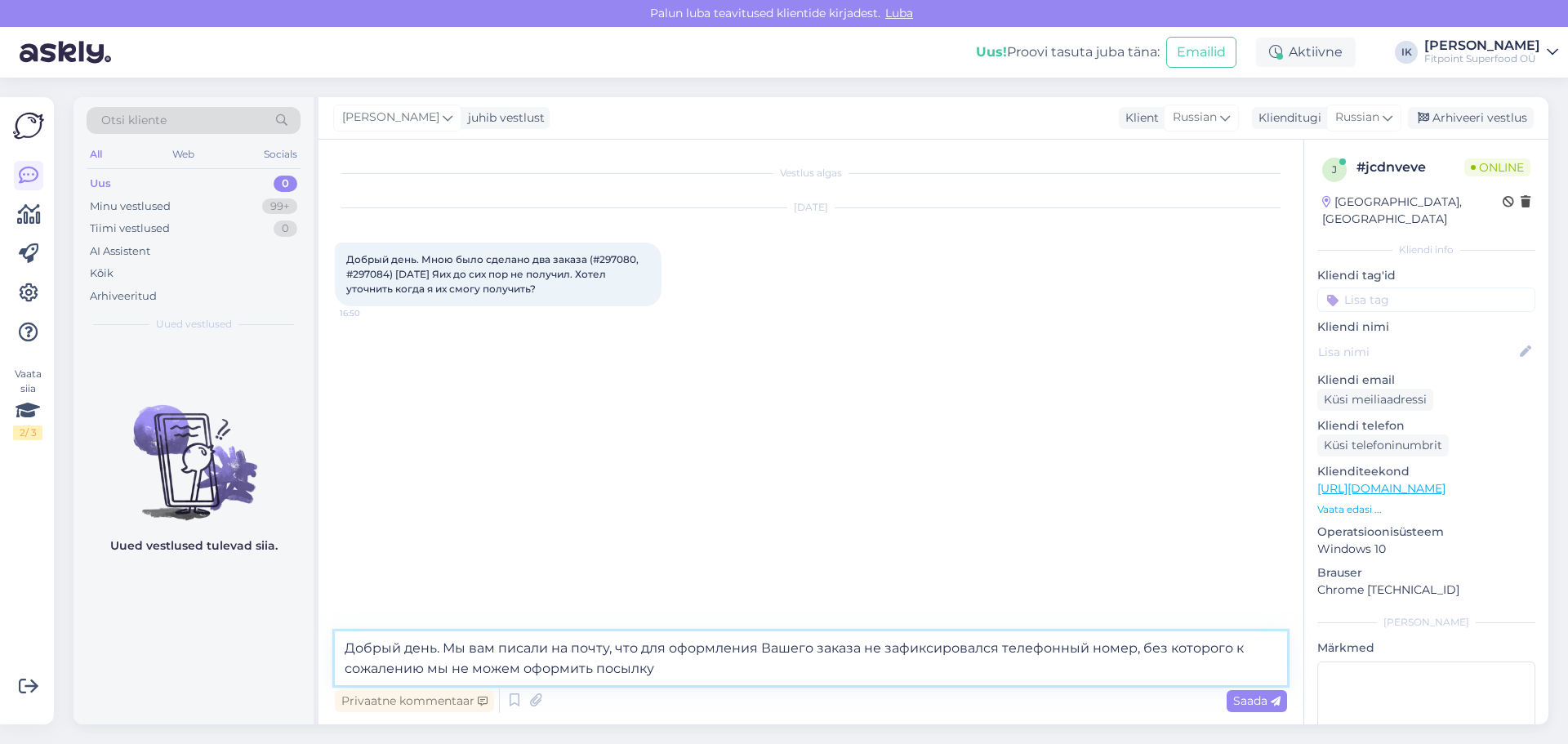
type textarea "Добрый день. Мы вам писали на почту, что для оформления Вашего заказа не зафикс…"
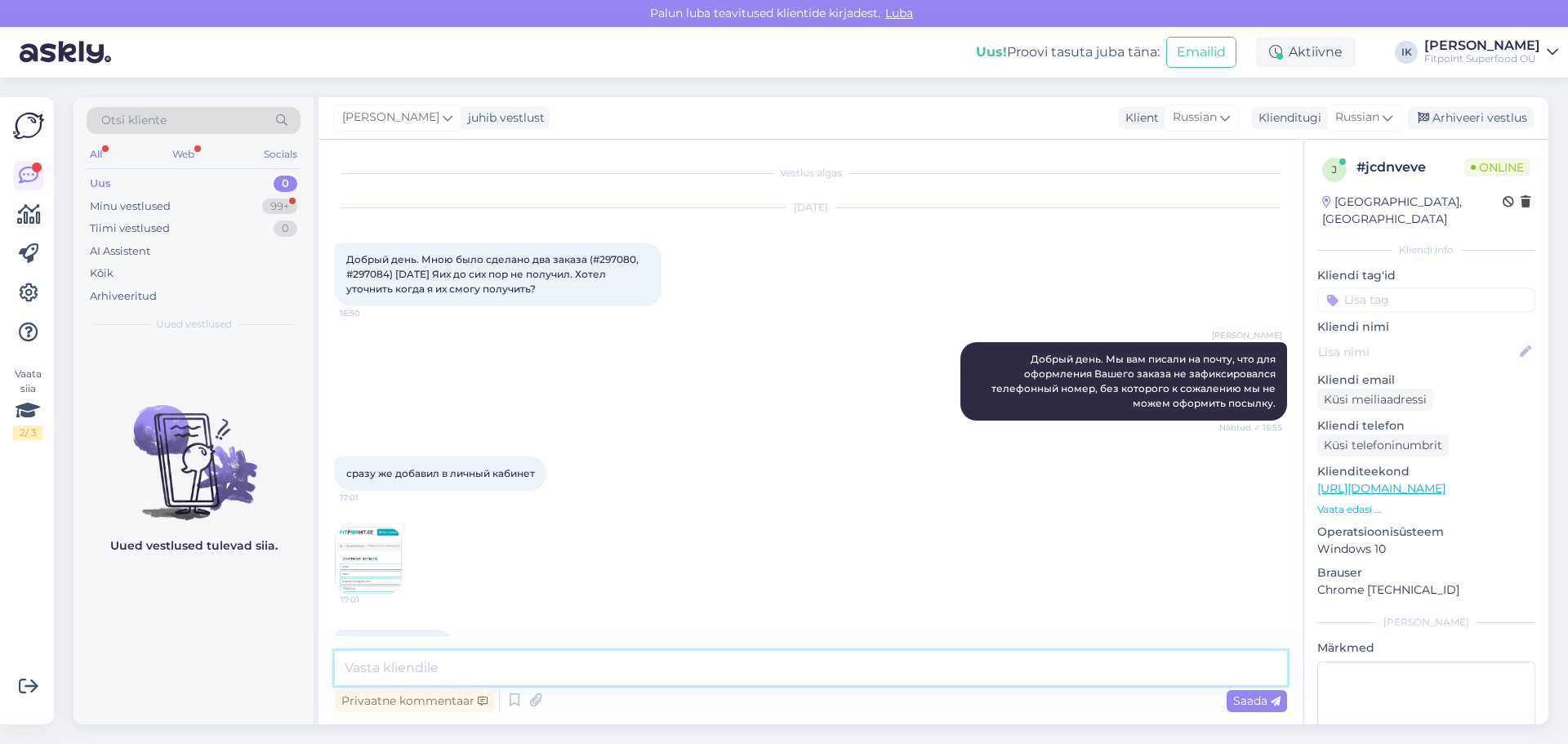
scroll to position [46, 0]
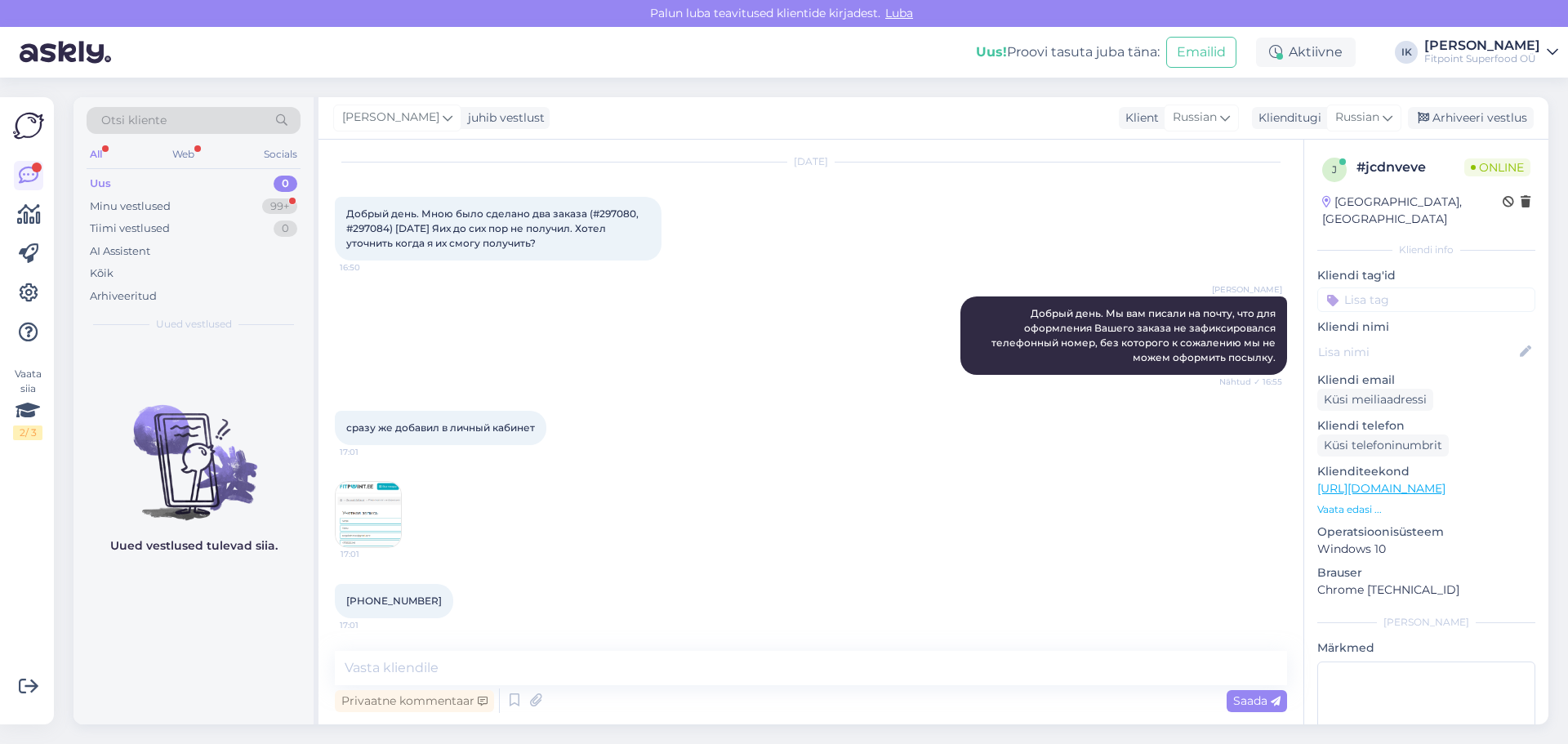
click at [352, 518] on img at bounding box center [368, 514] width 65 height 65
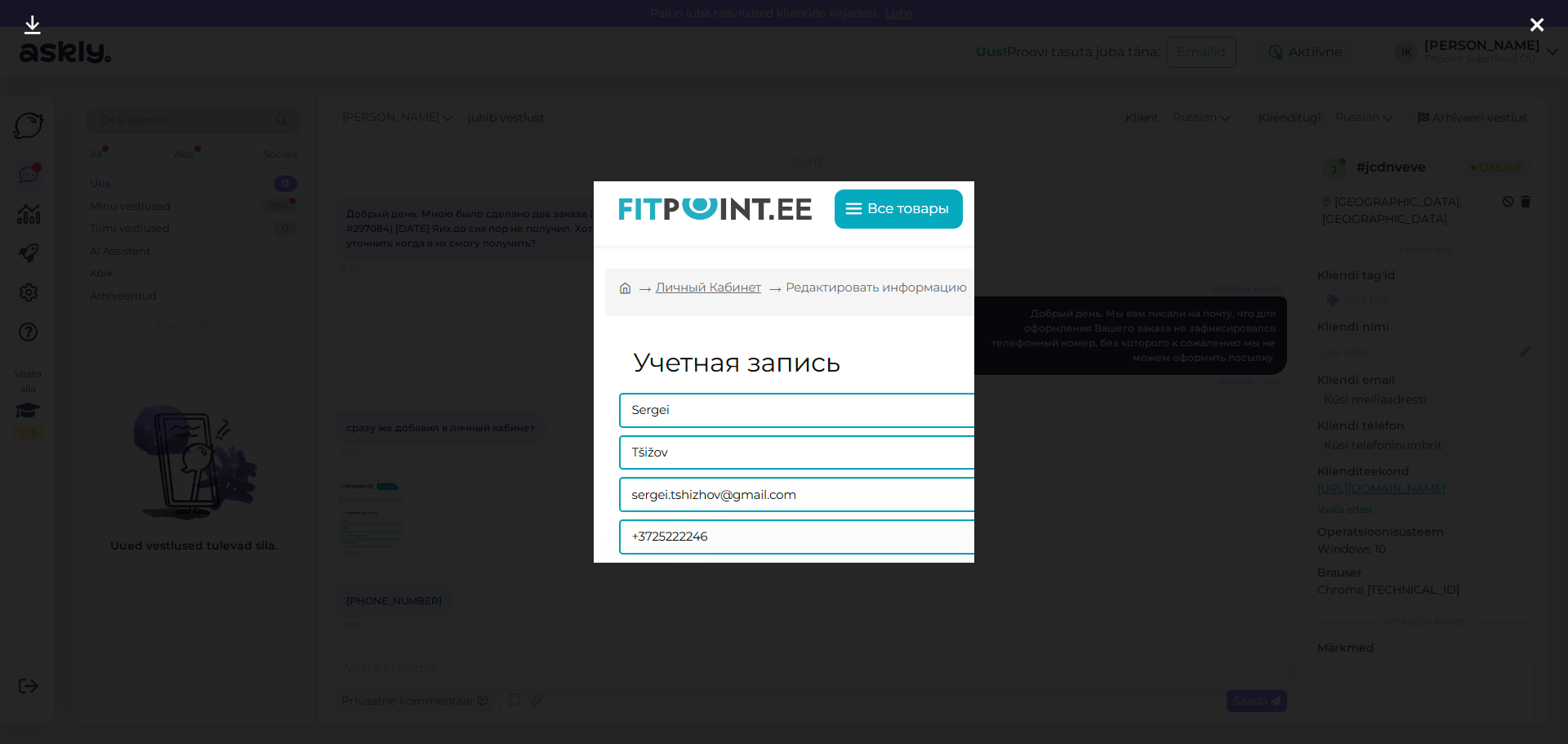
click at [378, 340] on div at bounding box center [784, 372] width 1568 height 744
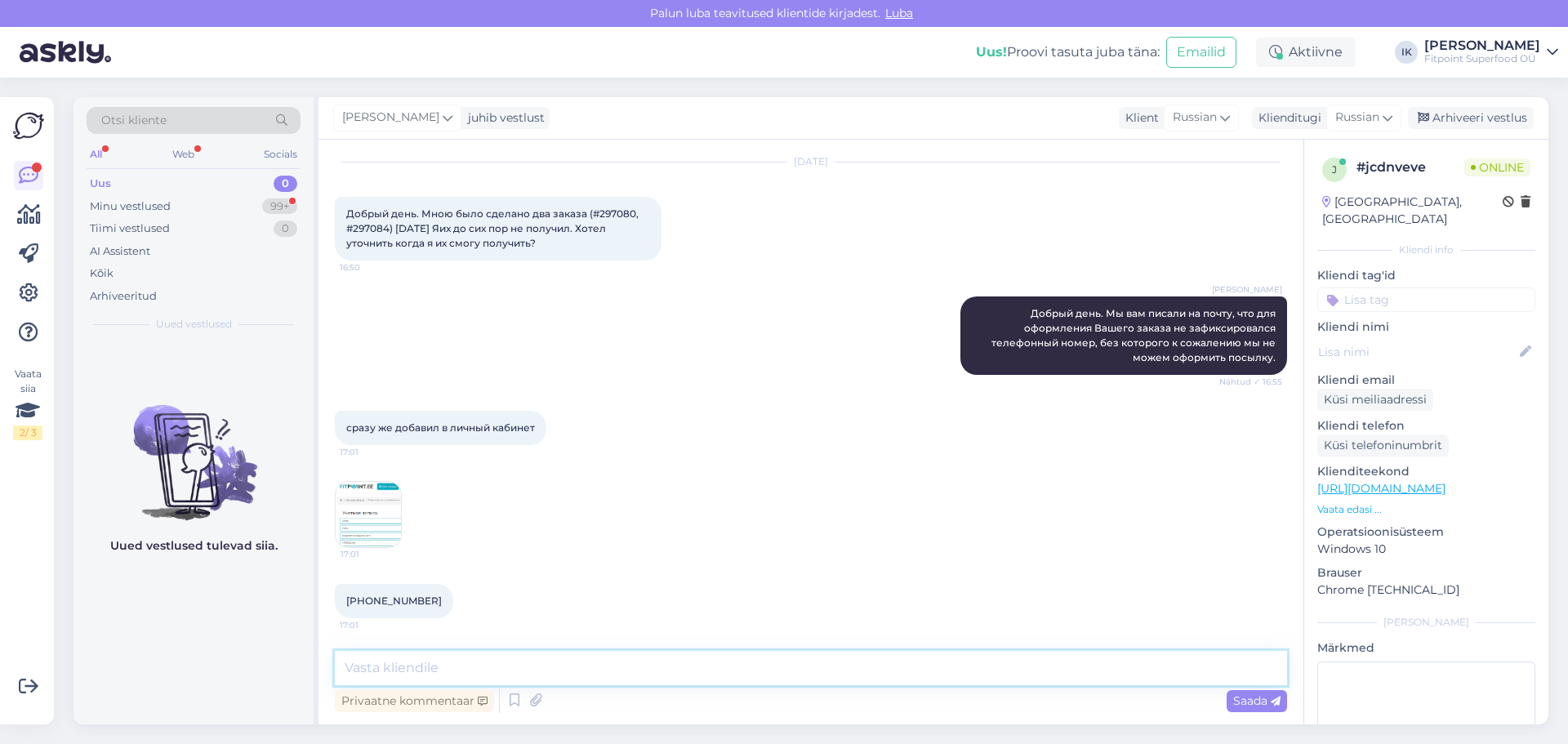
click at [432, 668] on textarea at bounding box center [810, 667] width 952 height 34
click at [389, 667] on textarea "Ответьте пожалуйста на письмо на почте,чтоб это зафиксировалось." at bounding box center [810, 667] width 952 height 34
type textarea "Ответьте пожалуйста на письмо на почте,чтоб это зафиксировалось."
click at [1259, 699] on span "Saada" at bounding box center [1257, 700] width 48 height 15
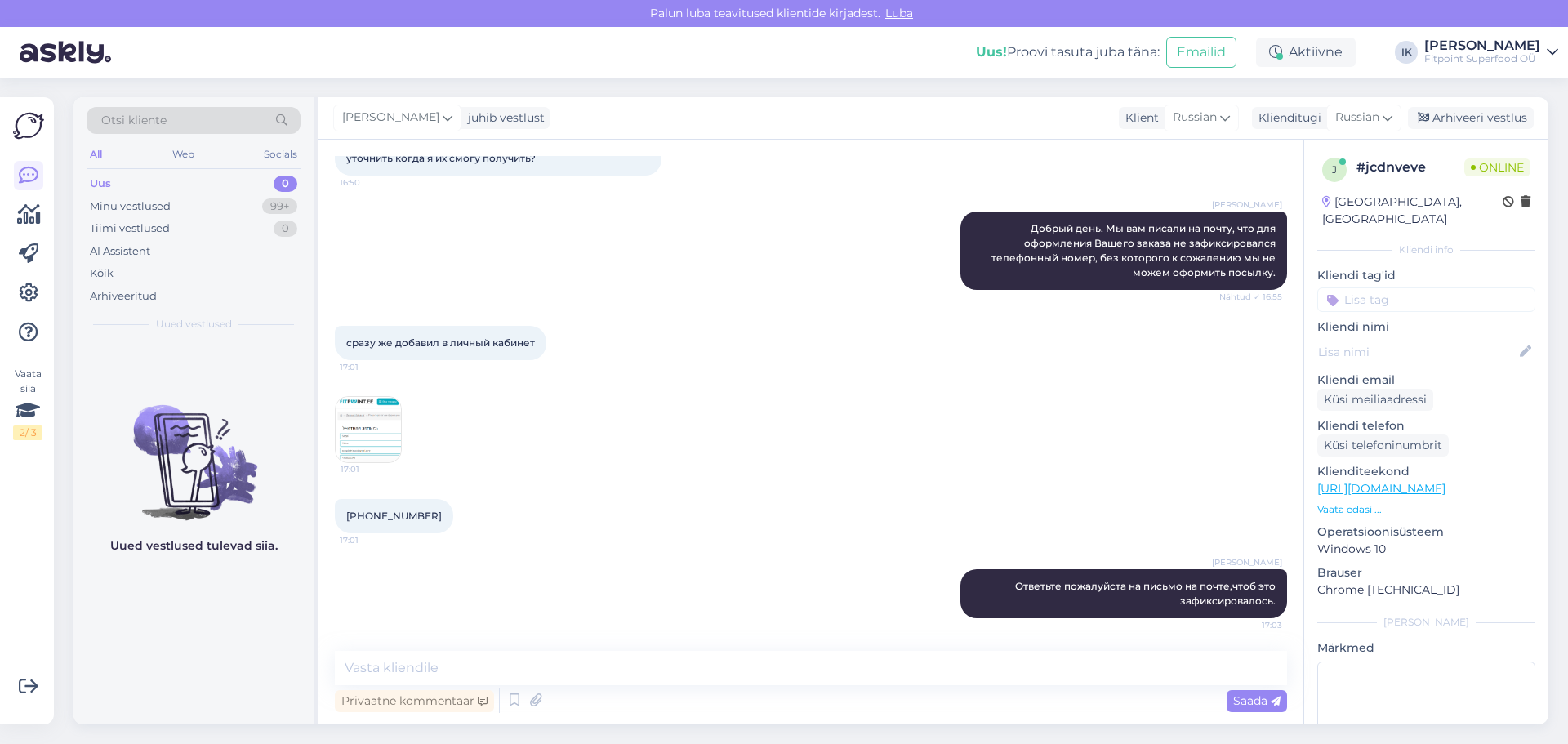
click at [397, 432] on img at bounding box center [368, 429] width 65 height 65
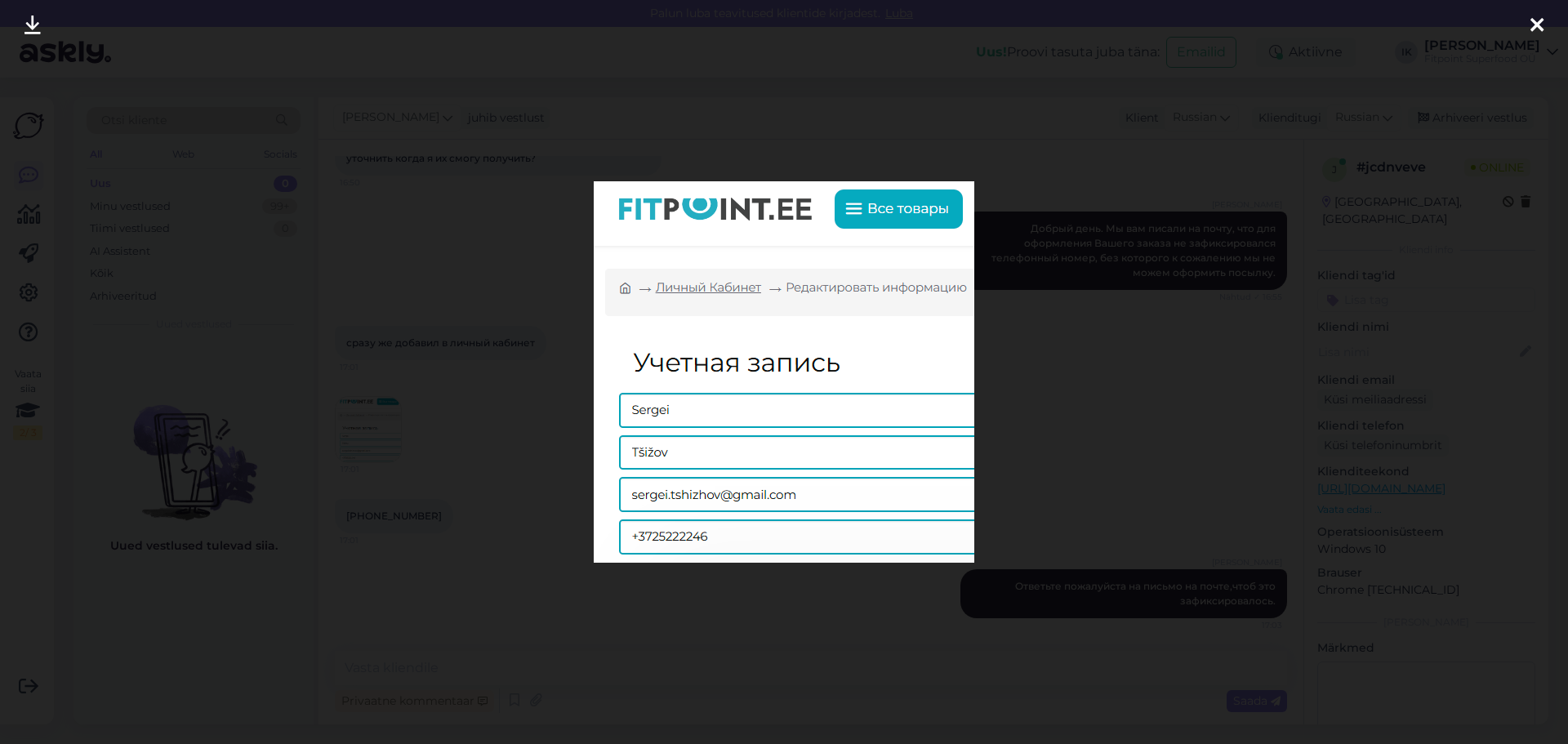
click at [1540, 26] on icon at bounding box center [1536, 26] width 13 height 21
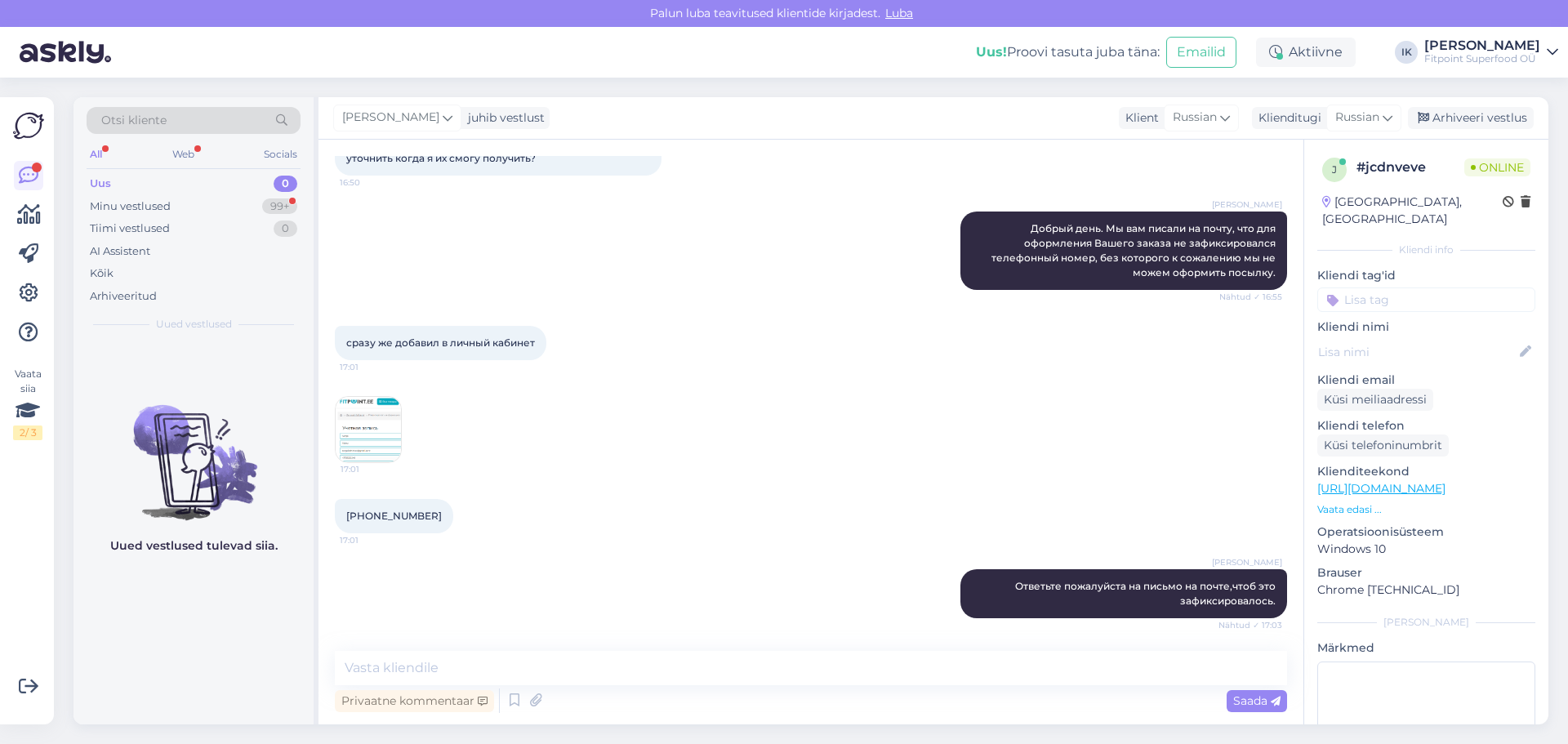
scroll to position [201, 0]
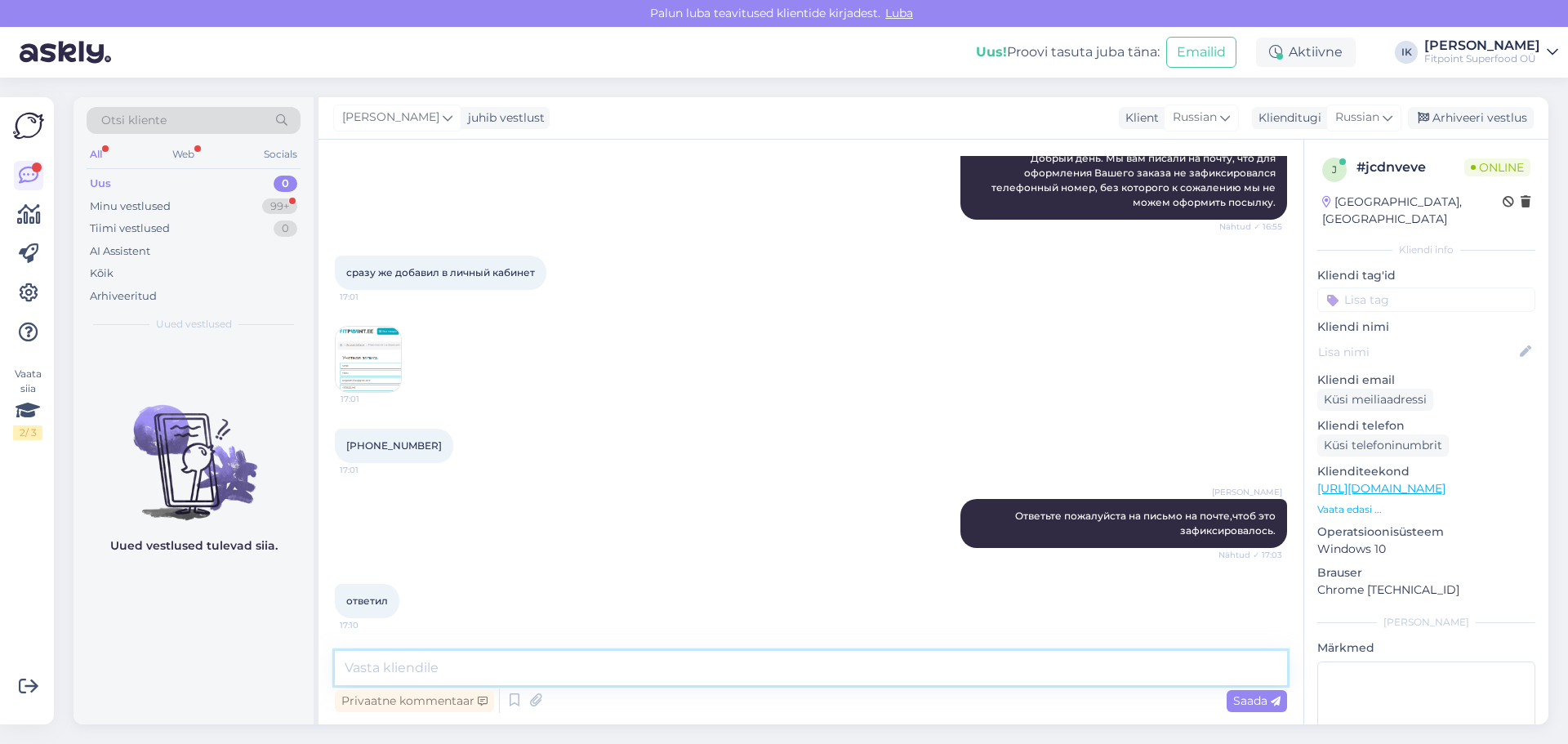
click at [496, 665] on textarea at bounding box center [810, 667] width 952 height 34
type textarea "C"
type textarea "Спасибо,теперь мы сможем отправить Вам [GEOGRAPHIC_DATA] заказы."
click at [1256, 709] on div "Saada" at bounding box center [1257, 700] width 60 height 22
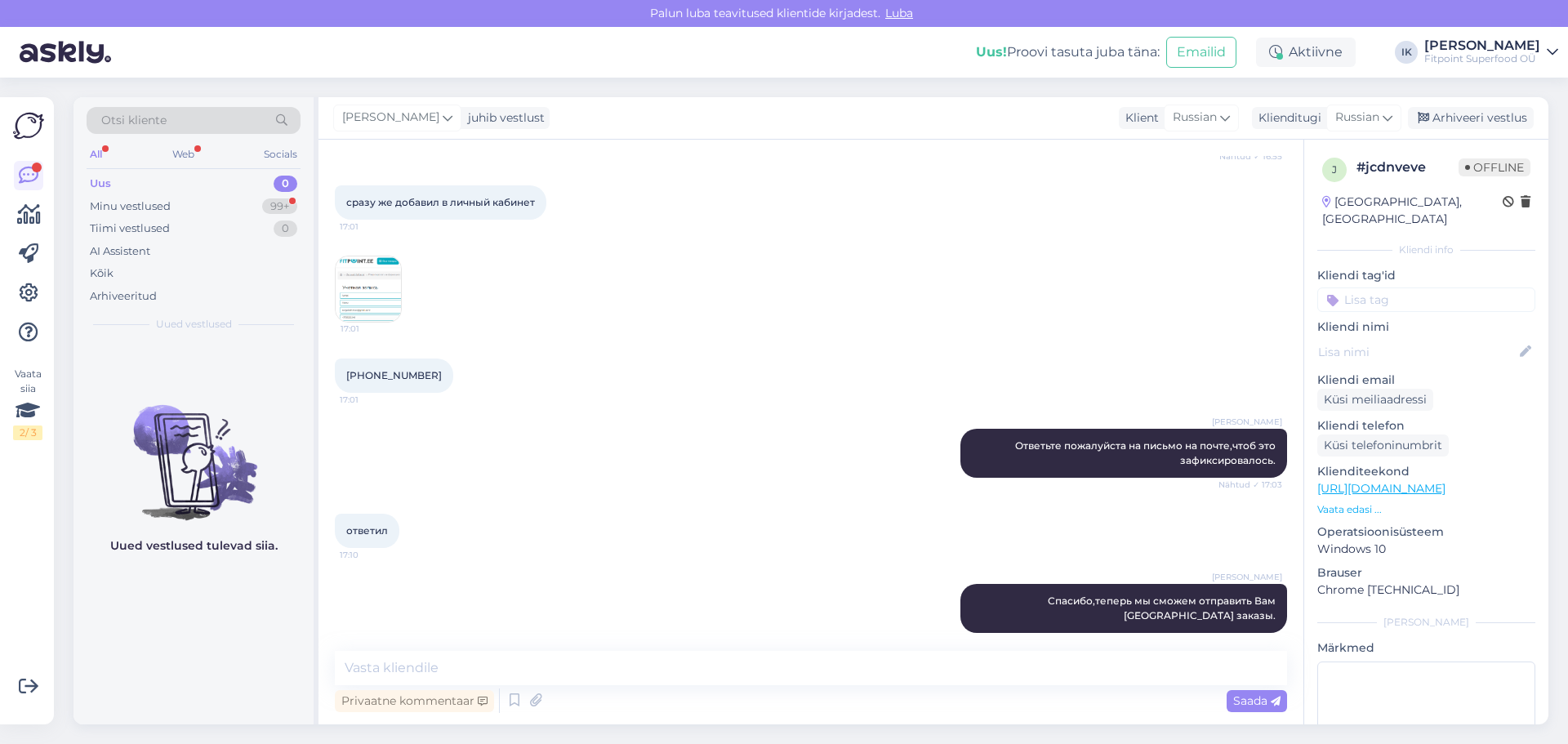
scroll to position [341, 0]
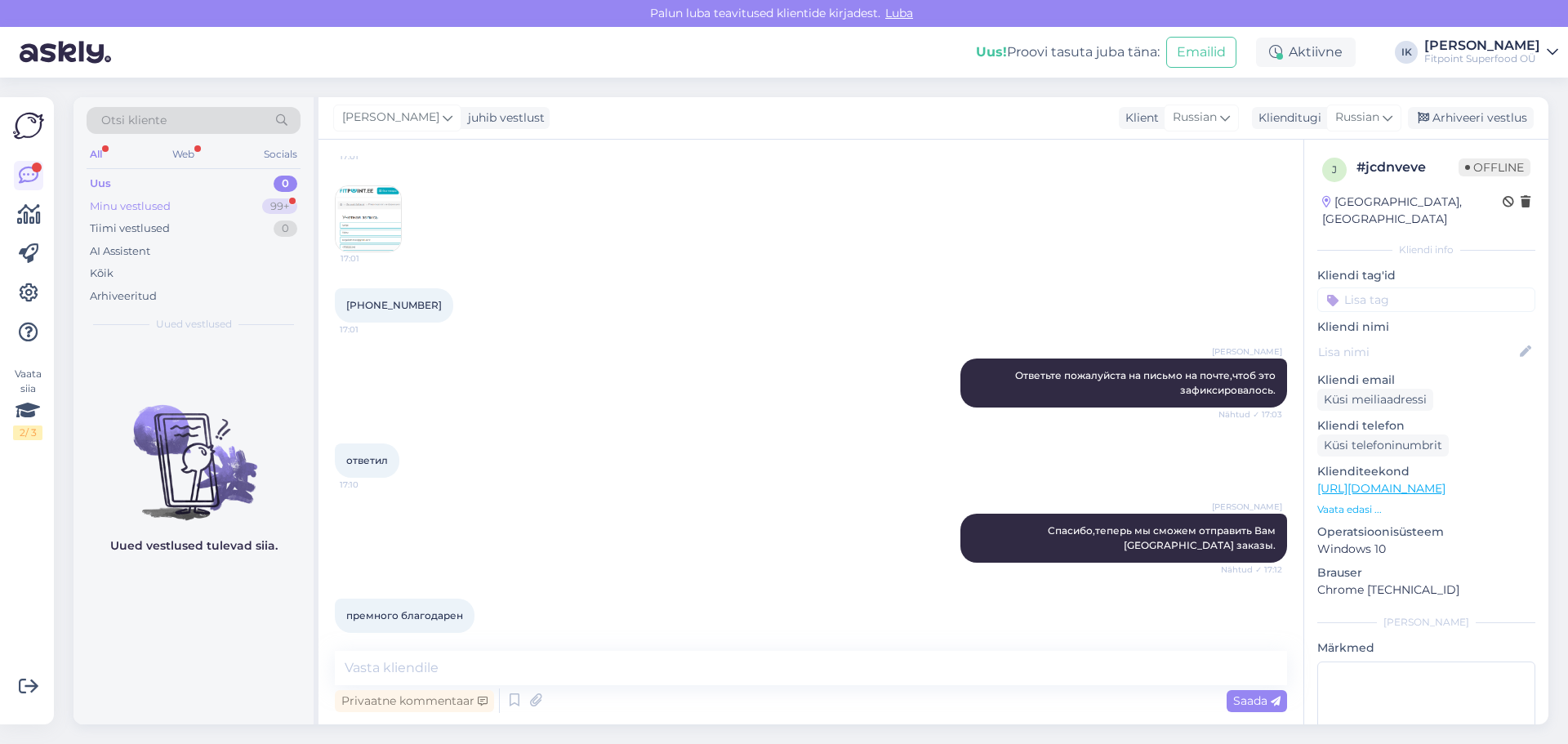
click at [189, 212] on div "Minu vestlused 99+" at bounding box center [194, 207] width 214 height 23
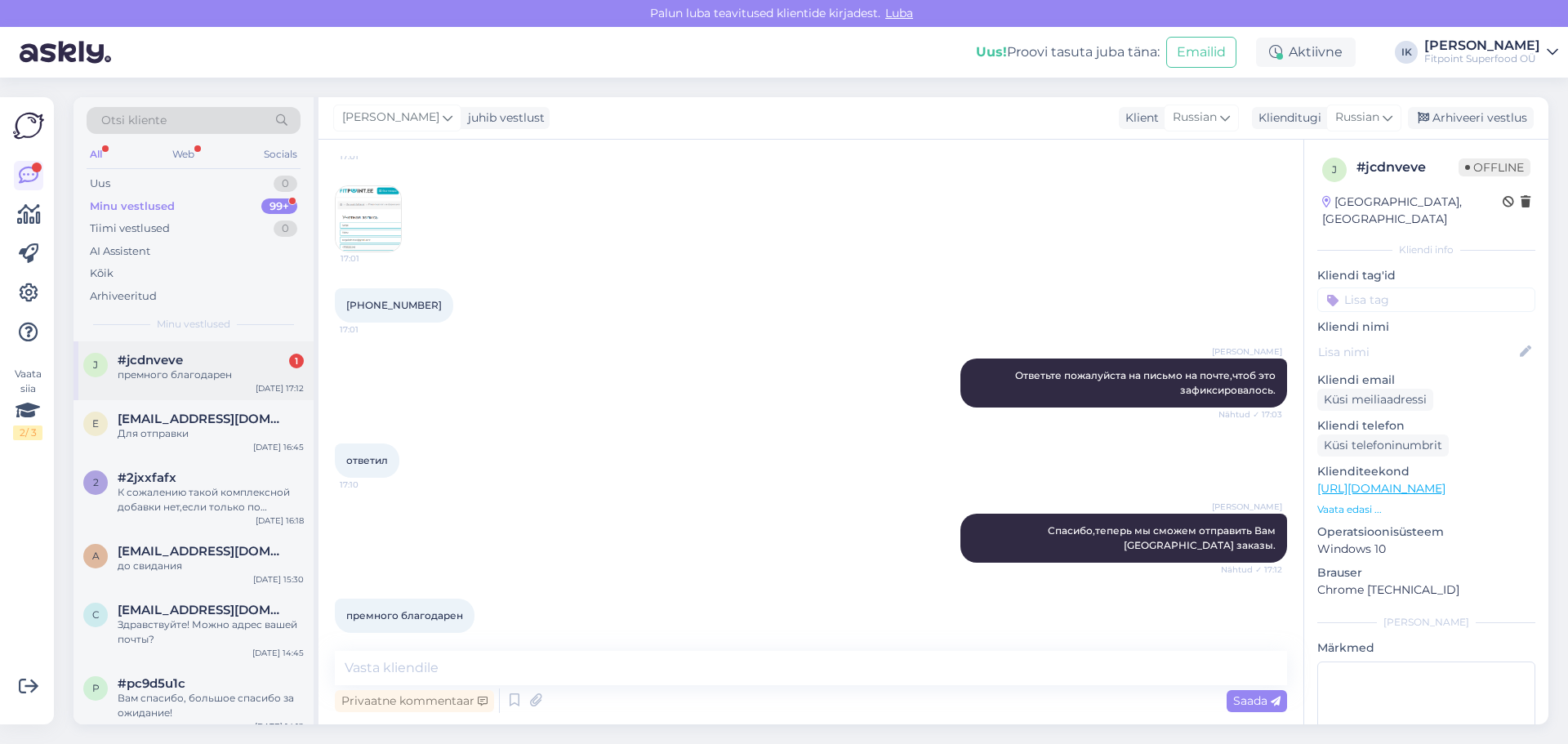
click at [207, 362] on div "#jcdnveve 1" at bounding box center [210, 360] width 186 height 15
click at [518, 668] on textarea at bounding box center [810, 667] width 952 height 34
type textarea "Ü"
click at [375, 668] on textarea "Хороего вечера." at bounding box center [810, 667] width 952 height 34
type textarea "Хорошего вечера."
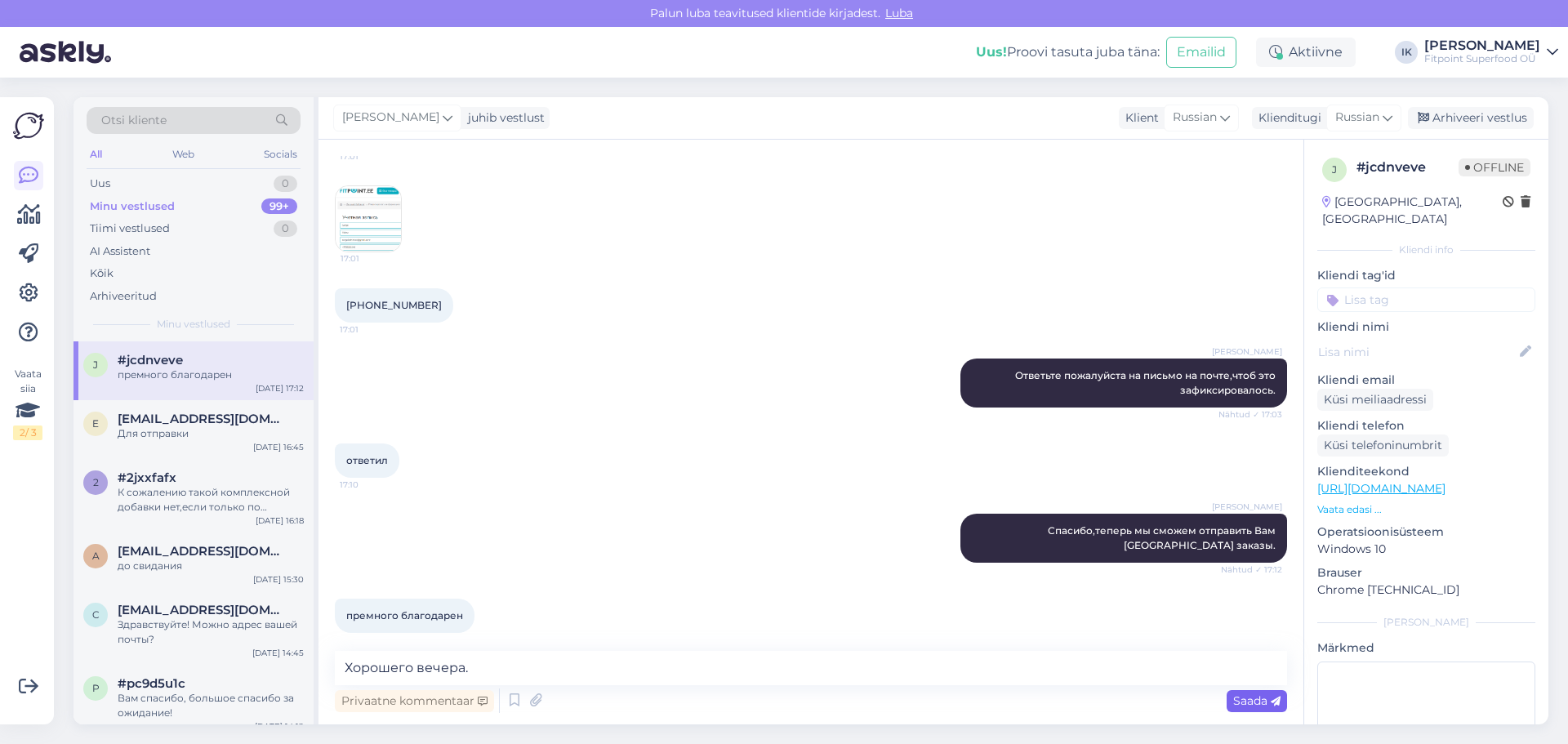
click at [1263, 706] on span "Saada" at bounding box center [1257, 700] width 48 height 15
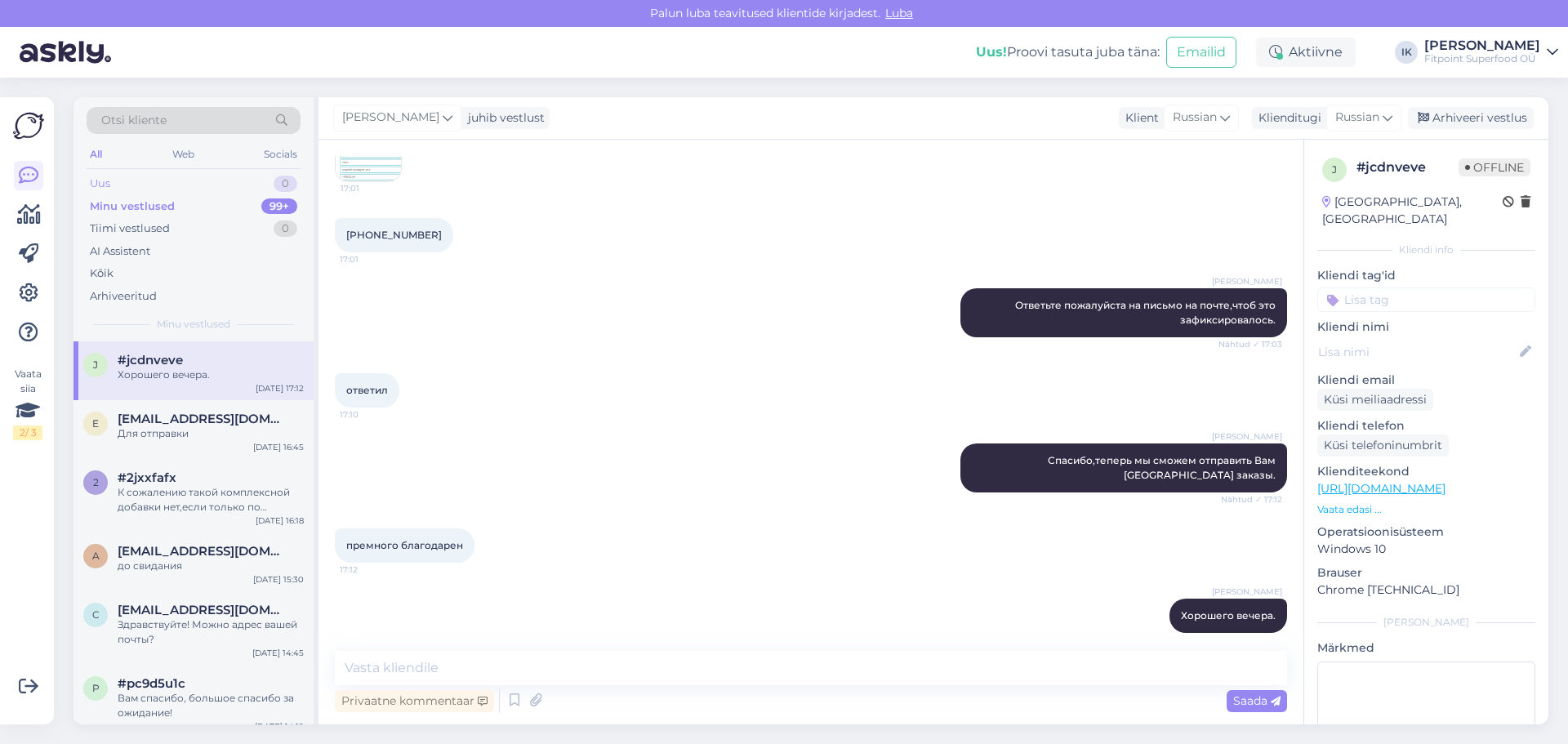
click at [201, 181] on div "Uus 0" at bounding box center [194, 184] width 214 height 23
